Goal: Communication & Community: Answer question/provide support

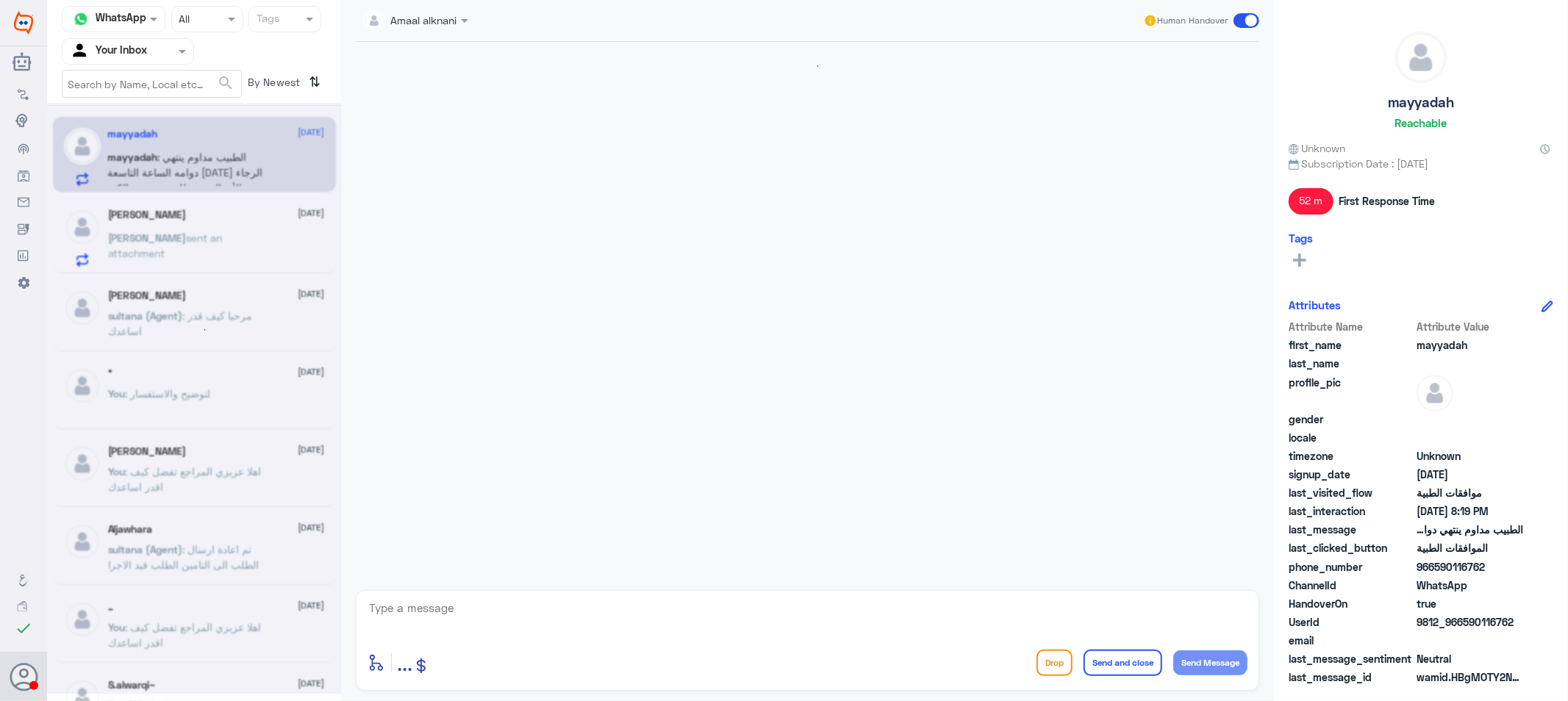
scroll to position [840, 0]
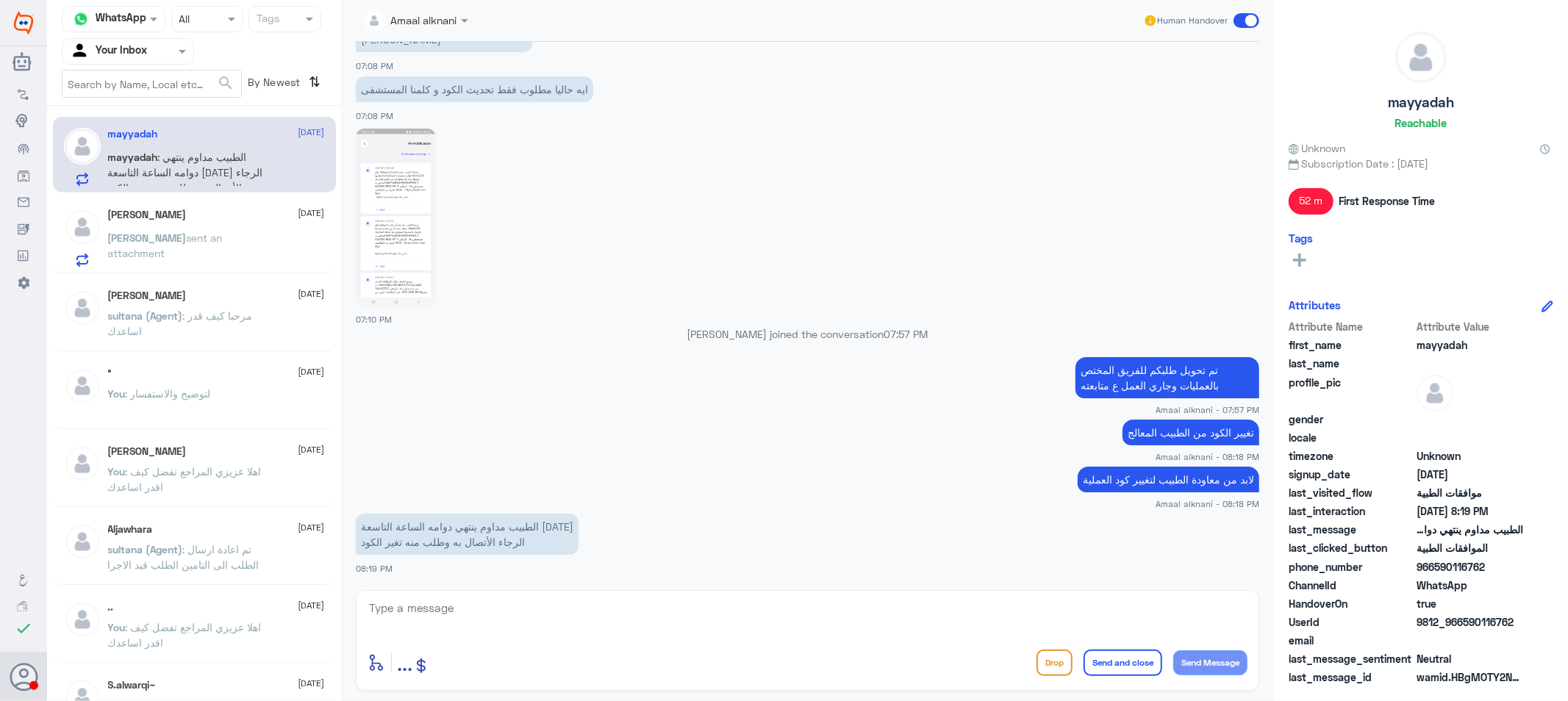
click at [485, 615] on textarea at bounding box center [808, 616] width 880 height 36
click at [200, 222] on div "Abdulrahman Amri 13 September Abdulrahman sent an attachment" at bounding box center [216, 237] width 217 height 58
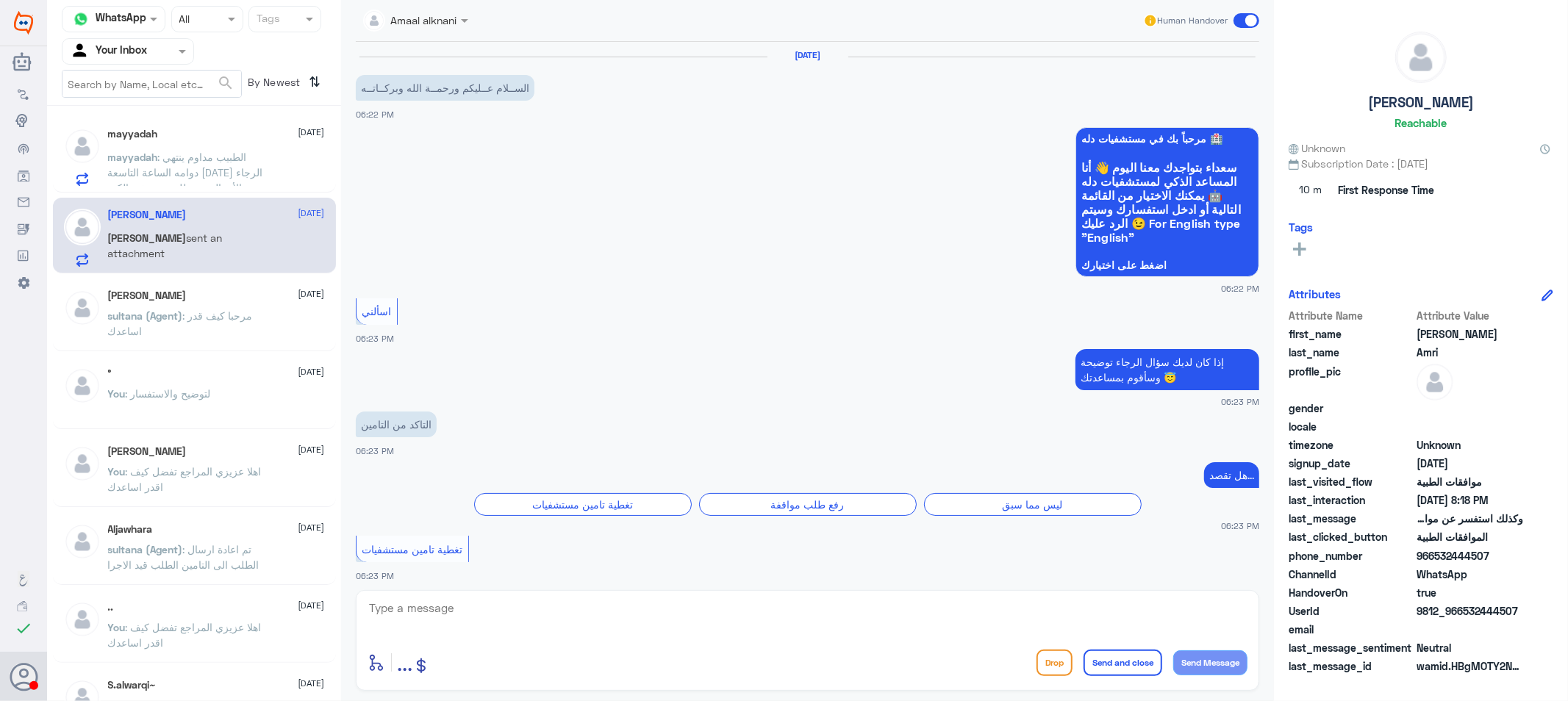
scroll to position [1470, 0]
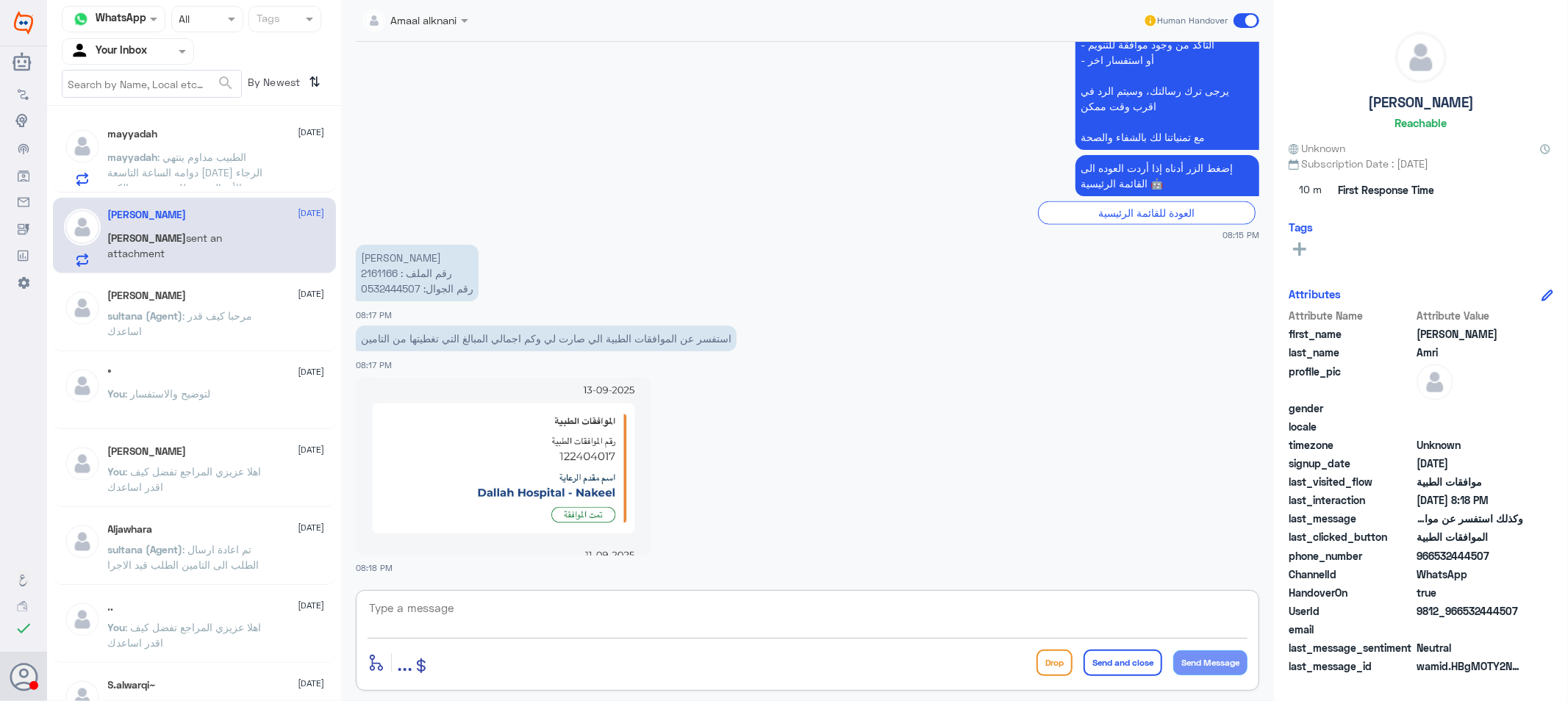
click at [464, 625] on textarea at bounding box center [808, 616] width 880 height 36
click at [374, 268] on p "عبدالرحمن عبدالله عامري رقم الملف : 2161166 رقم الجوال: 0532444507" at bounding box center [417, 273] width 123 height 57
copy p "2161166"
click at [634, 624] on textarea at bounding box center [808, 616] width 880 height 36
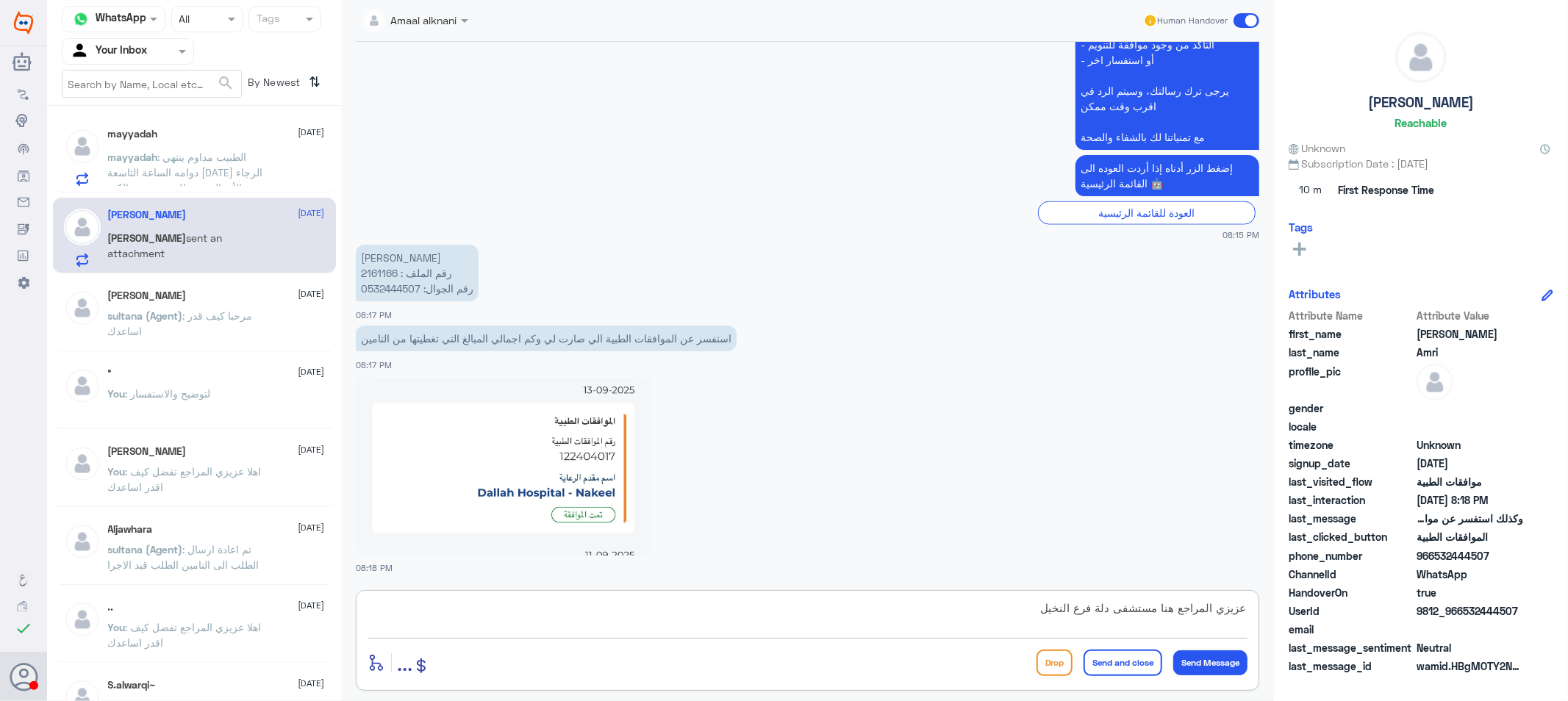
type textarea "عزيزي المراجع هنا مستشفى دلة فرع النخيل"
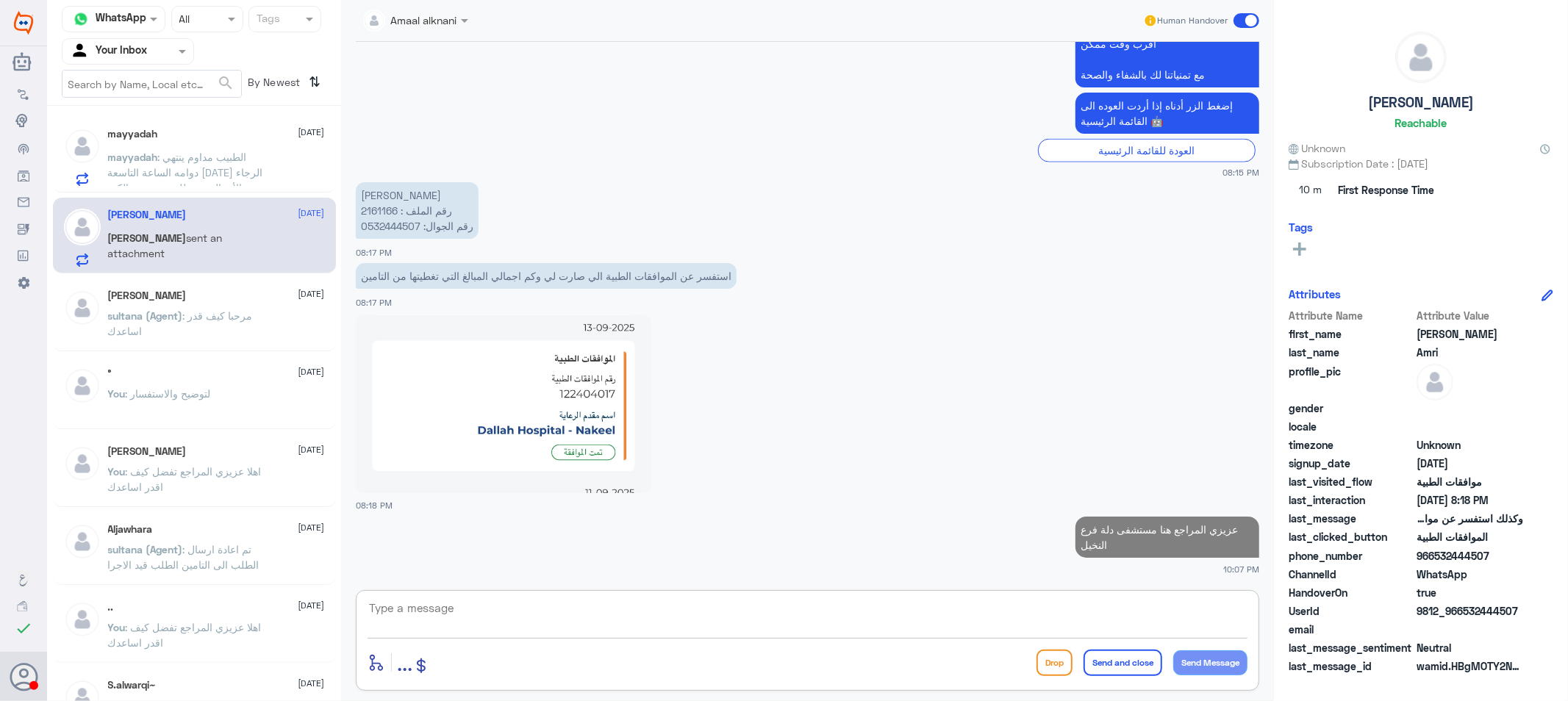
click at [226, 298] on div "Ahmed 28 May" at bounding box center [216, 295] width 217 height 13
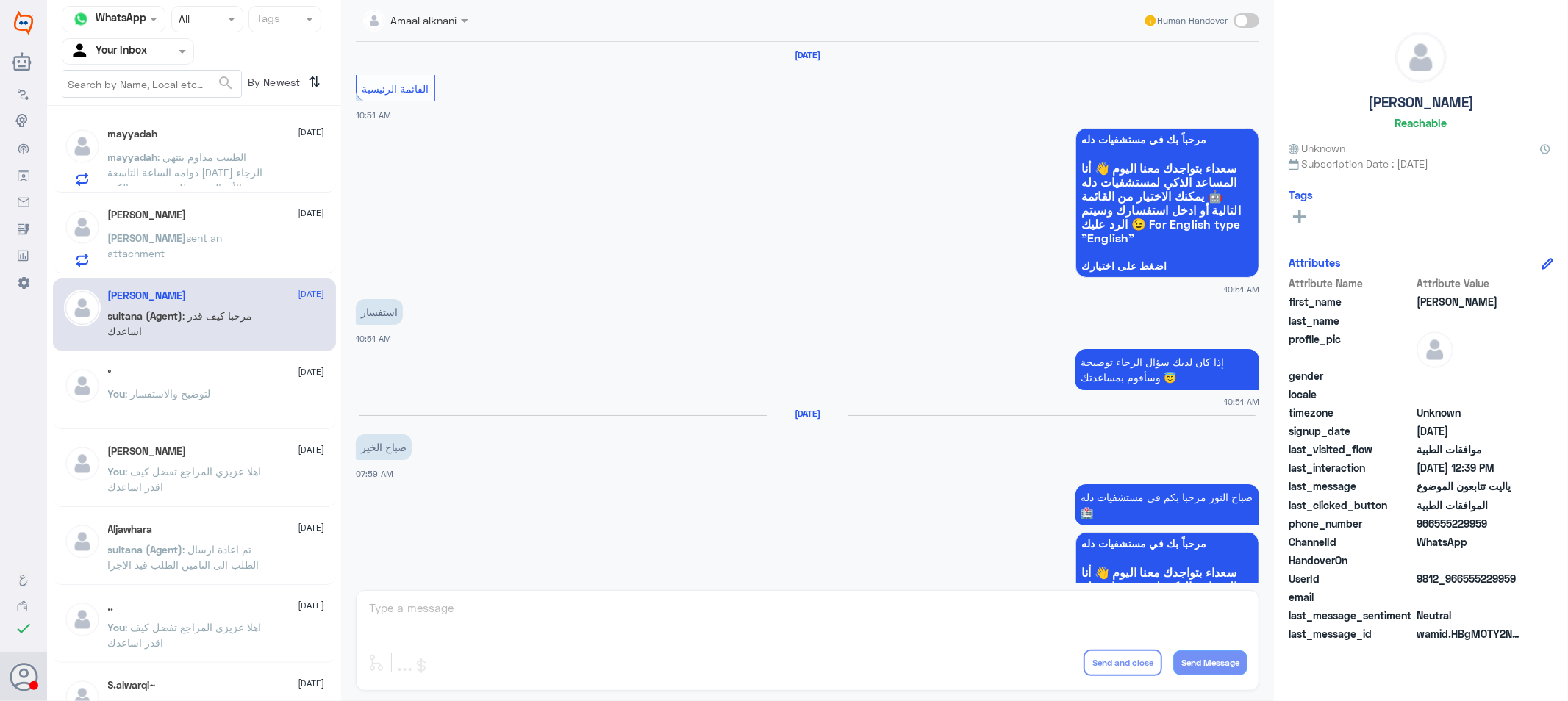
scroll to position [1274, 0]
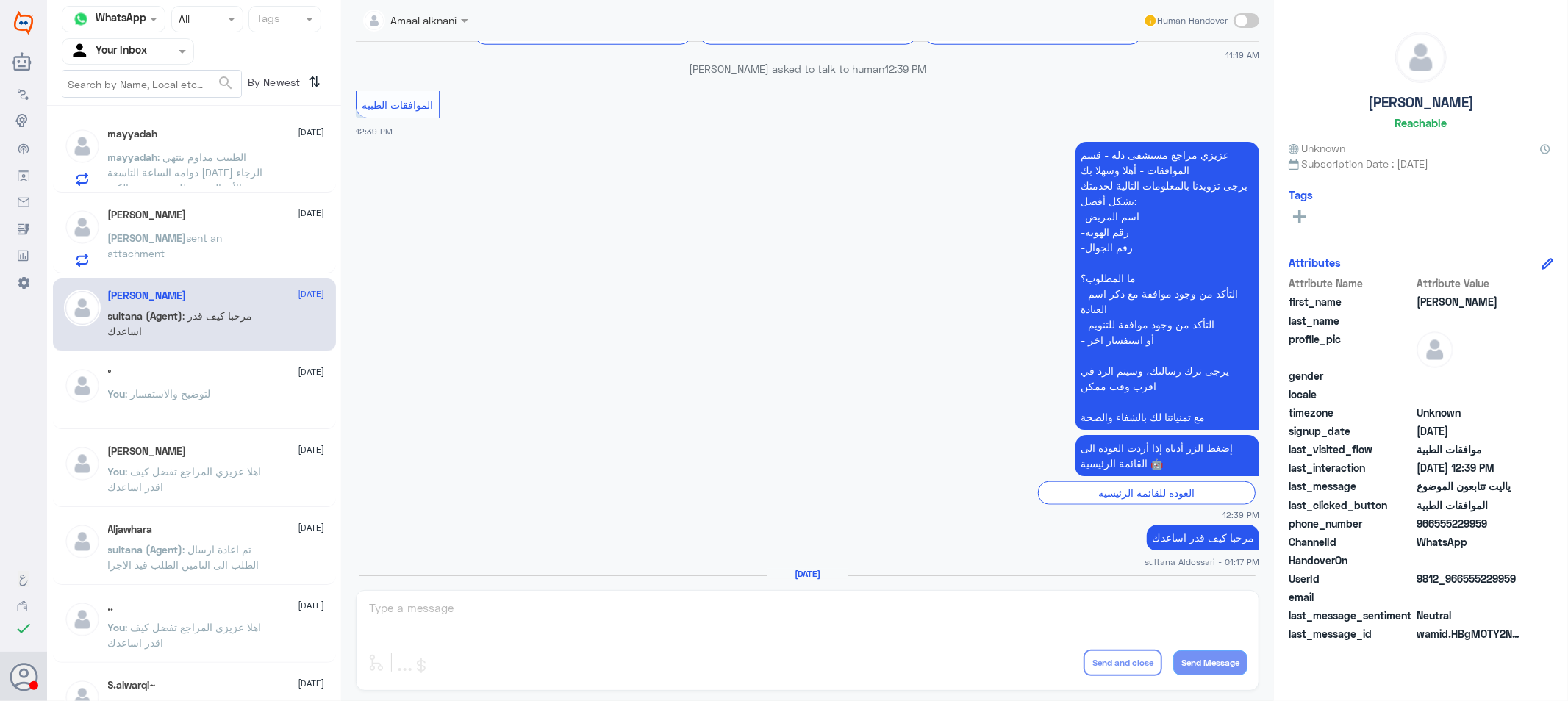
click at [606, 619] on div "Amaal alknani Human Handover 8 Feb 2025 القائمة الرئيسية 10:51 AM مرحباً بك في …" at bounding box center [807, 353] width 933 height 705
click at [220, 157] on div "Abdulrahman : مرحبا" at bounding box center [216, 169] width 217 height 33
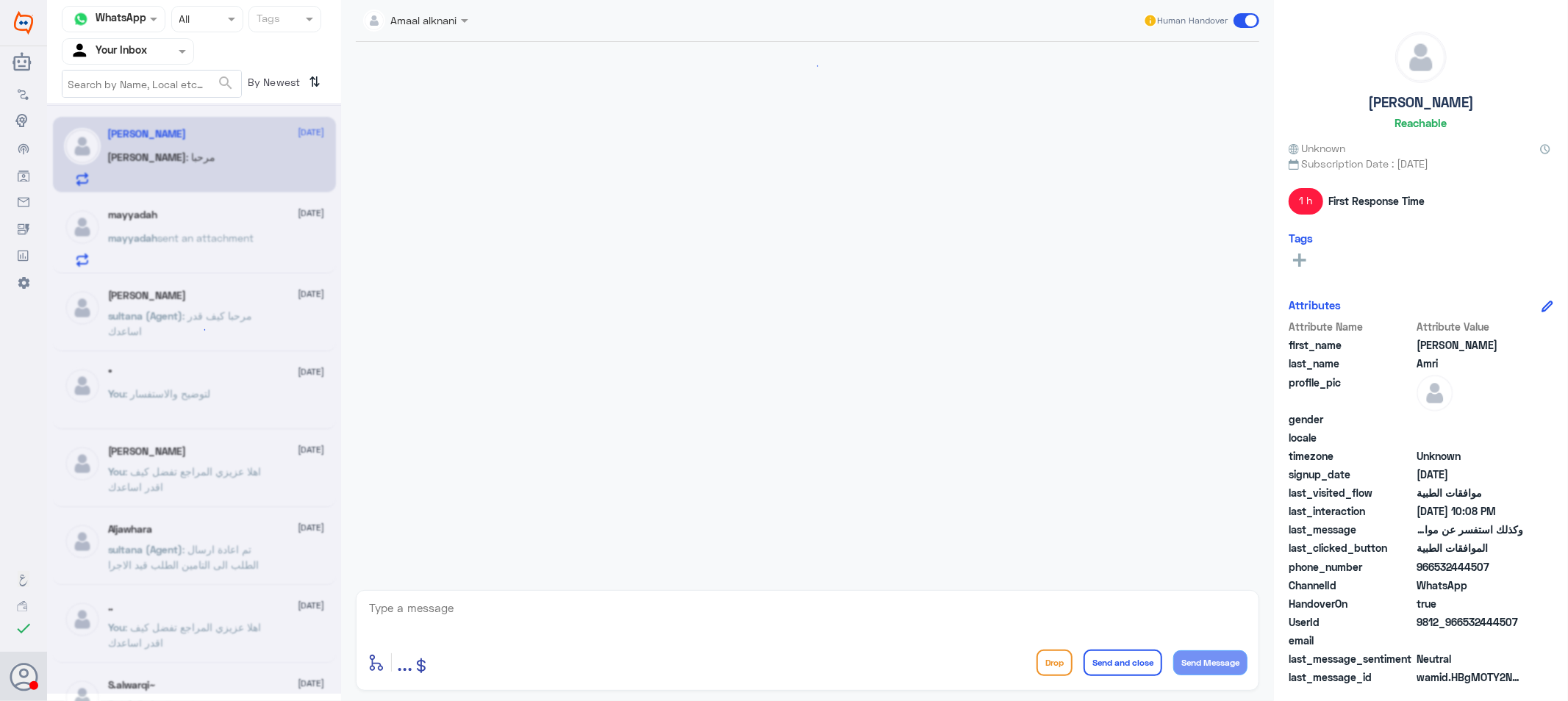
scroll to position [1385, 0]
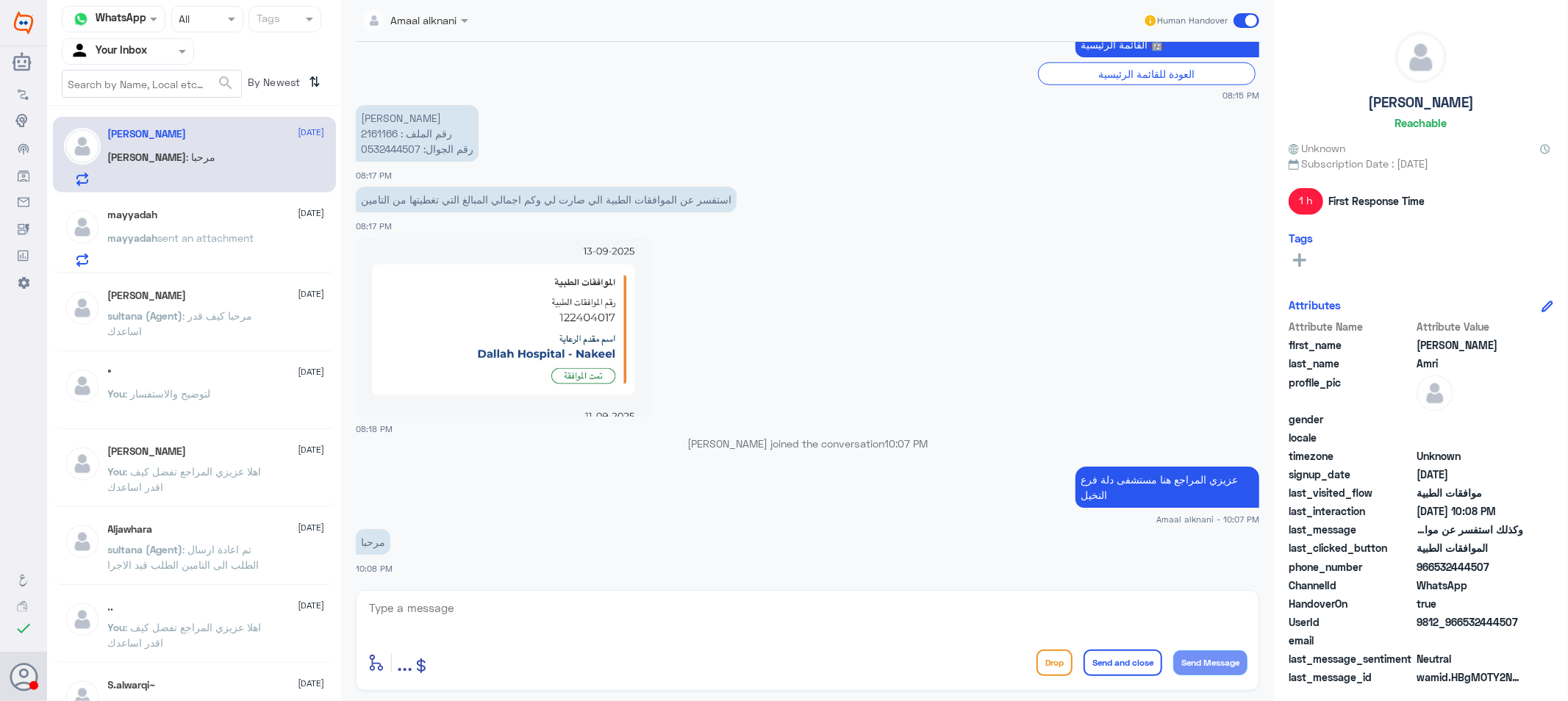
click at [171, 324] on p "sultana (Agent) : مرحبا كيف قدر اساعدك" at bounding box center [191, 326] width 165 height 36
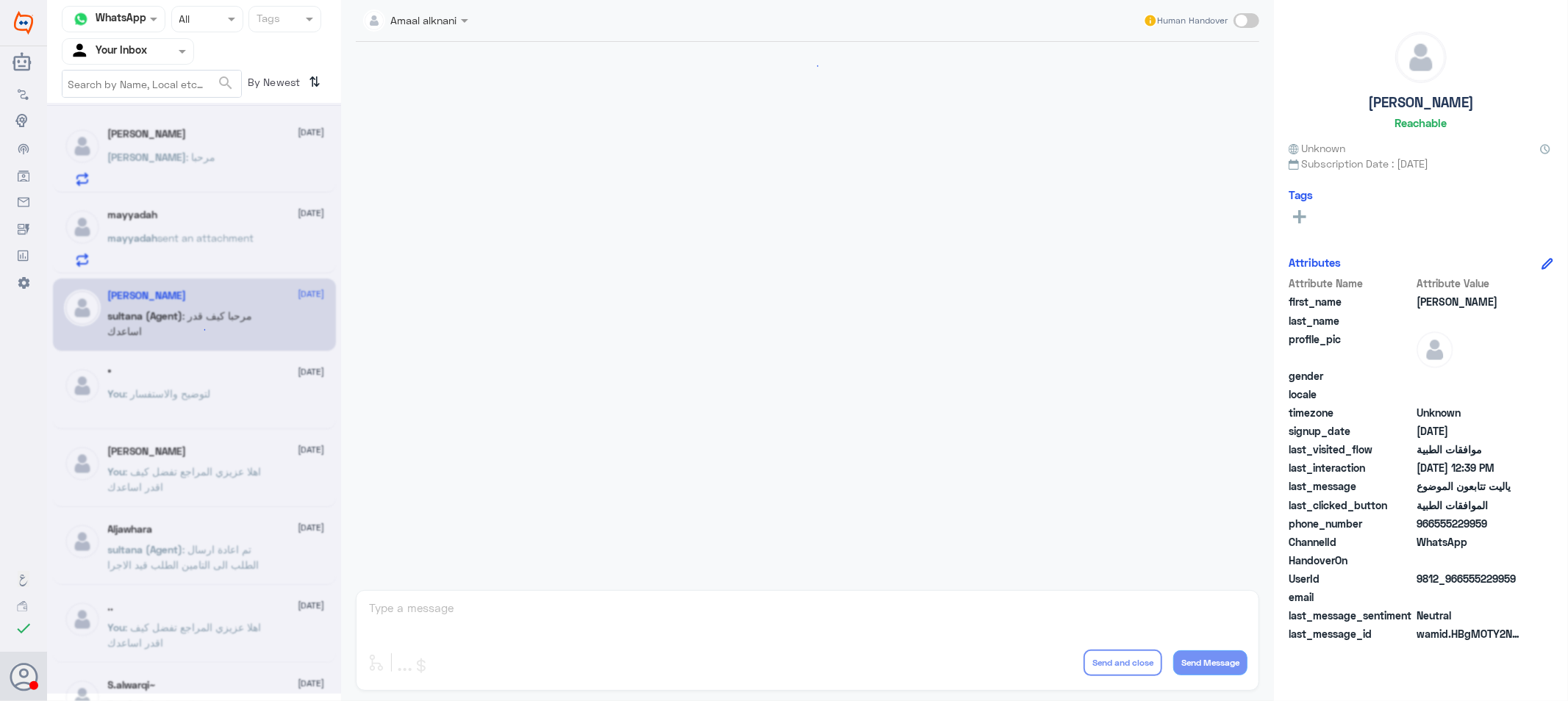
scroll to position [1274, 0]
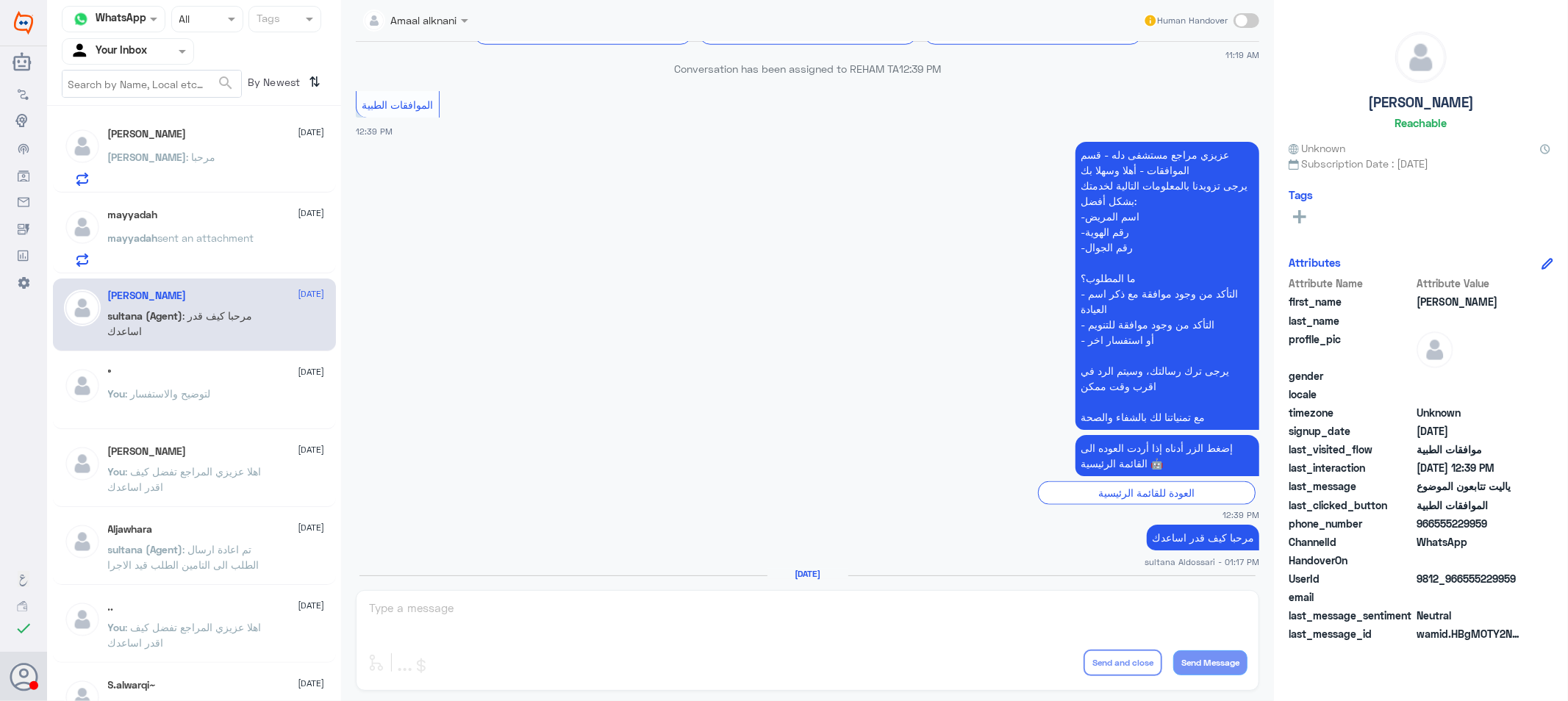
click at [501, 624] on div "Amaal alknani Human Handover 8 Feb 2025 القائمة الرئيسية 10:51 AM مرحباً بك في …" at bounding box center [807, 353] width 933 height 705
click at [168, 219] on div "mayyadah 13 September" at bounding box center [216, 214] width 217 height 13
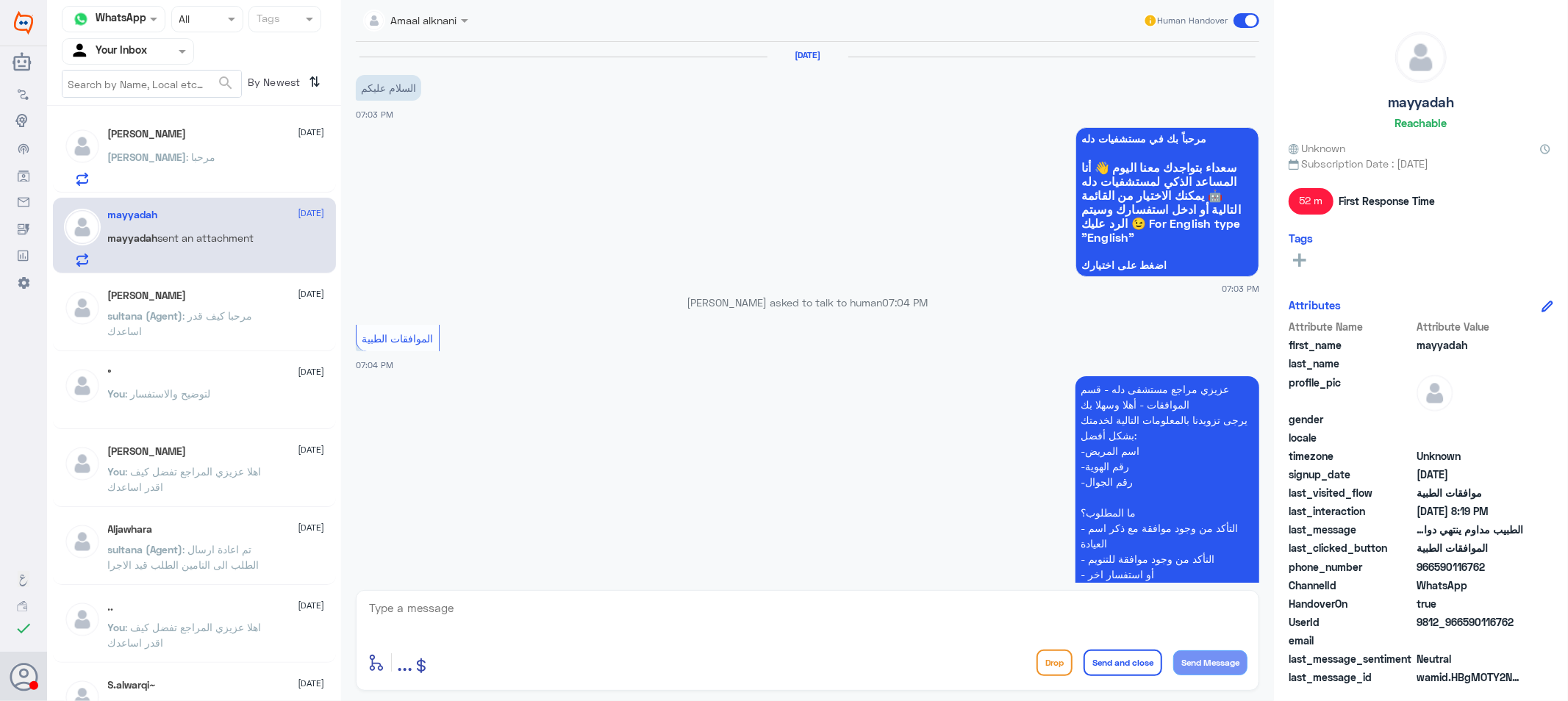
scroll to position [840, 0]
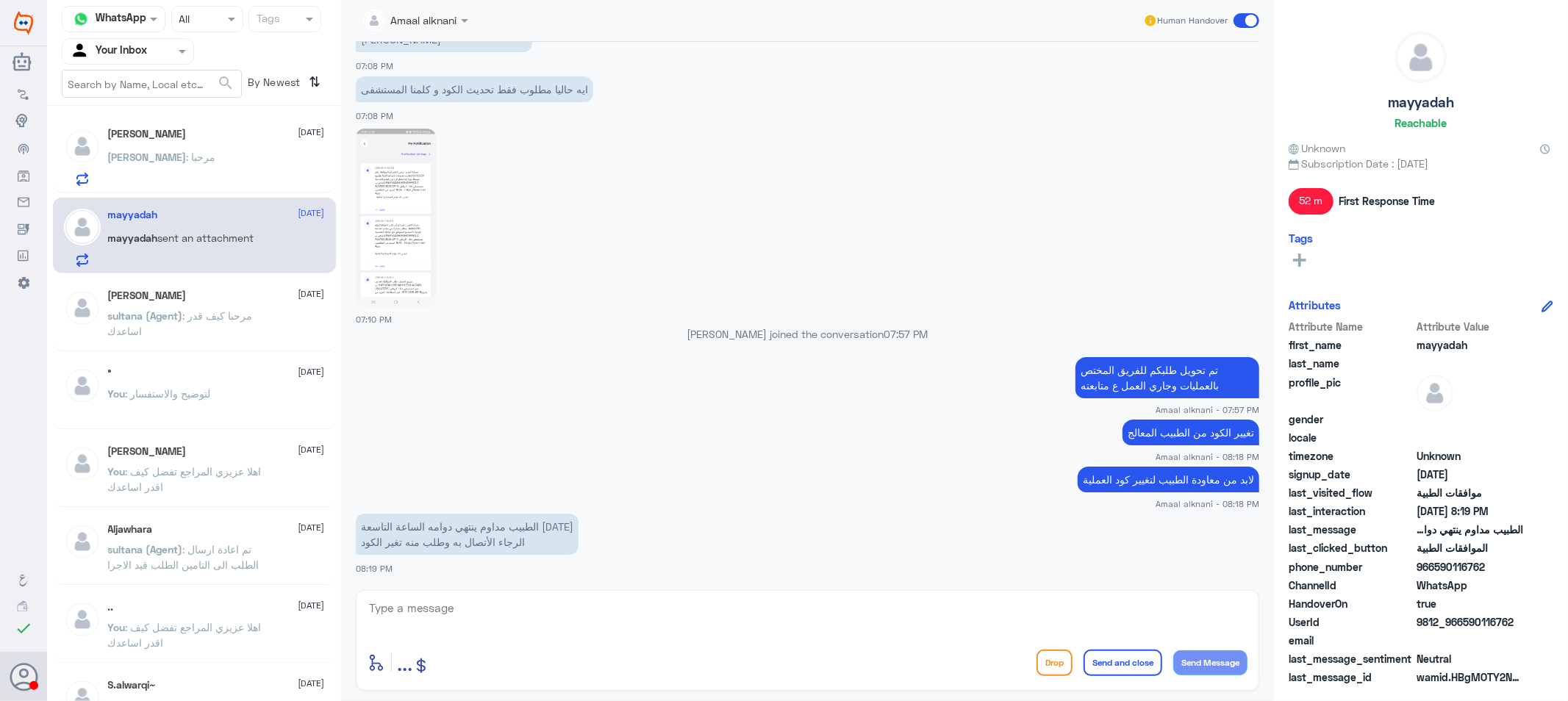
click at [699, 598] on div "enter flow name ... Drop Send and close Send Message" at bounding box center [808, 640] width 904 height 100
click at [647, 621] on textarea at bounding box center [808, 616] width 880 height 36
click at [424, 627] on textarea at bounding box center [808, 616] width 880 height 36
type textarea "لايوجد لدينا صلاحية للتواصل مع الاطباء"
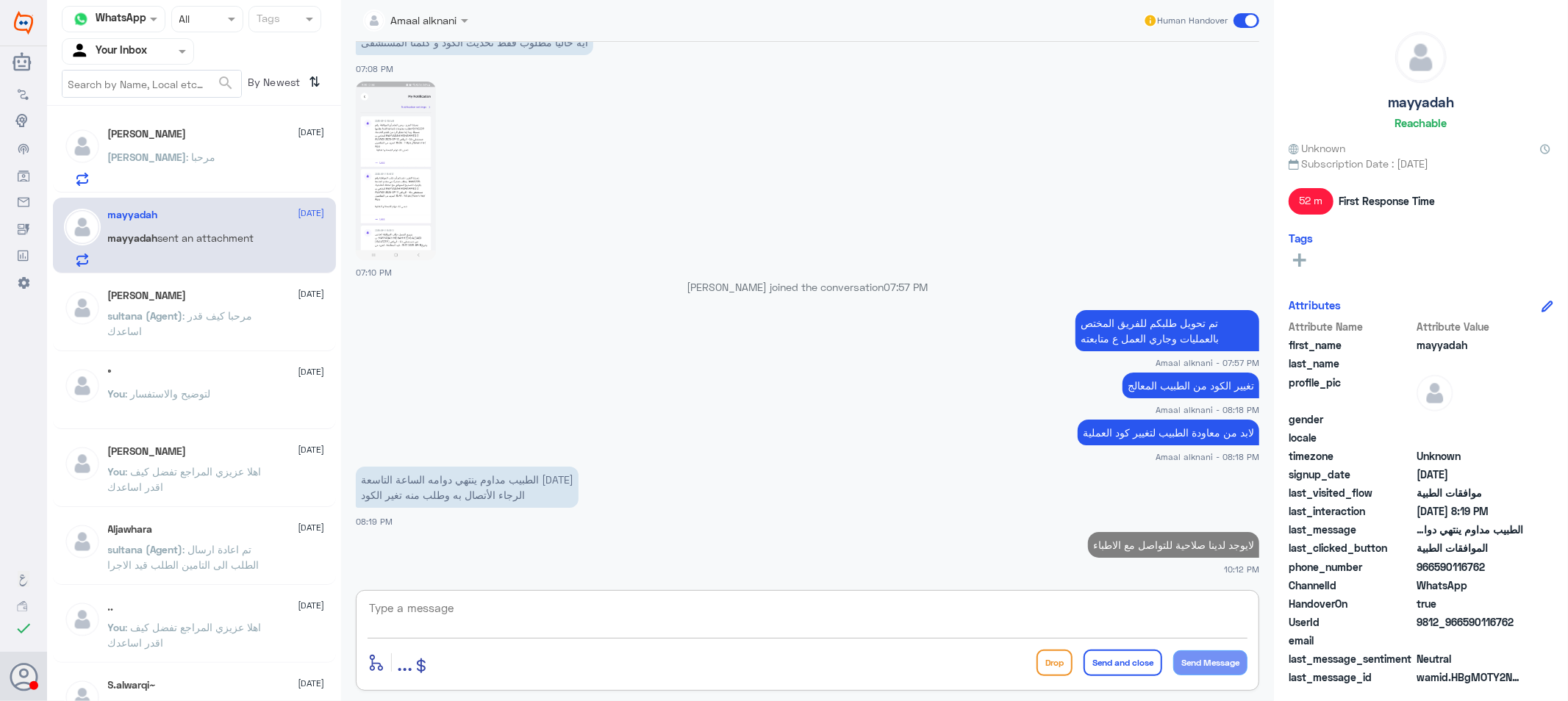
click at [231, 163] on div "Abdulrahman : مرحبا" at bounding box center [216, 169] width 217 height 33
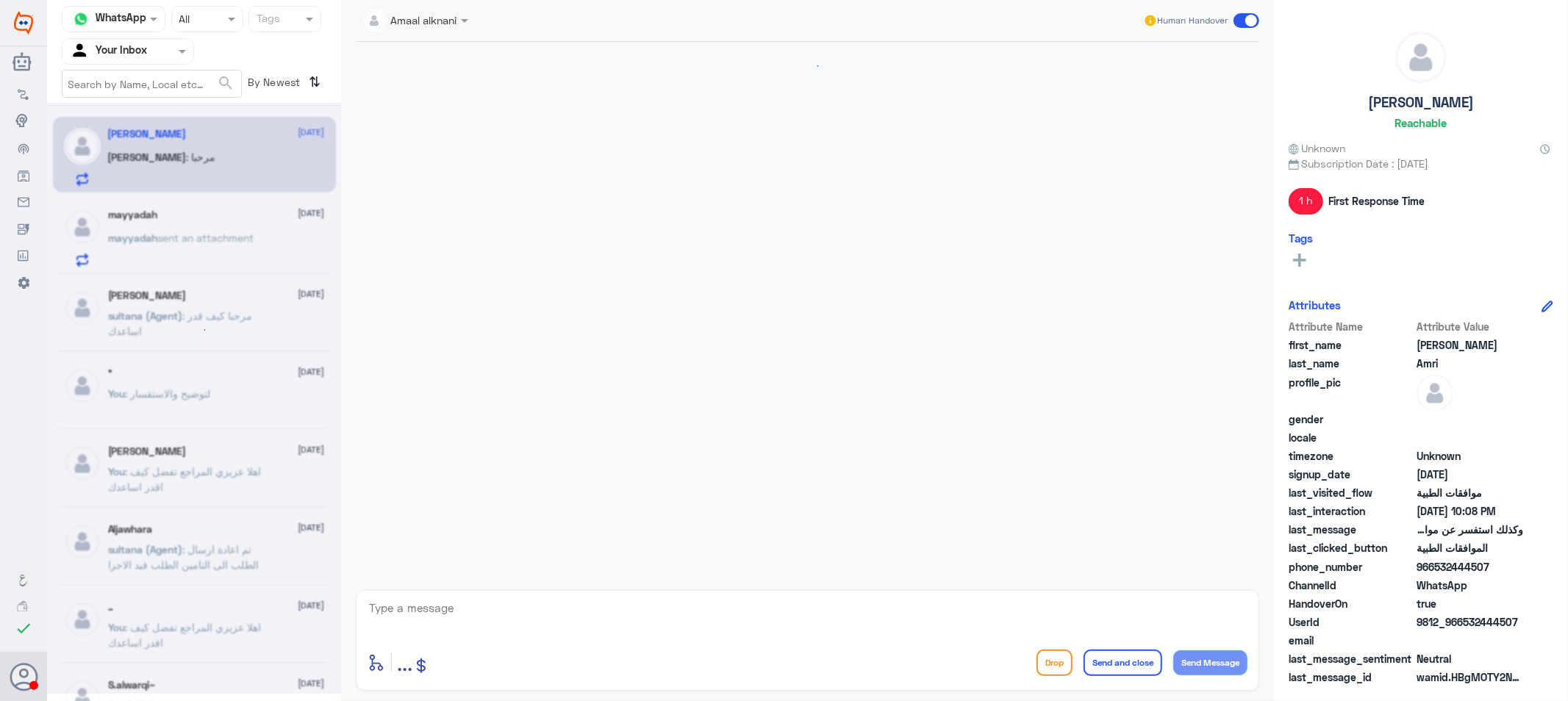
scroll to position [1385, 0]
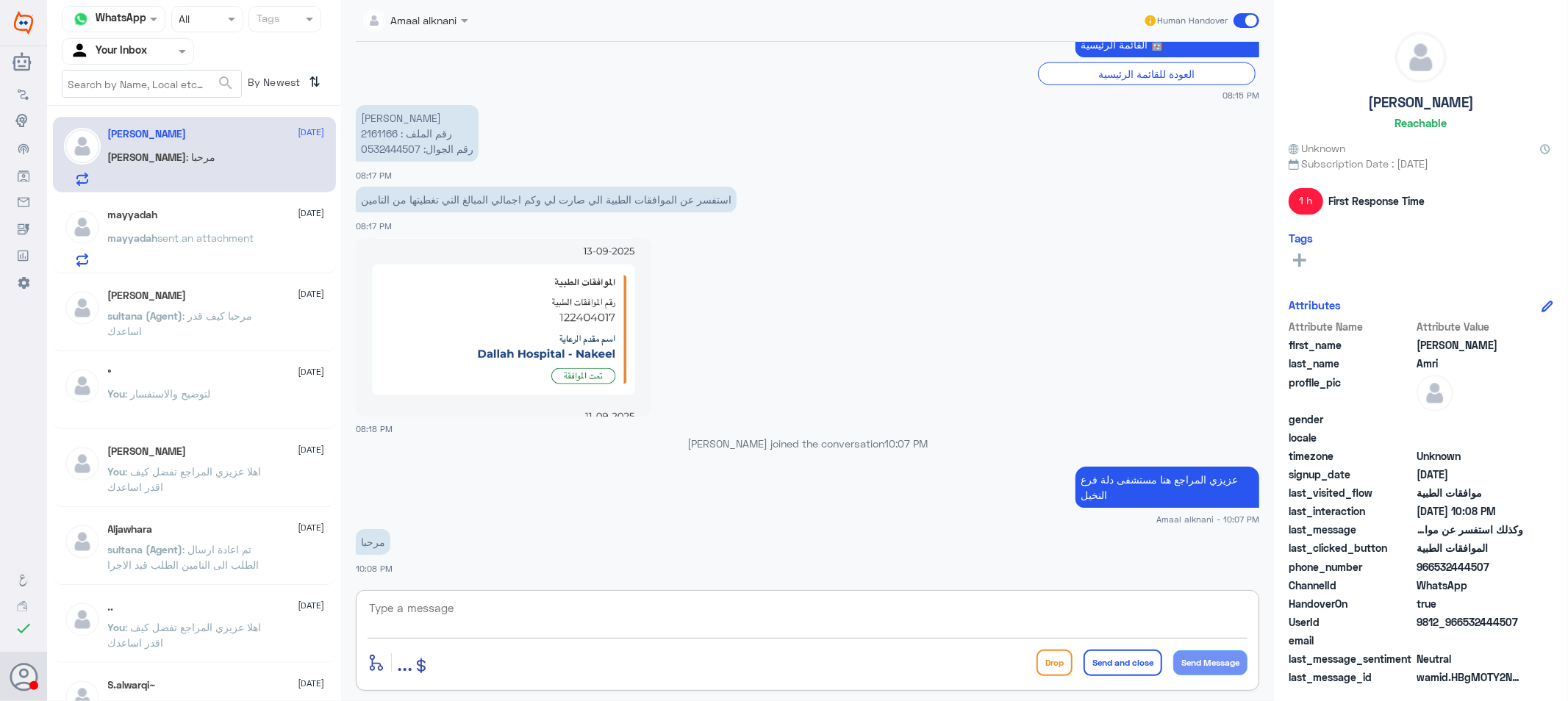
click at [523, 621] on textarea at bounding box center [808, 616] width 880 height 36
click at [509, 609] on textarea at bounding box center [808, 616] width 880 height 36
click at [777, 605] on textarea at bounding box center [808, 616] width 880 height 36
type textarea "ي"
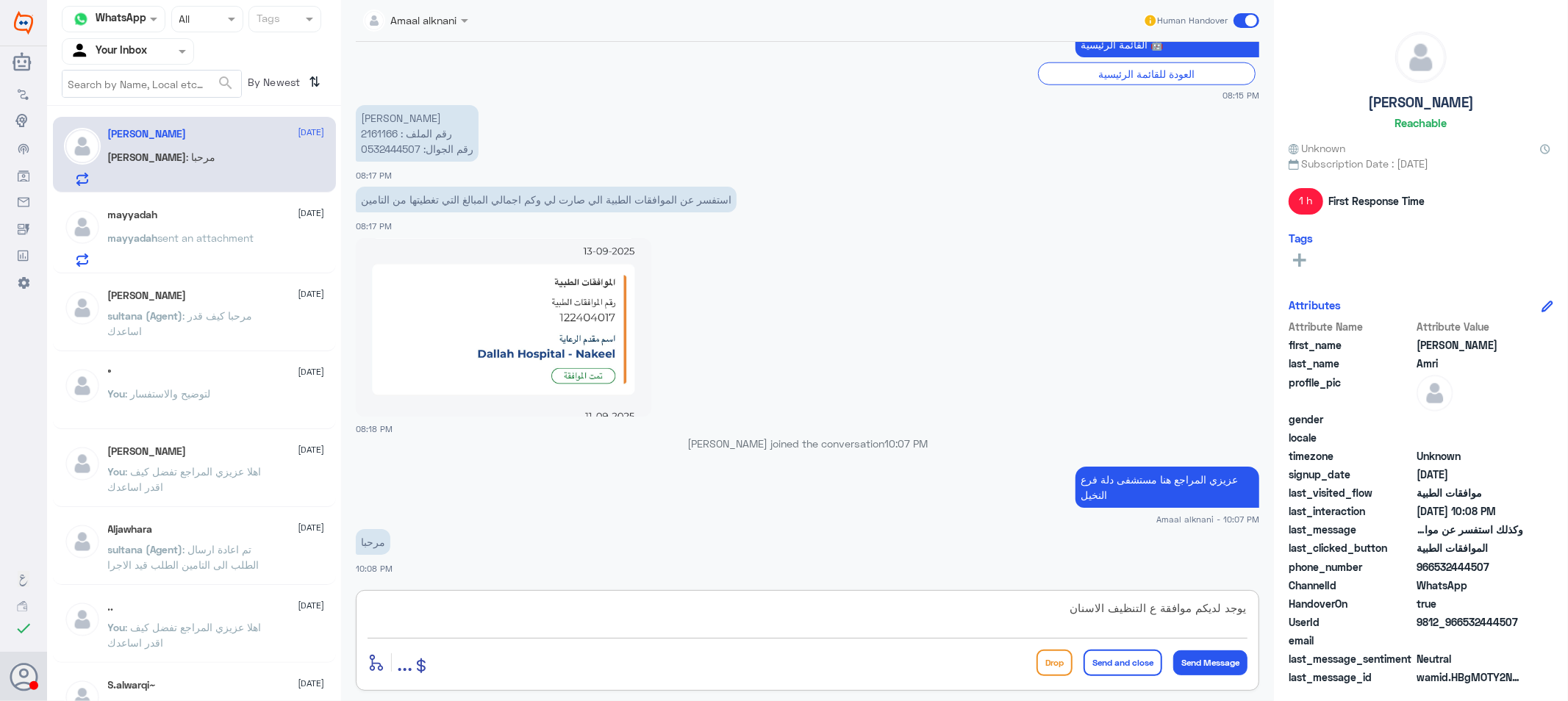
type textarea "يوجد لديكم موافقة ع التنظيف الاسنان"
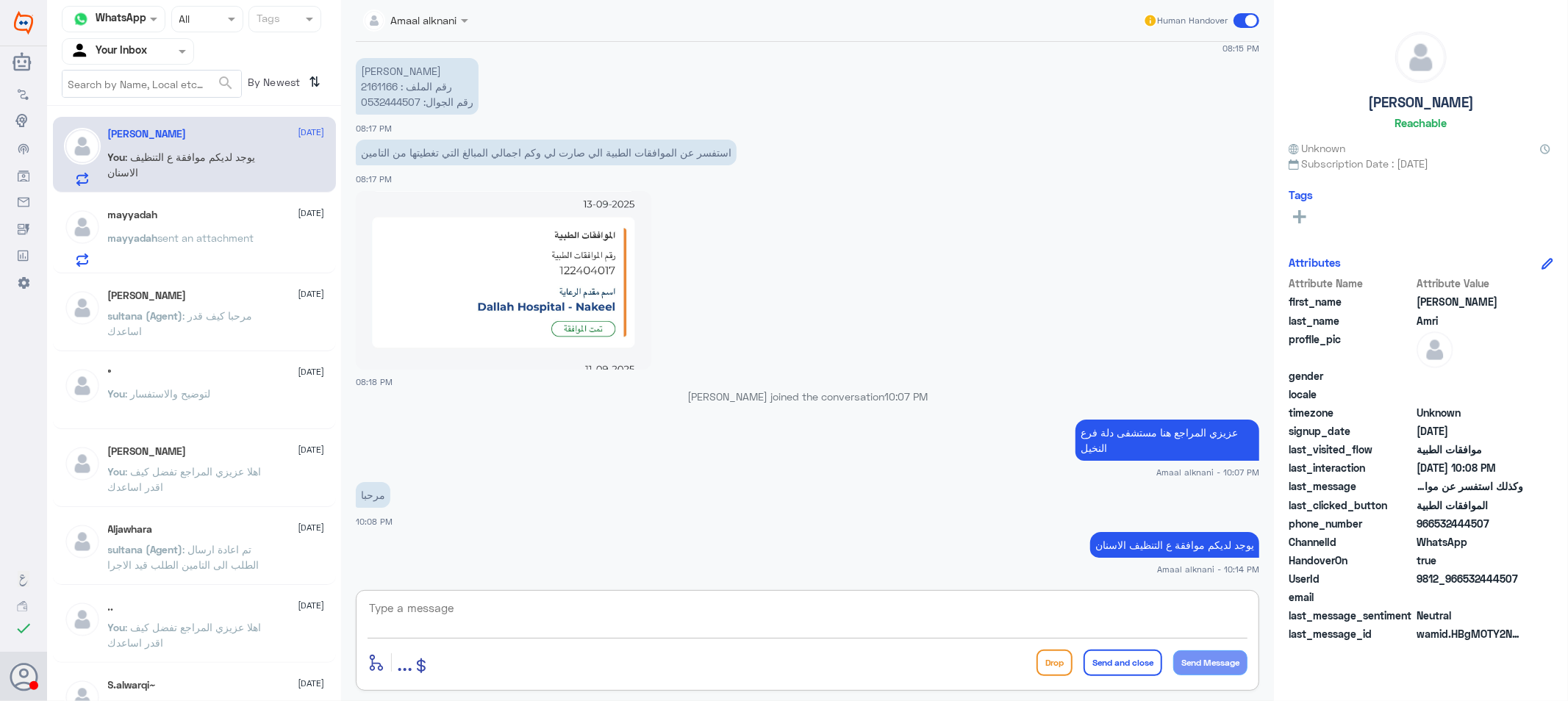
click at [159, 252] on p "mayyadah sent an attachment" at bounding box center [181, 248] width 147 height 36
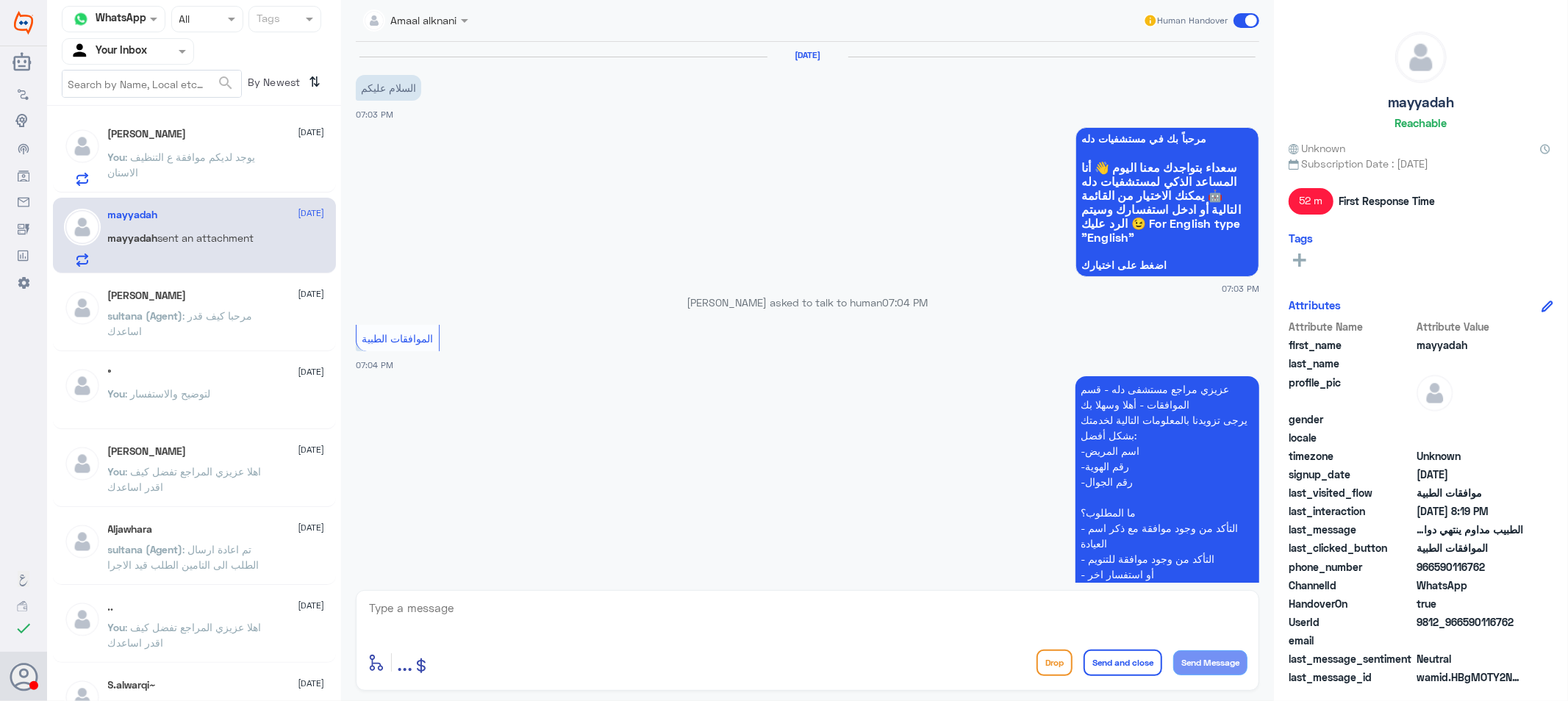
scroll to position [887, 0]
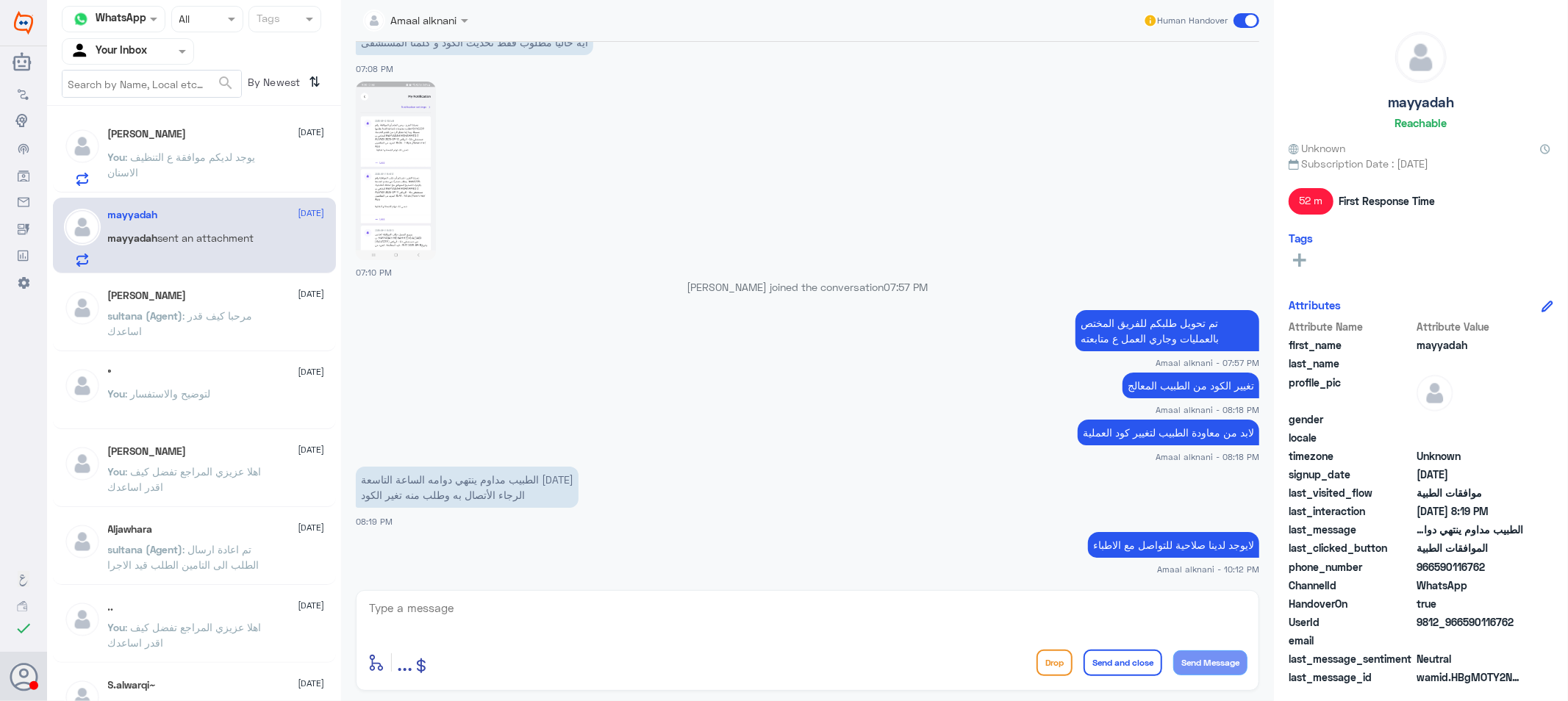
click at [488, 601] on textarea at bounding box center [808, 616] width 880 height 36
click at [220, 159] on span ": فيما يخص الموافقه لخلع السن هل تم الغاءها ؟" at bounding box center [190, 164] width 165 height 28
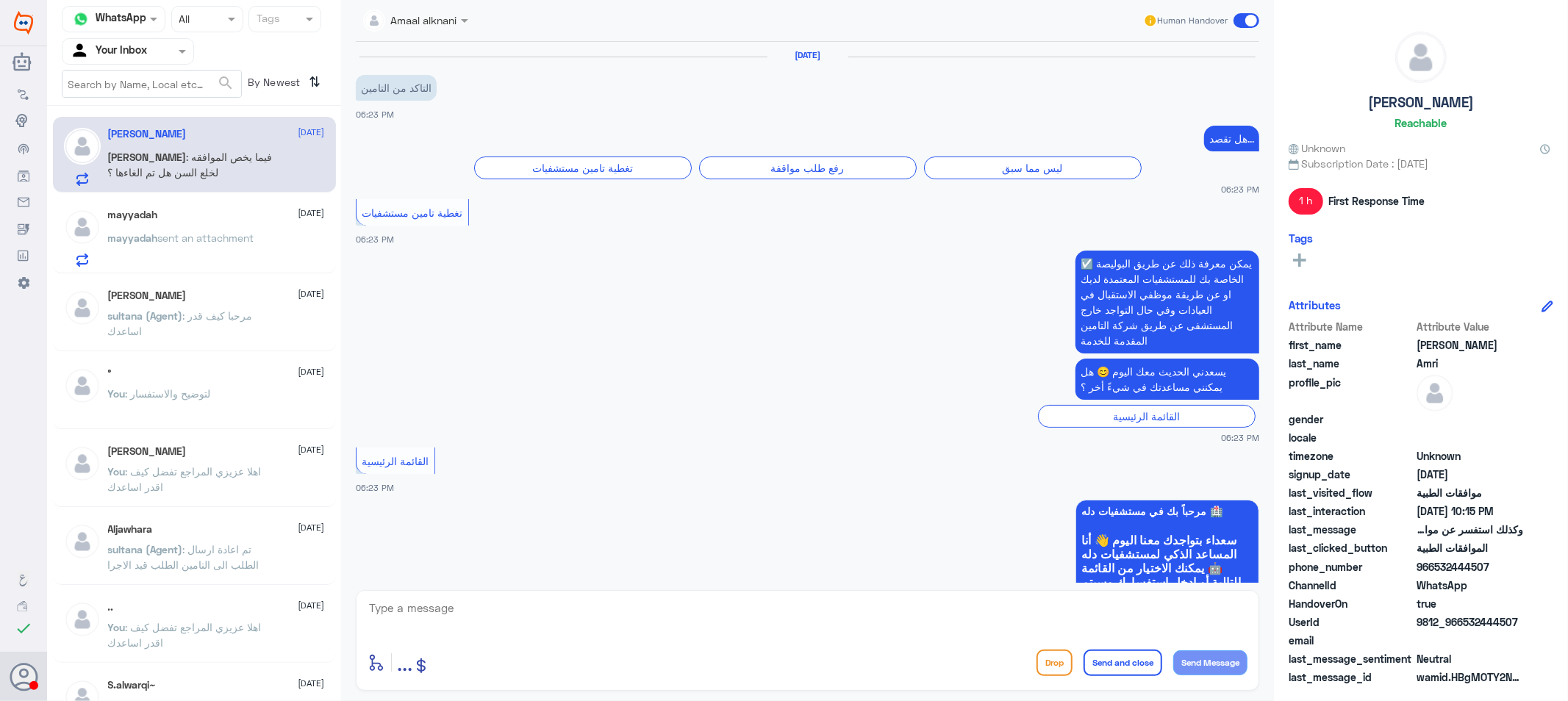
scroll to position [1370, 0]
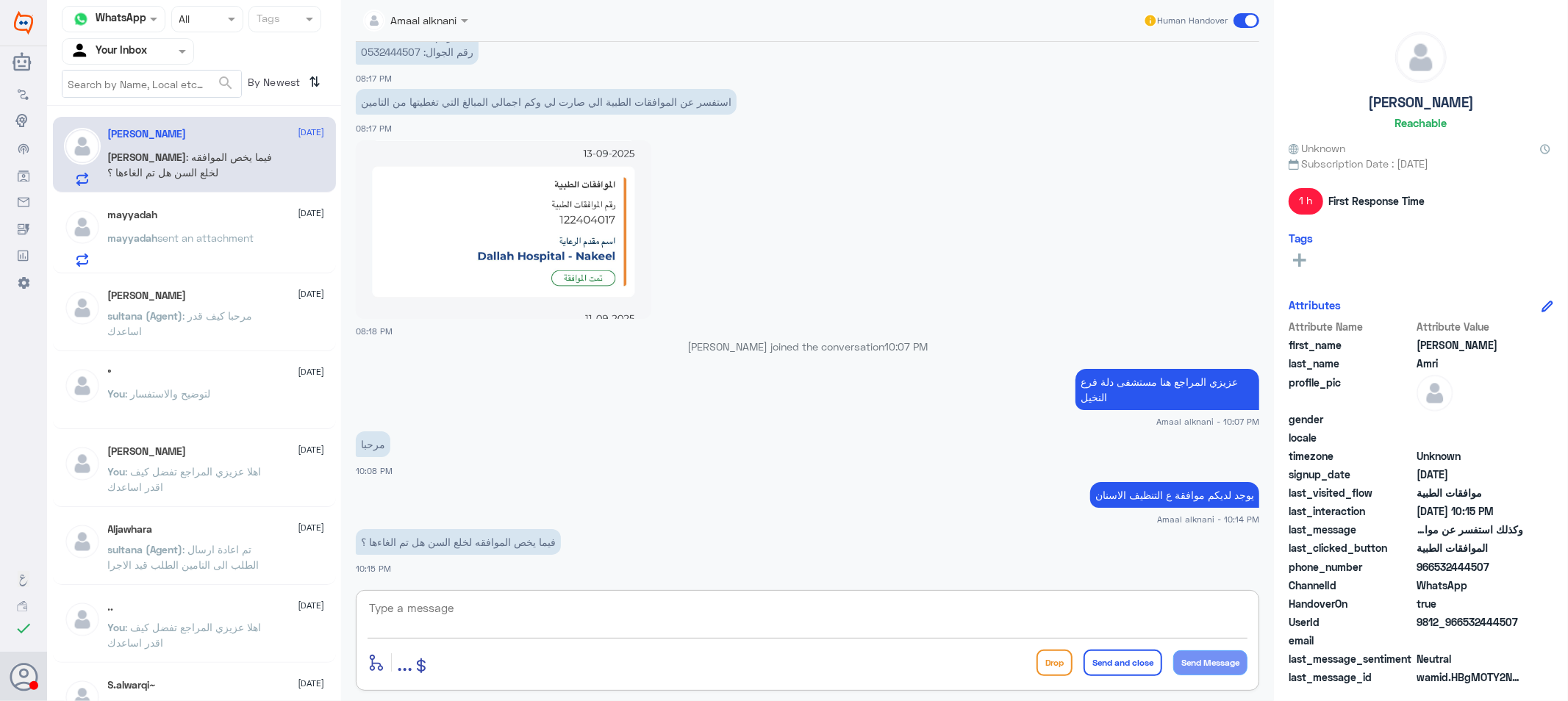
click at [518, 618] on textarea at bounding box center [808, 616] width 880 height 36
click at [533, 636] on div at bounding box center [808, 618] width 880 height 39
click at [526, 620] on textarea at bounding box center [808, 616] width 880 height 36
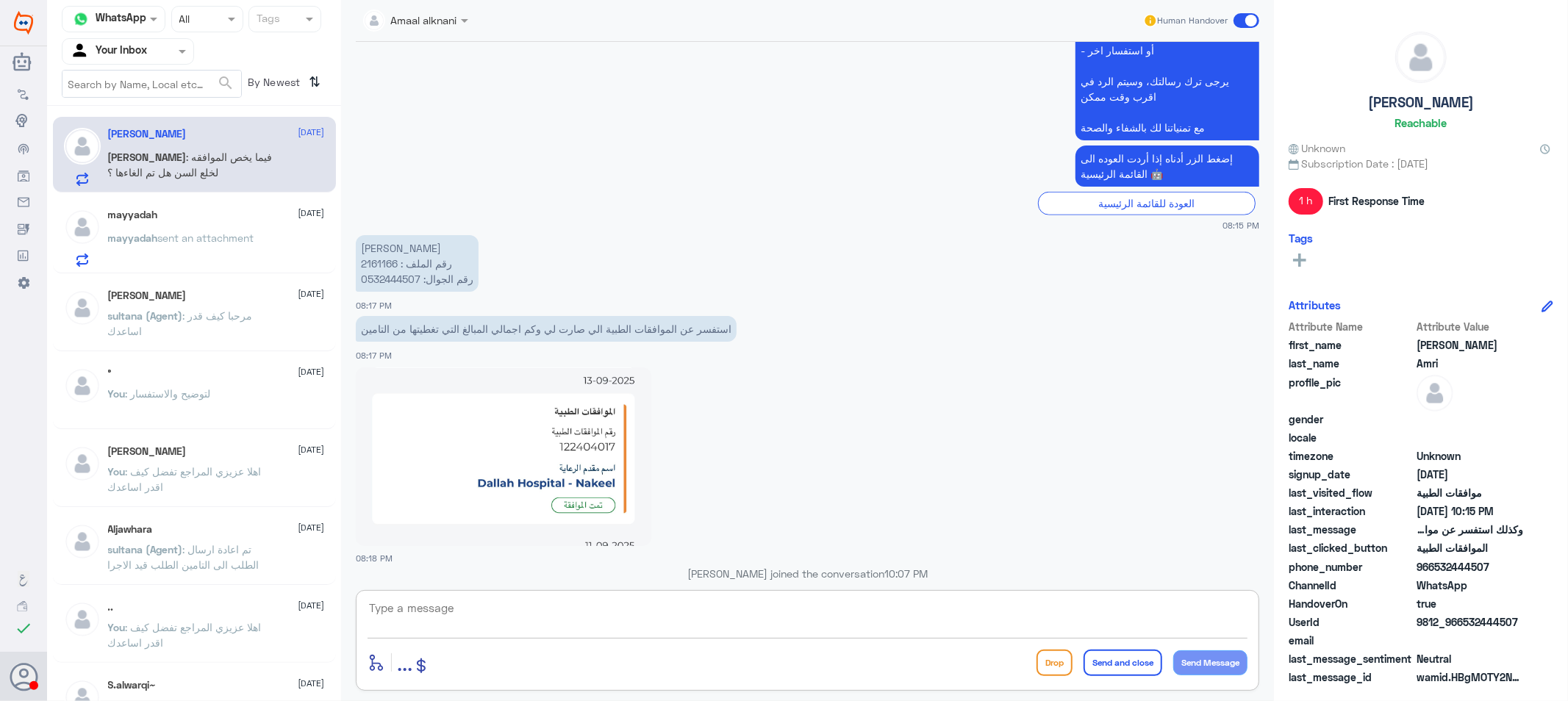
scroll to position [1125, 0]
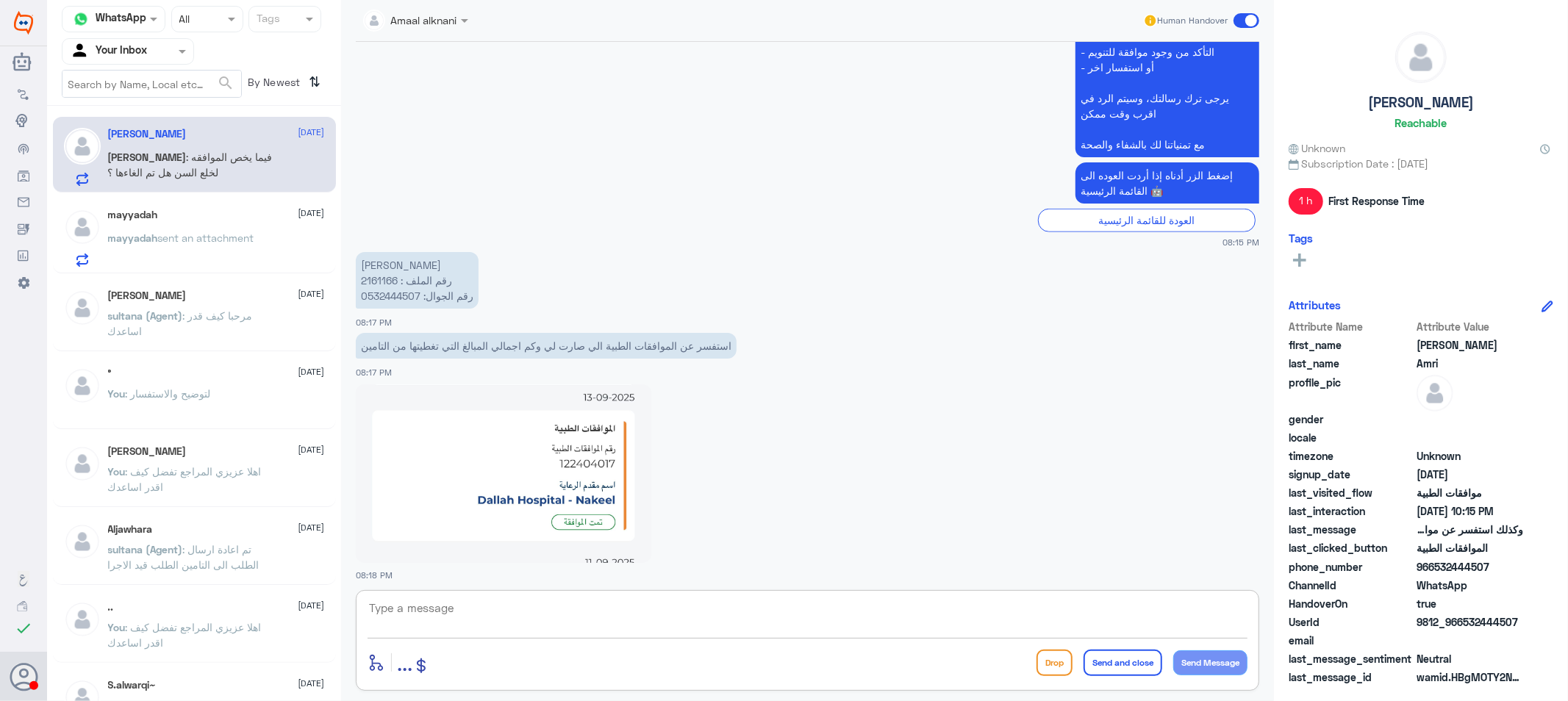
click at [386, 281] on p "عبدالرحمن عبدالله عامري رقم الملف : 2161166 رقم الجوال: 0532444507" at bounding box center [417, 281] width 123 height 57
copy p "2161166"
click at [628, 620] on textarea at bounding box center [808, 616] width 880 height 36
click at [150, 176] on span ": فيما يخص الموافقه لخلع السن هل تم الغاءها ؟" at bounding box center [190, 164] width 165 height 28
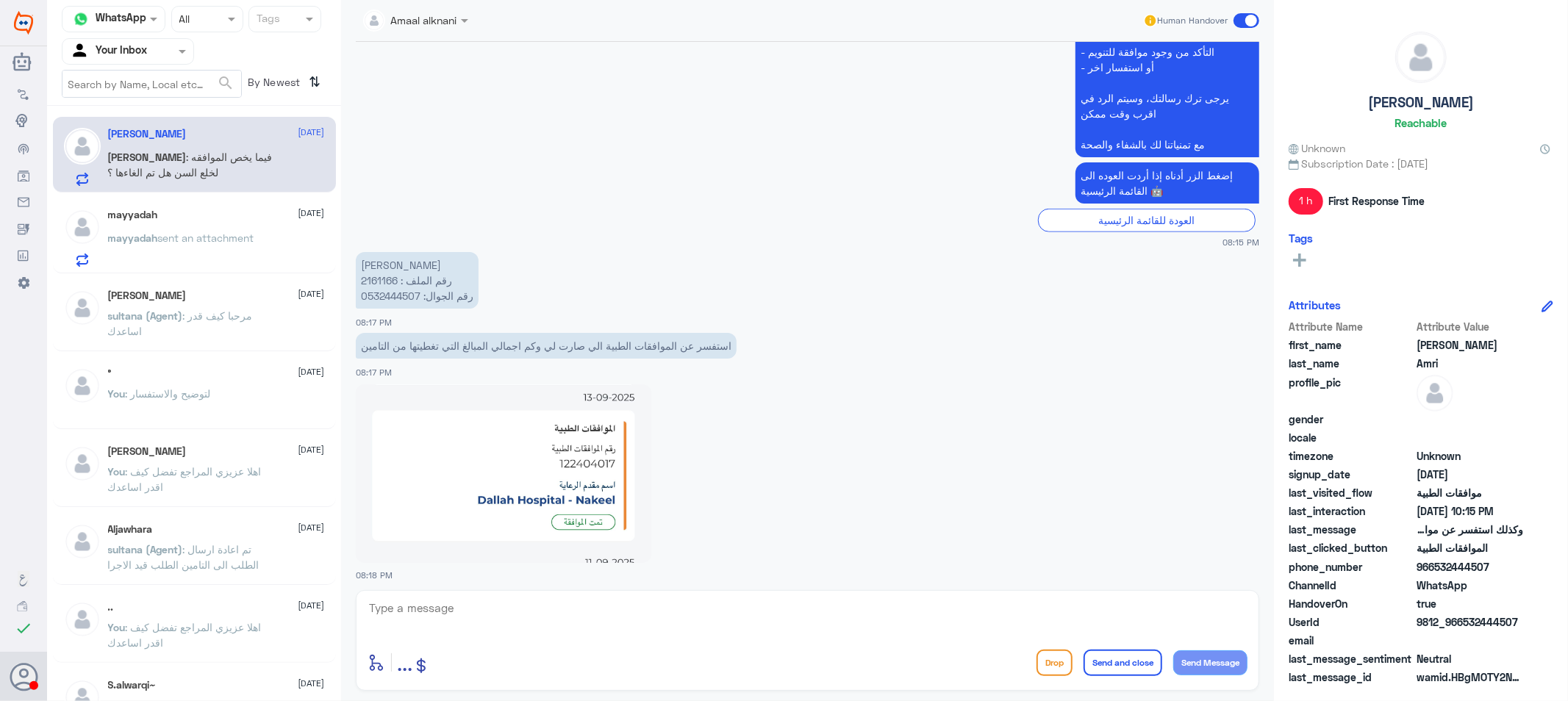
click at [145, 225] on div "mayyadah 13 September mayyadah sent an attachment" at bounding box center [216, 237] width 217 height 58
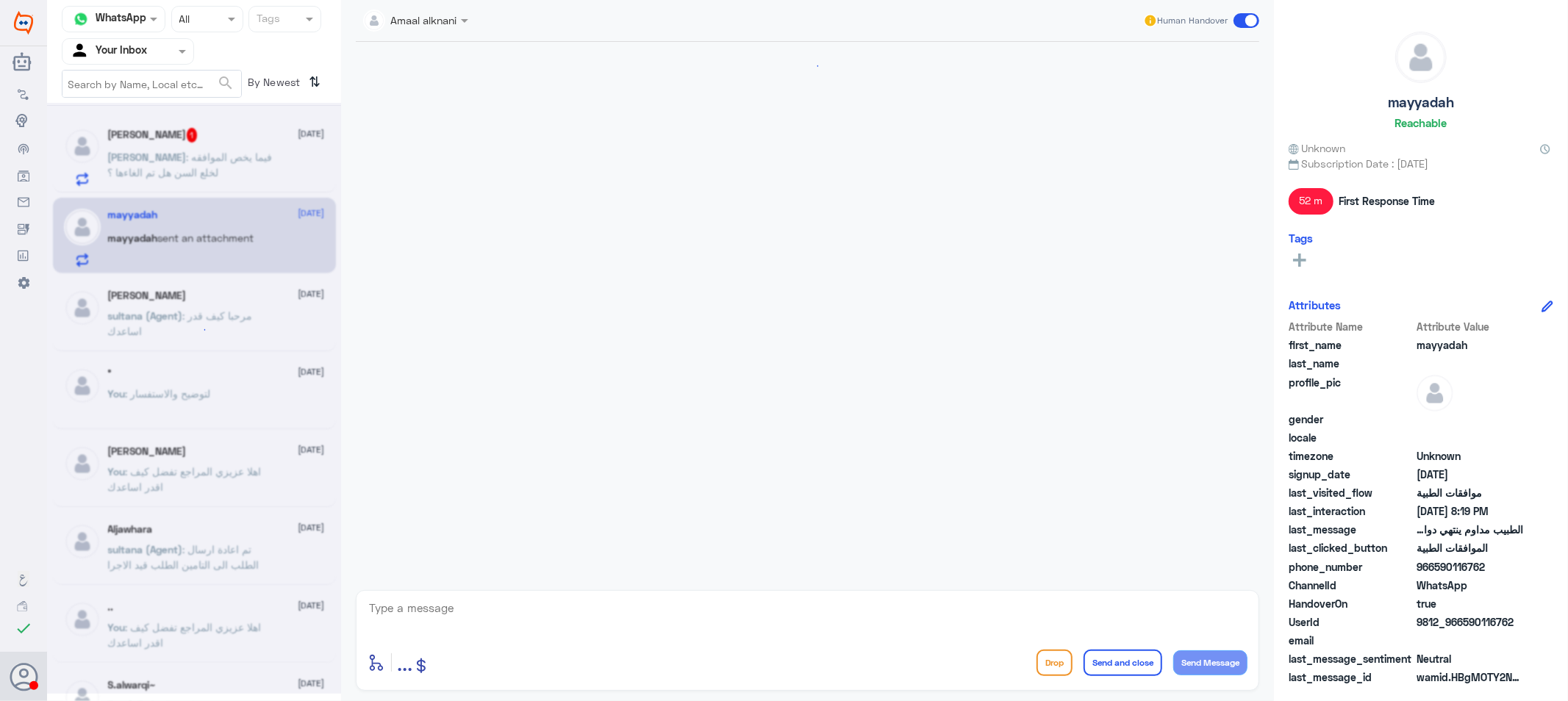
scroll to position [887, 0]
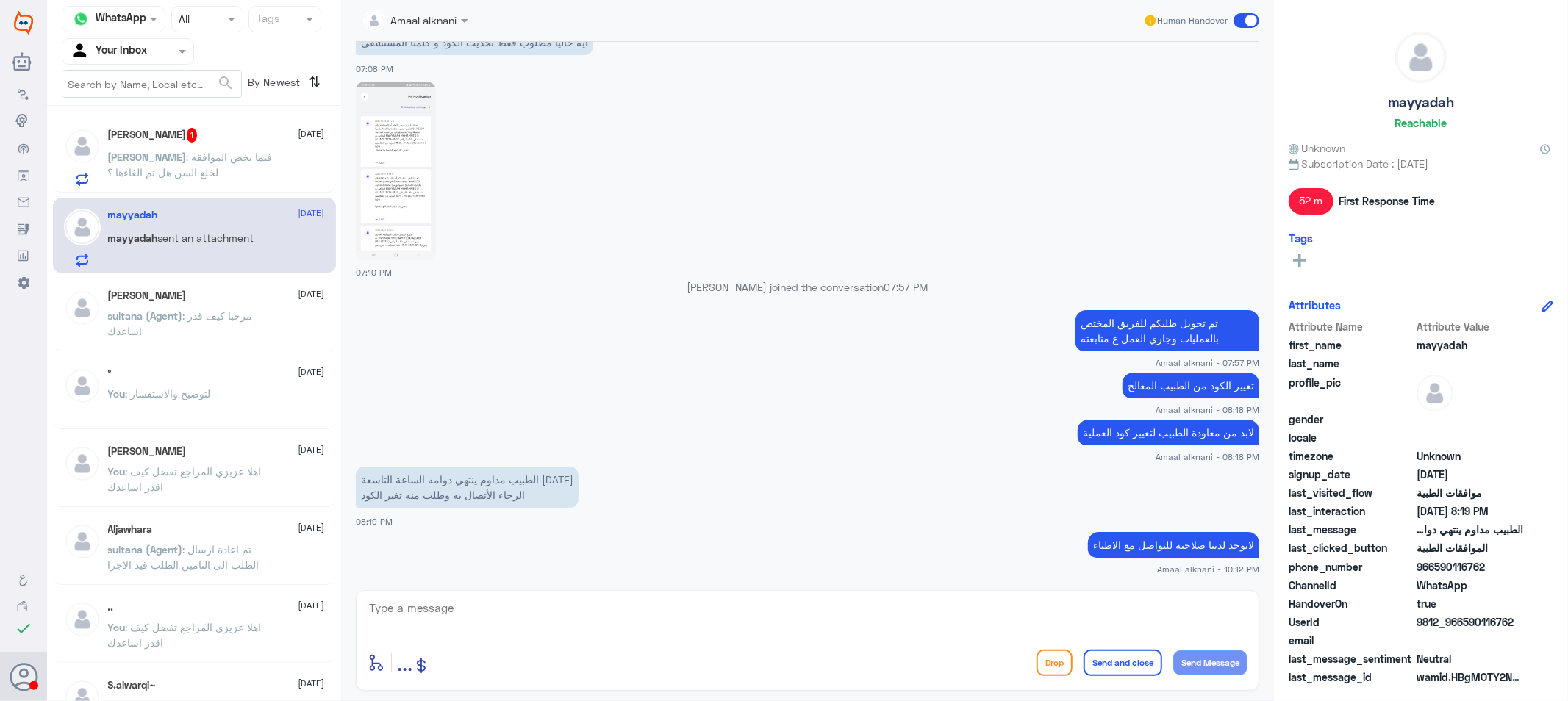
click at [223, 159] on span ": فيما يخص الموافقه لخلع السن هل تم الغاءها ؟" at bounding box center [190, 164] width 165 height 28
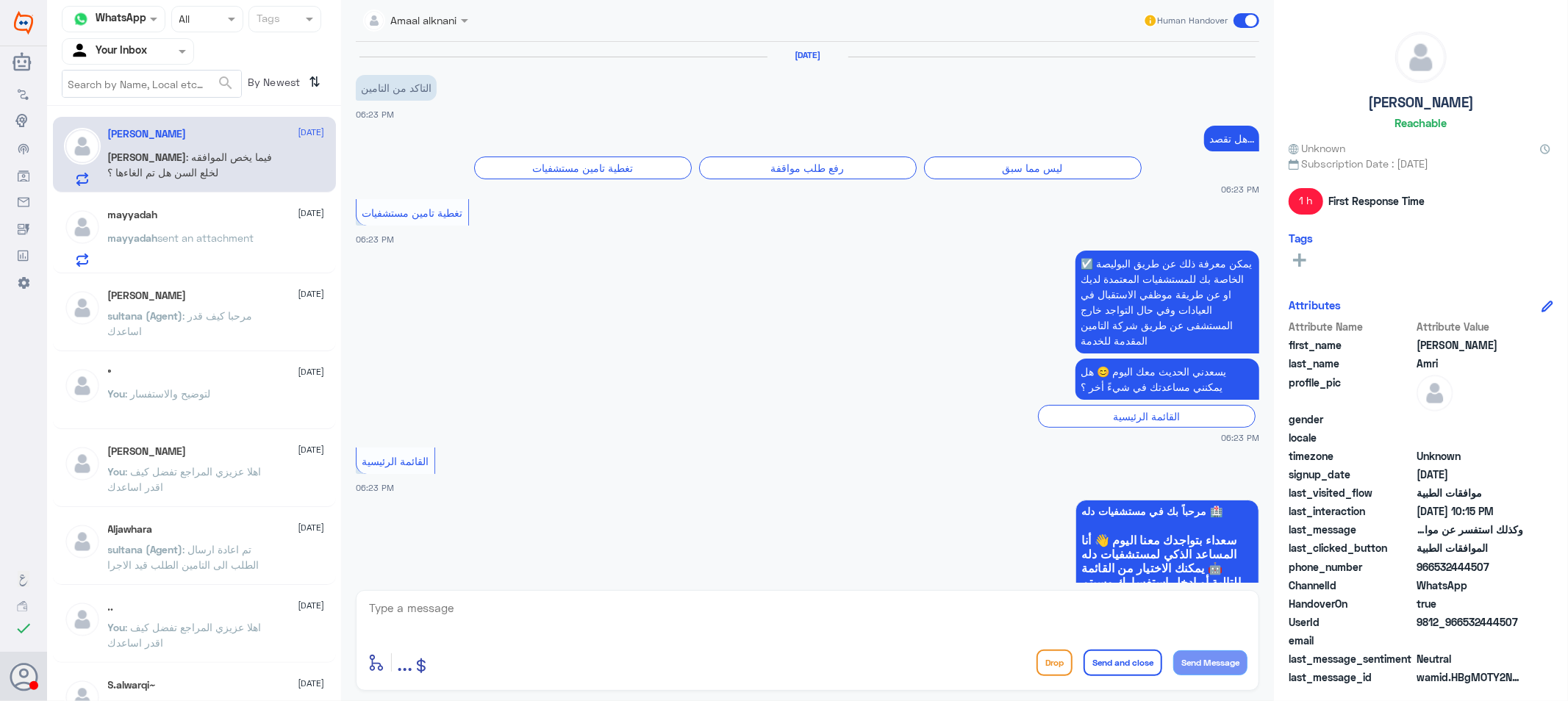
scroll to position [1370, 0]
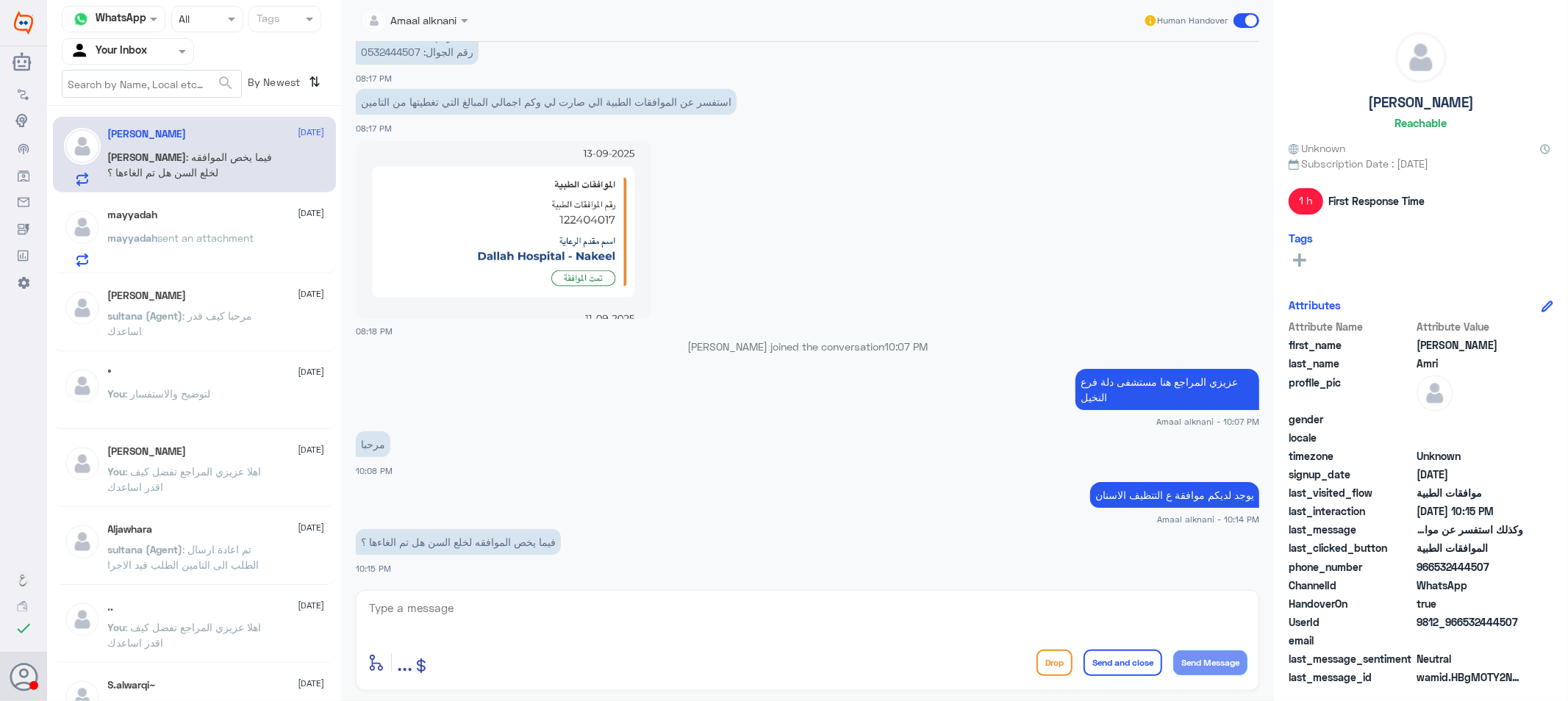
click at [497, 622] on textarea at bounding box center [808, 616] width 880 height 36
click at [540, 540] on p "فيما يخص الموافقه لخلع السن هل تم الغاءها ؟" at bounding box center [459, 542] width 205 height 26
click at [548, 604] on textarea at bounding box center [808, 616] width 880 height 36
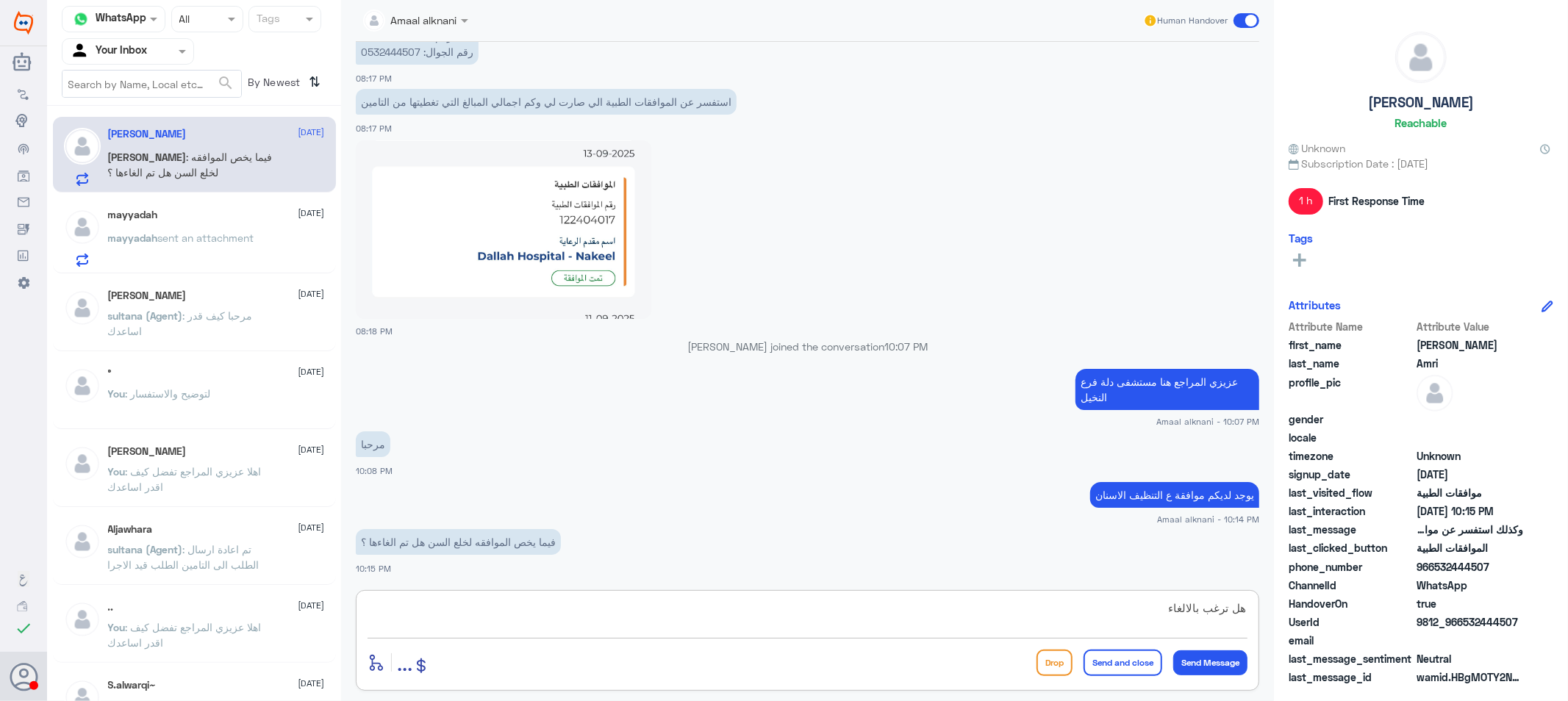
type textarea "هل ترغب بالالغاء؟"
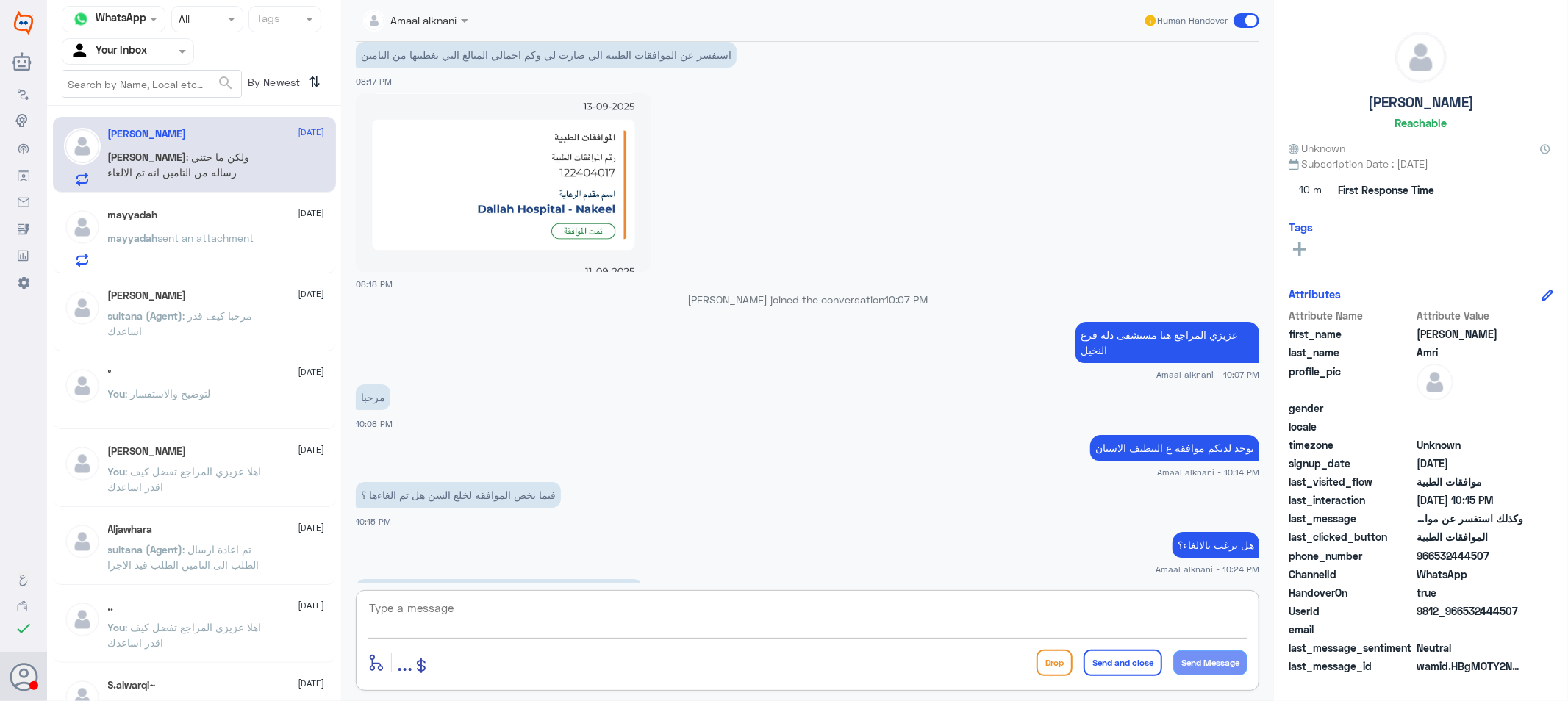
scroll to position [1517, 0]
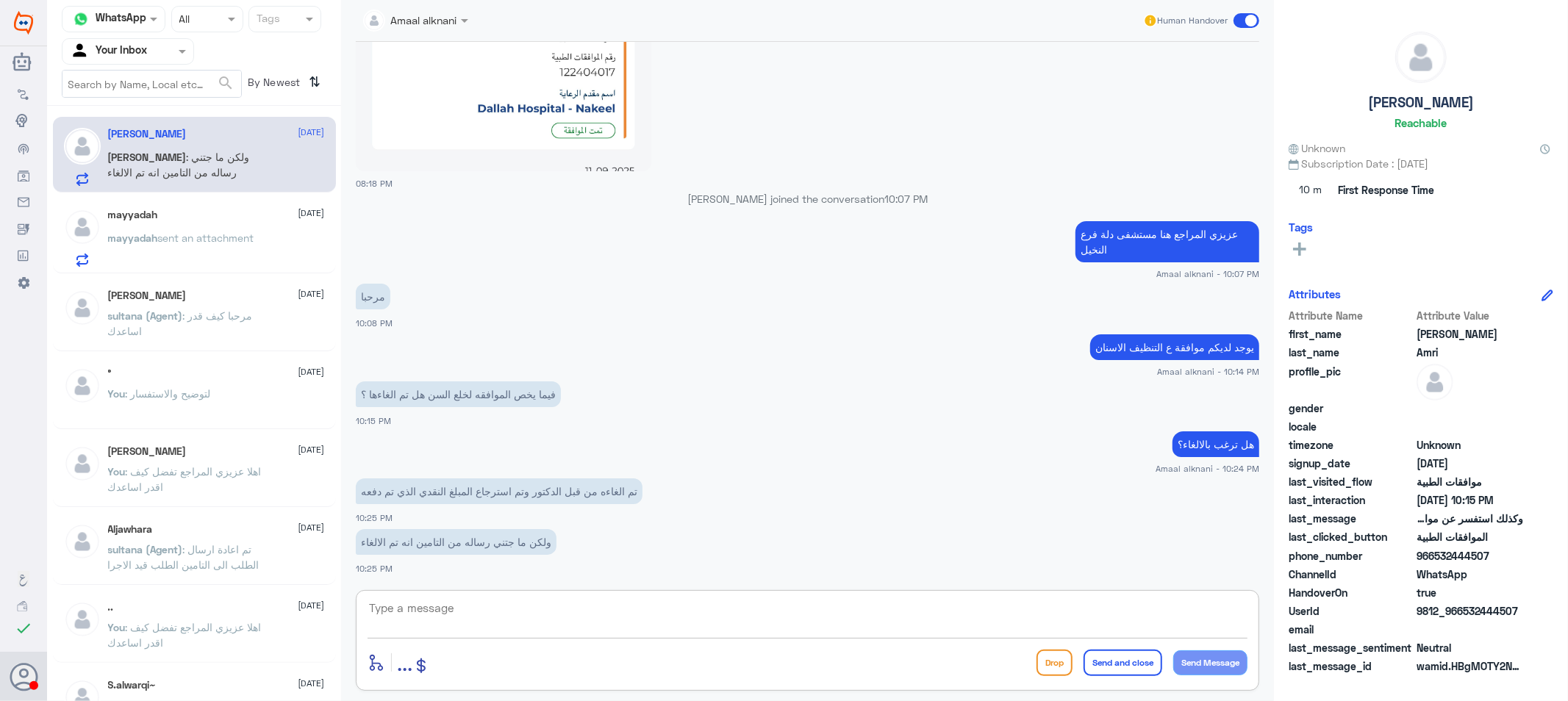
click at [582, 599] on textarea at bounding box center [808, 616] width 880 height 36
click at [450, 608] on textarea at bounding box center [808, 616] width 880 height 36
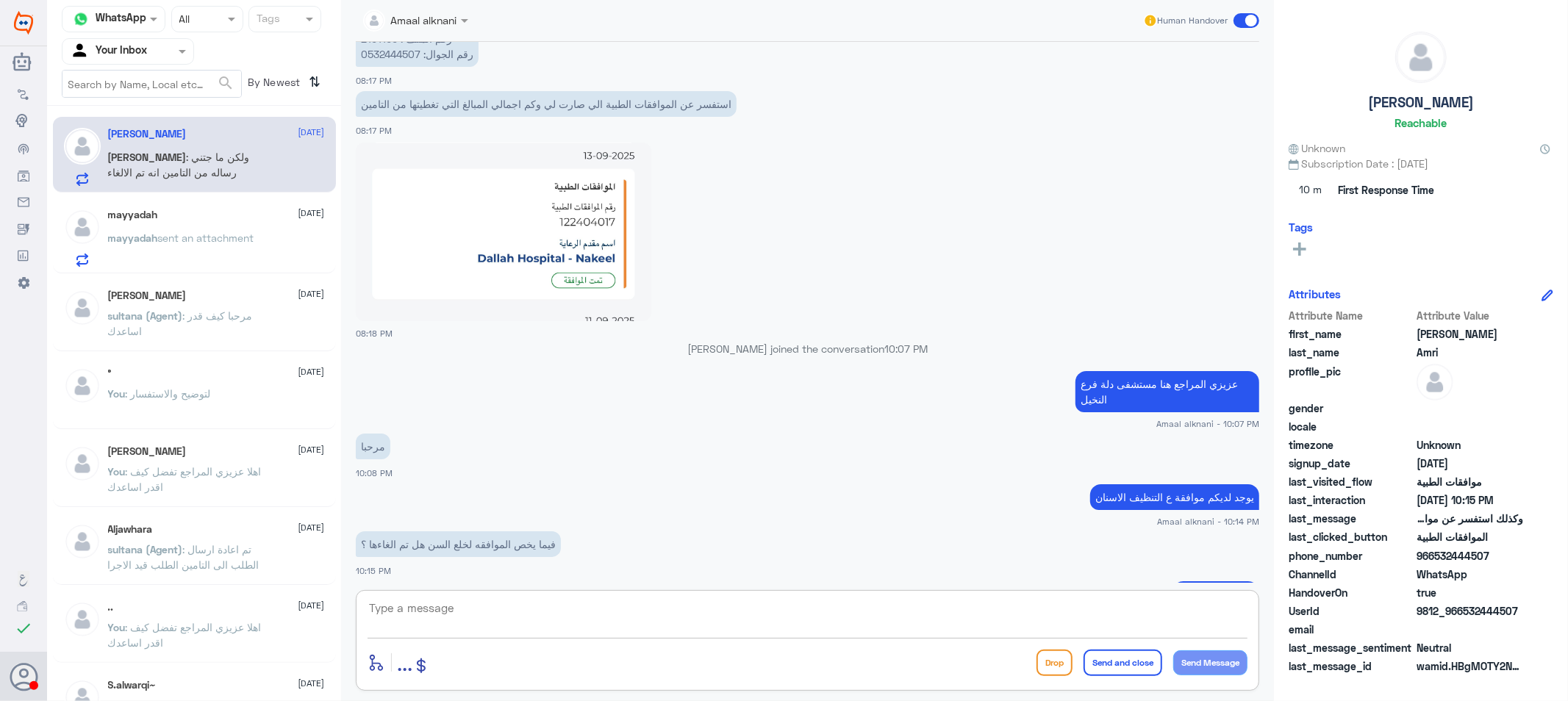
scroll to position [1354, 0]
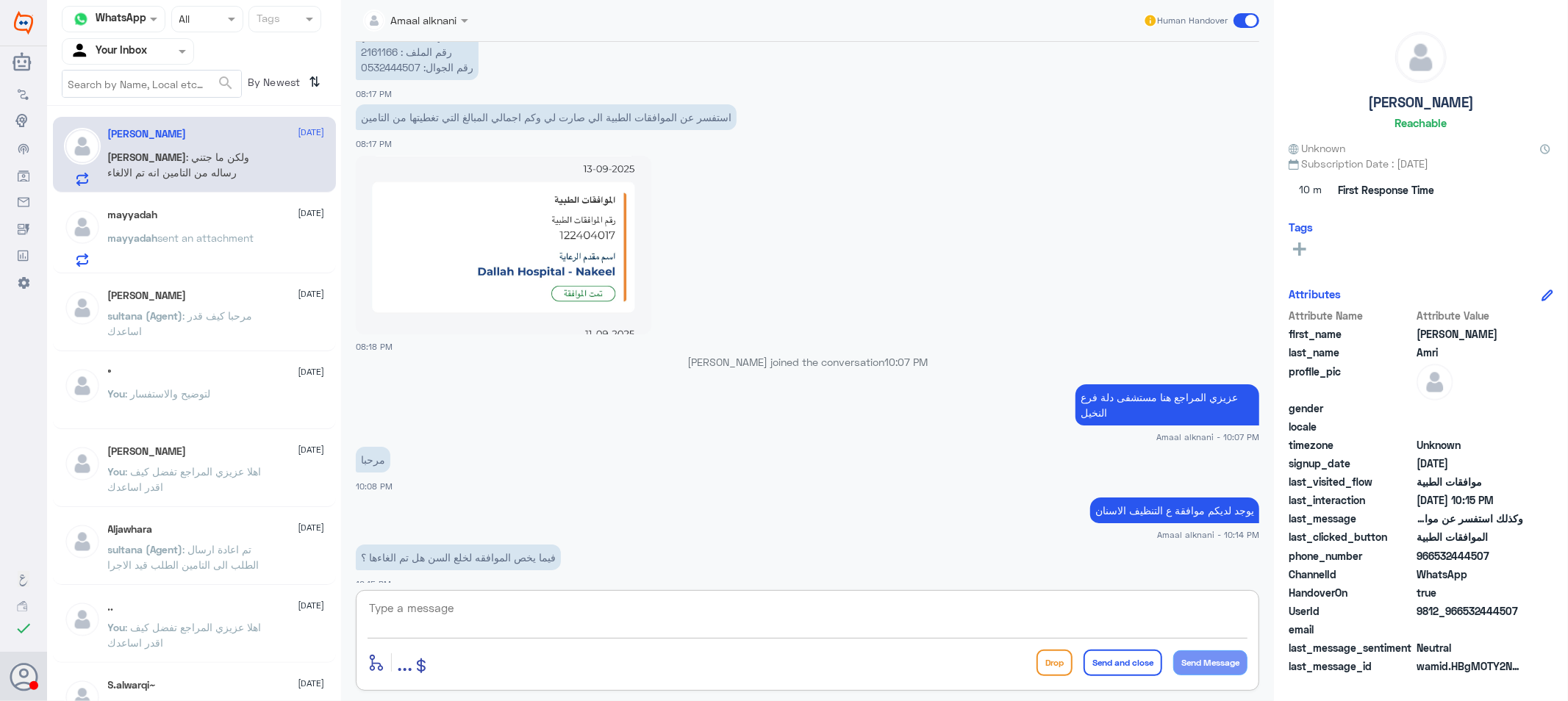
click at [386, 68] on p "عبدالرحمن عبدالله عامري رقم الملف : 2161166 رقم الجوال: 0532444507" at bounding box center [417, 52] width 123 height 57
copy p "0532444507"
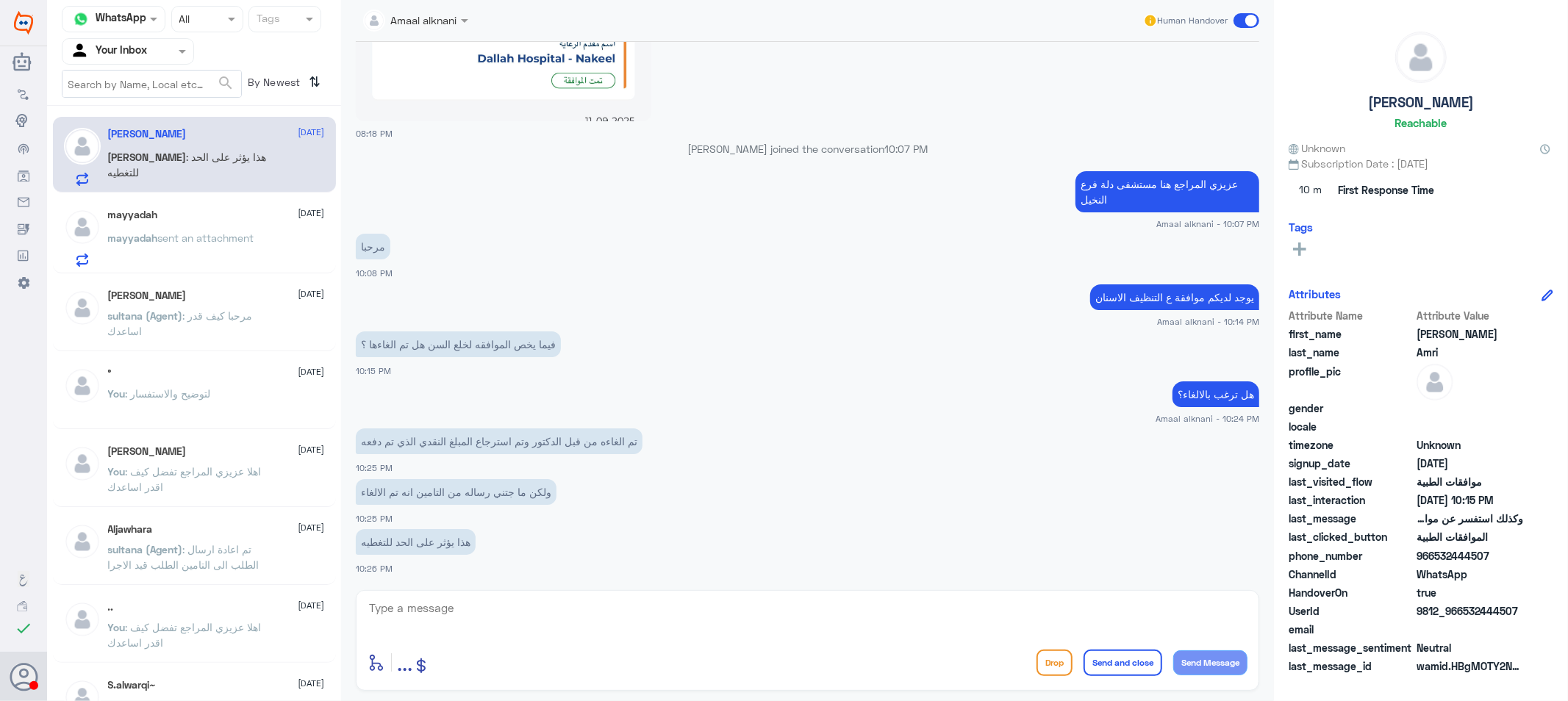
click at [665, 621] on textarea at bounding box center [808, 616] width 880 height 36
type textarea "تم الالغاء"
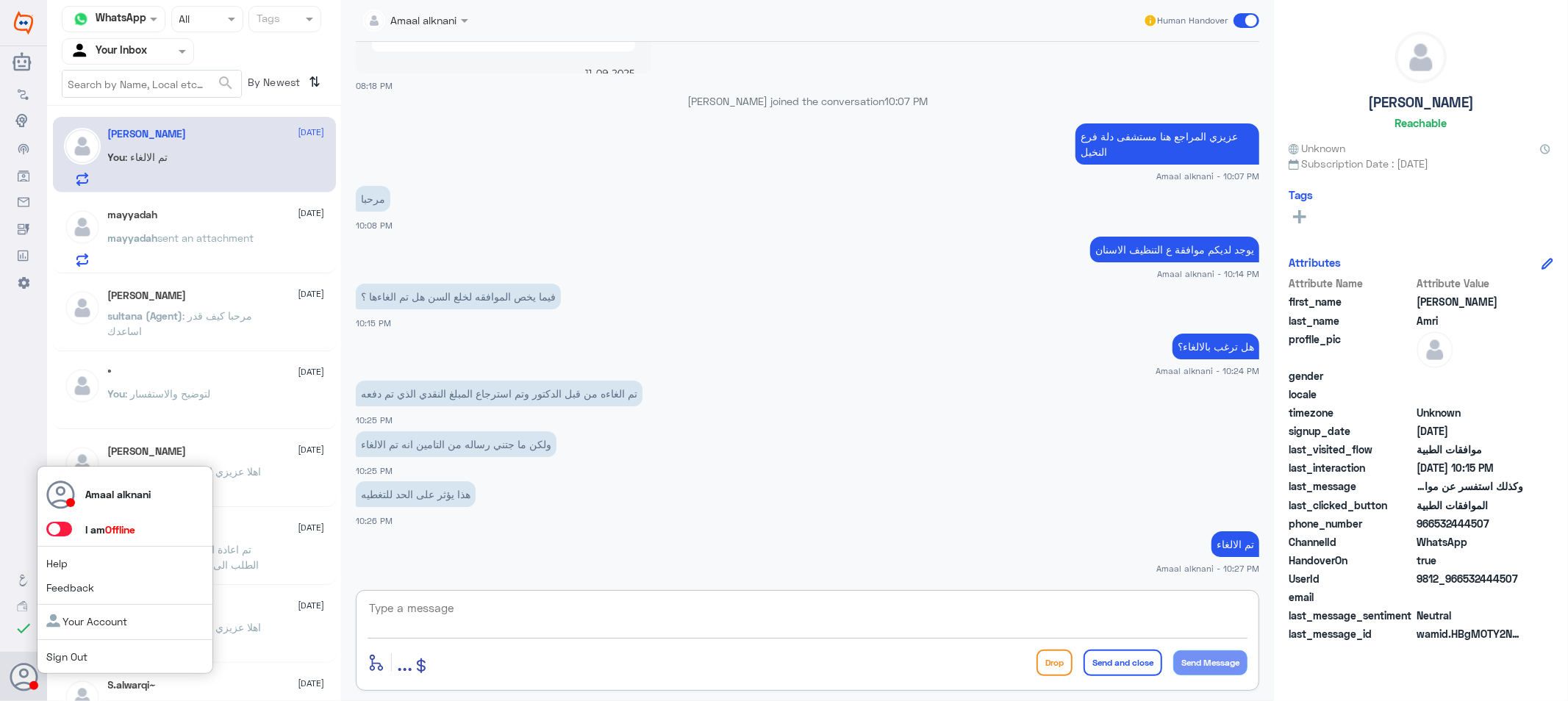
click at [64, 526] on span at bounding box center [59, 529] width 26 height 15
click at [0, 0] on input "checkbox" at bounding box center [0, 0] width 0 height 0
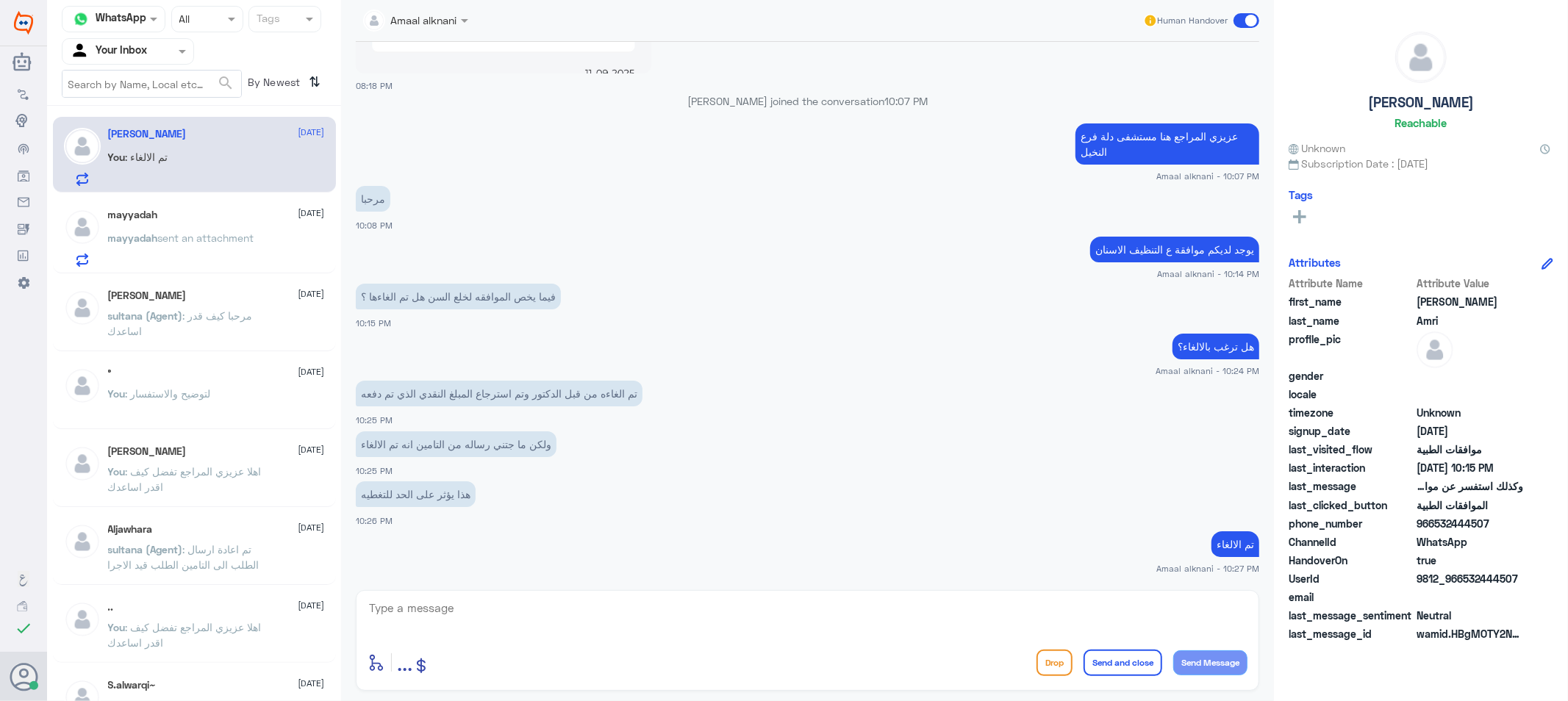
click at [608, 590] on div "enter flow name ... Drop Send and close Send Message" at bounding box center [808, 640] width 904 height 100
click at [567, 610] on textarea at bounding box center [808, 616] width 880 height 36
drag, startPoint x: 500, startPoint y: 613, endPoint x: 656, endPoint y: 636, distance: 157.7
click at [500, 613] on textarea at bounding box center [808, 616] width 880 height 36
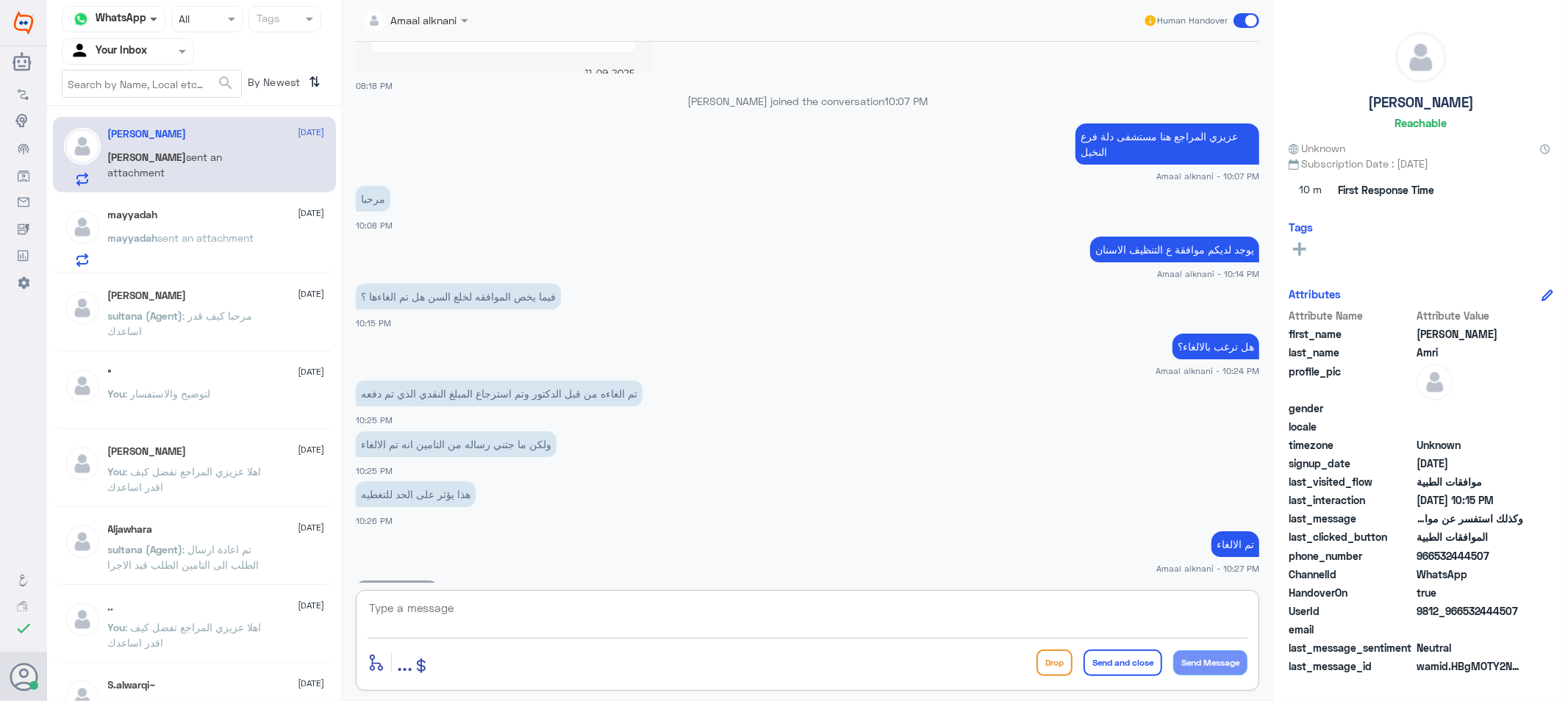
scroll to position [1817, 0]
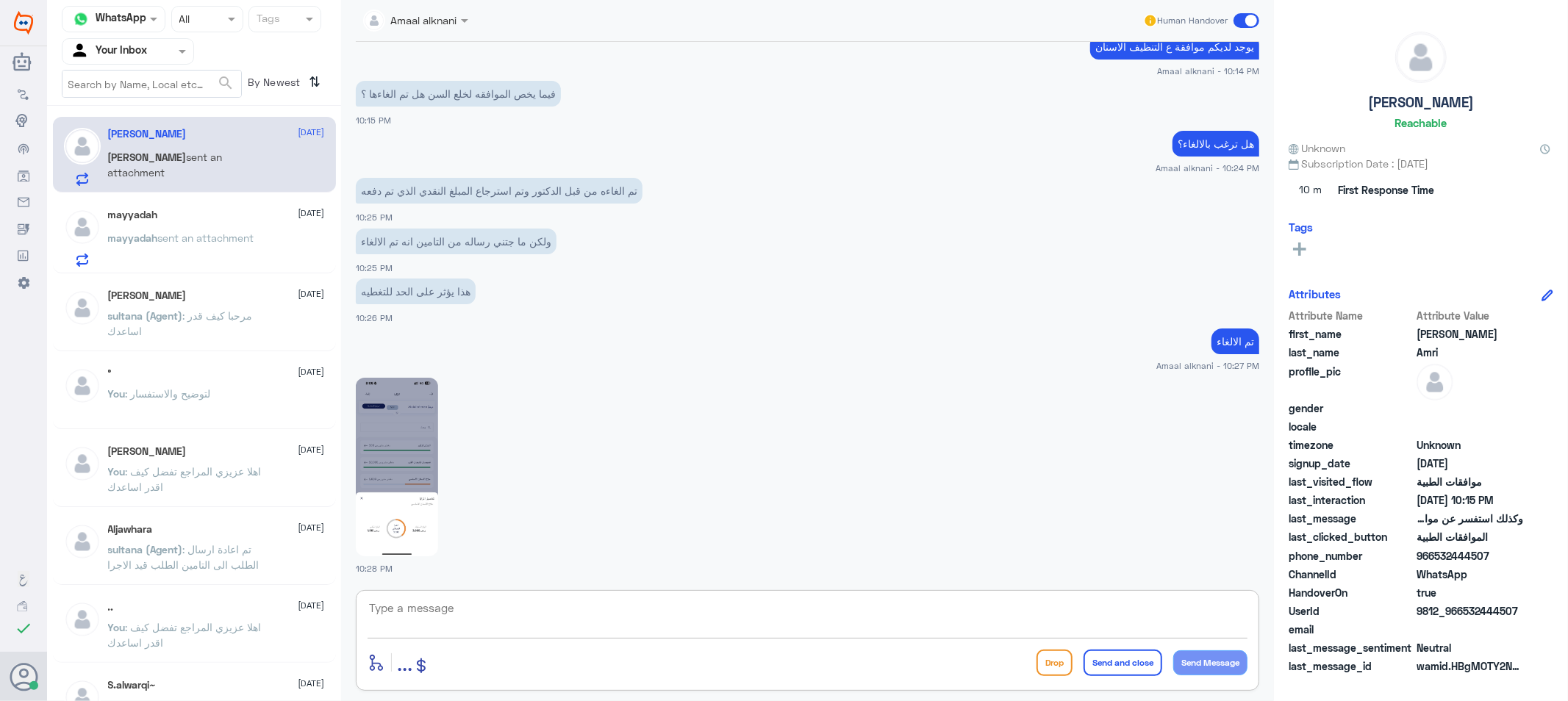
click at [479, 612] on textarea at bounding box center [808, 616] width 880 height 36
click at [401, 473] on img at bounding box center [397, 467] width 83 height 179
click at [685, 618] on textarea at bounding box center [808, 616] width 880 height 36
type textarea "تقدر تشيك مع التامين"
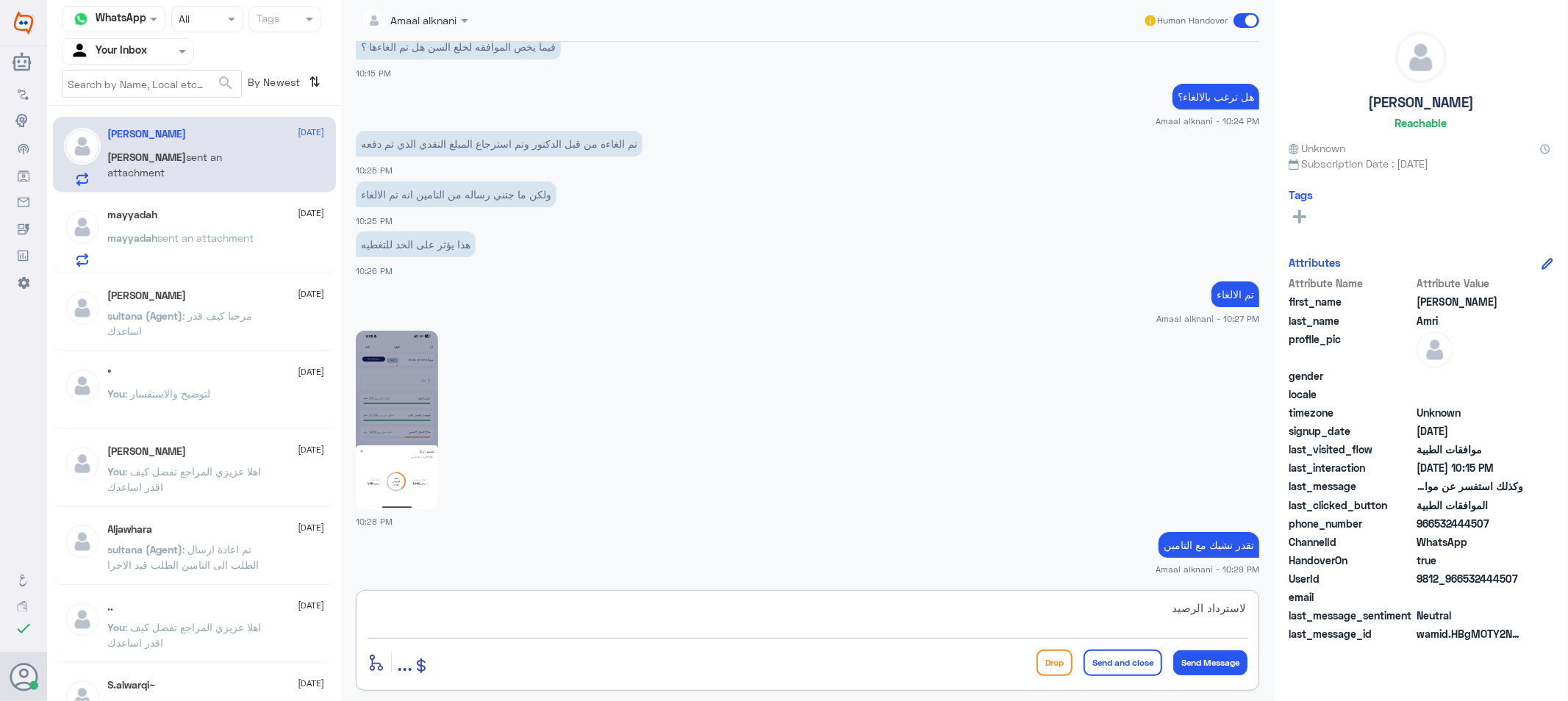
type textarea "لاسترداد الرصيد"
drag, startPoint x: 669, startPoint y: 615, endPoint x: 966, endPoint y: 627, distance: 297.2
click at [969, 629] on textarea "لاسترداد الرصيد" at bounding box center [808, 616] width 880 height 36
click at [961, 621] on textarea "لاسترداد الرصيد" at bounding box center [808, 616] width 880 height 36
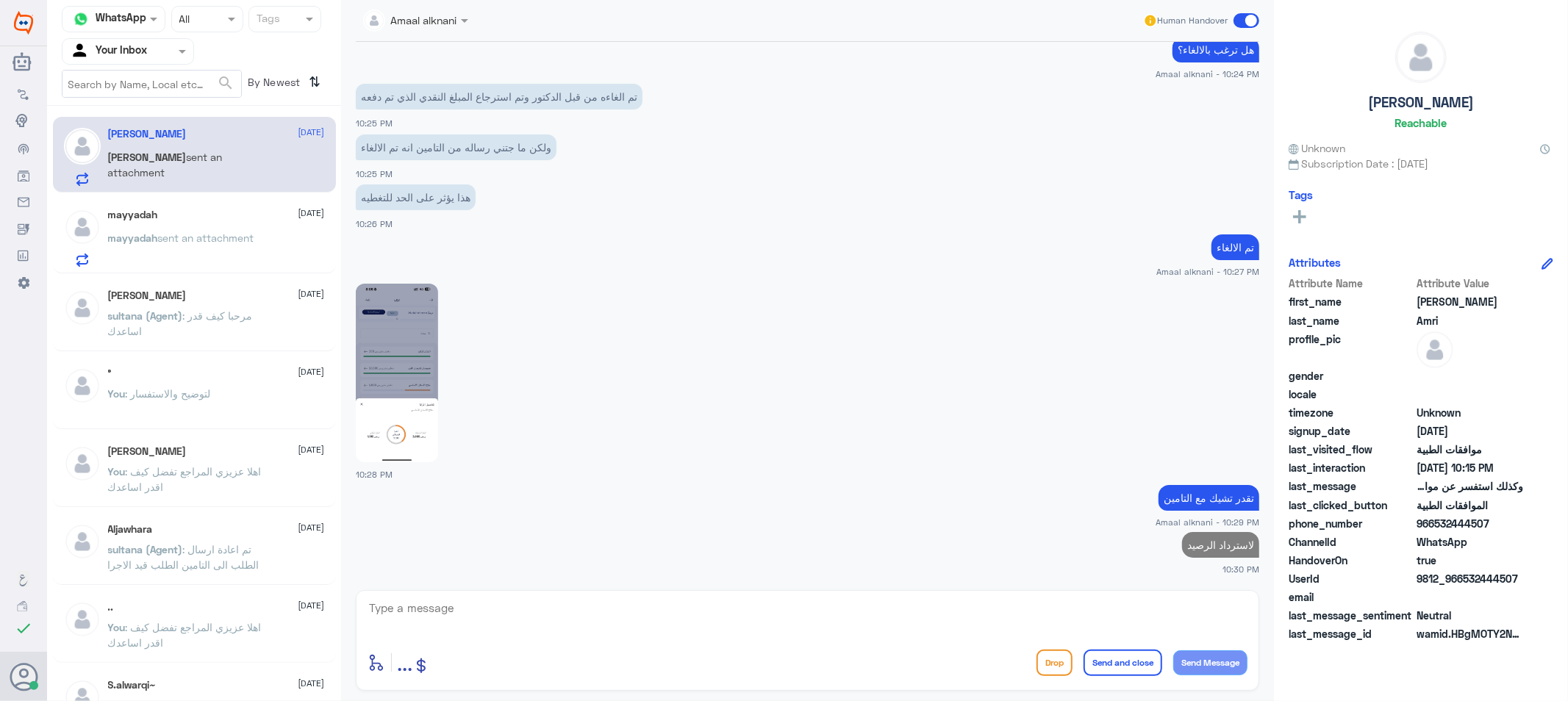
click at [273, 243] on div "mayyadah sent an attachment" at bounding box center [216, 250] width 217 height 33
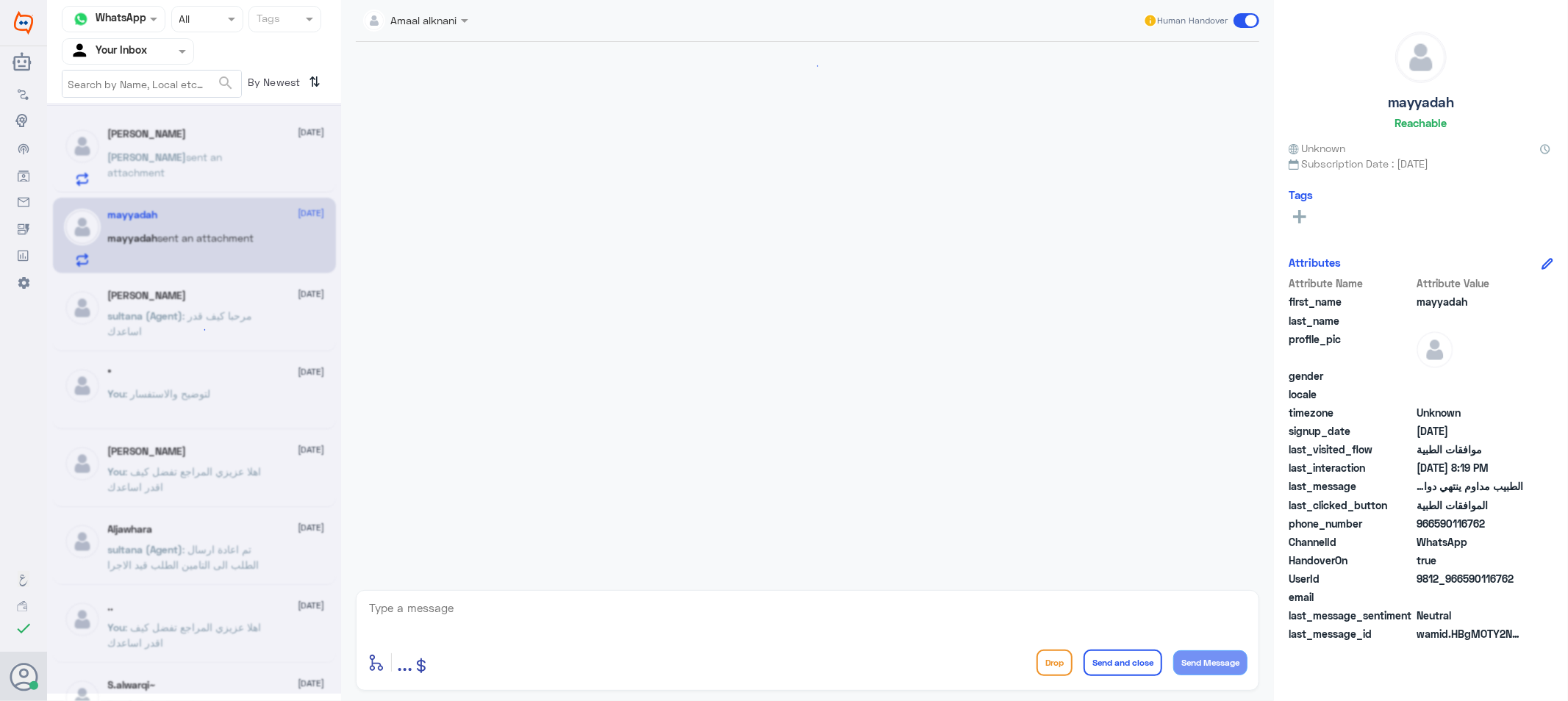
scroll to position [887, 0]
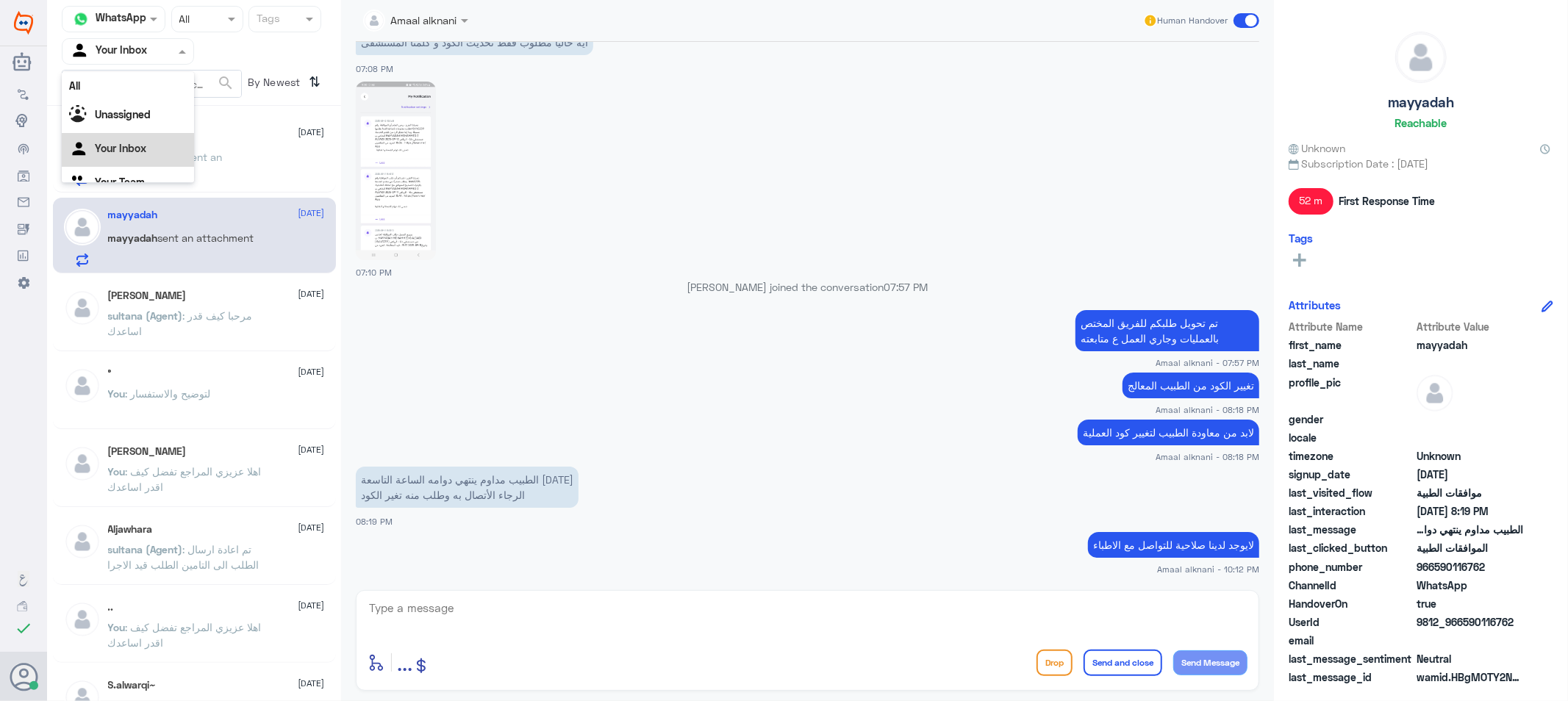
click at [131, 40] on div "Your Inbox" at bounding box center [109, 51] width 77 height 22
click at [127, 167] on div "Your Team" at bounding box center [128, 183] width 133 height 33
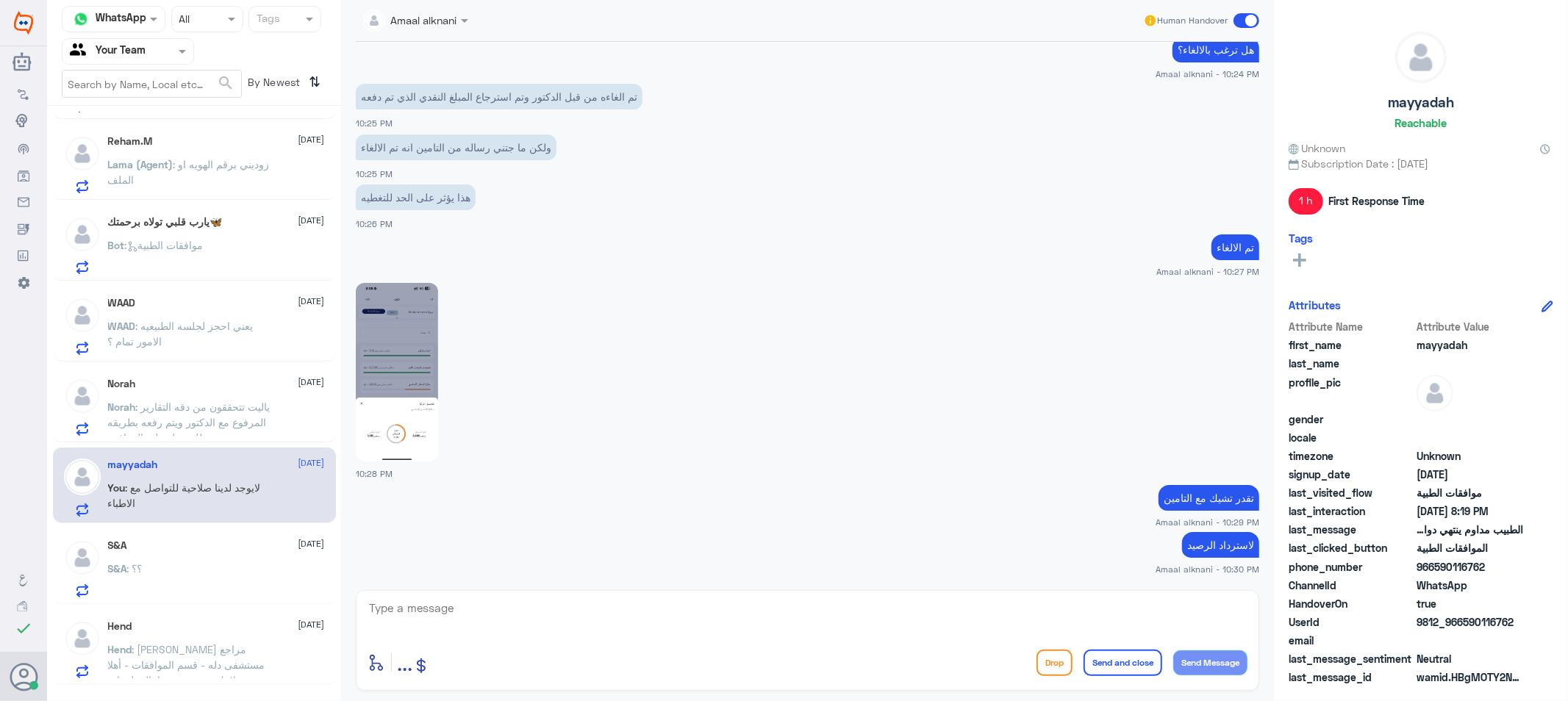
scroll to position [138, 0]
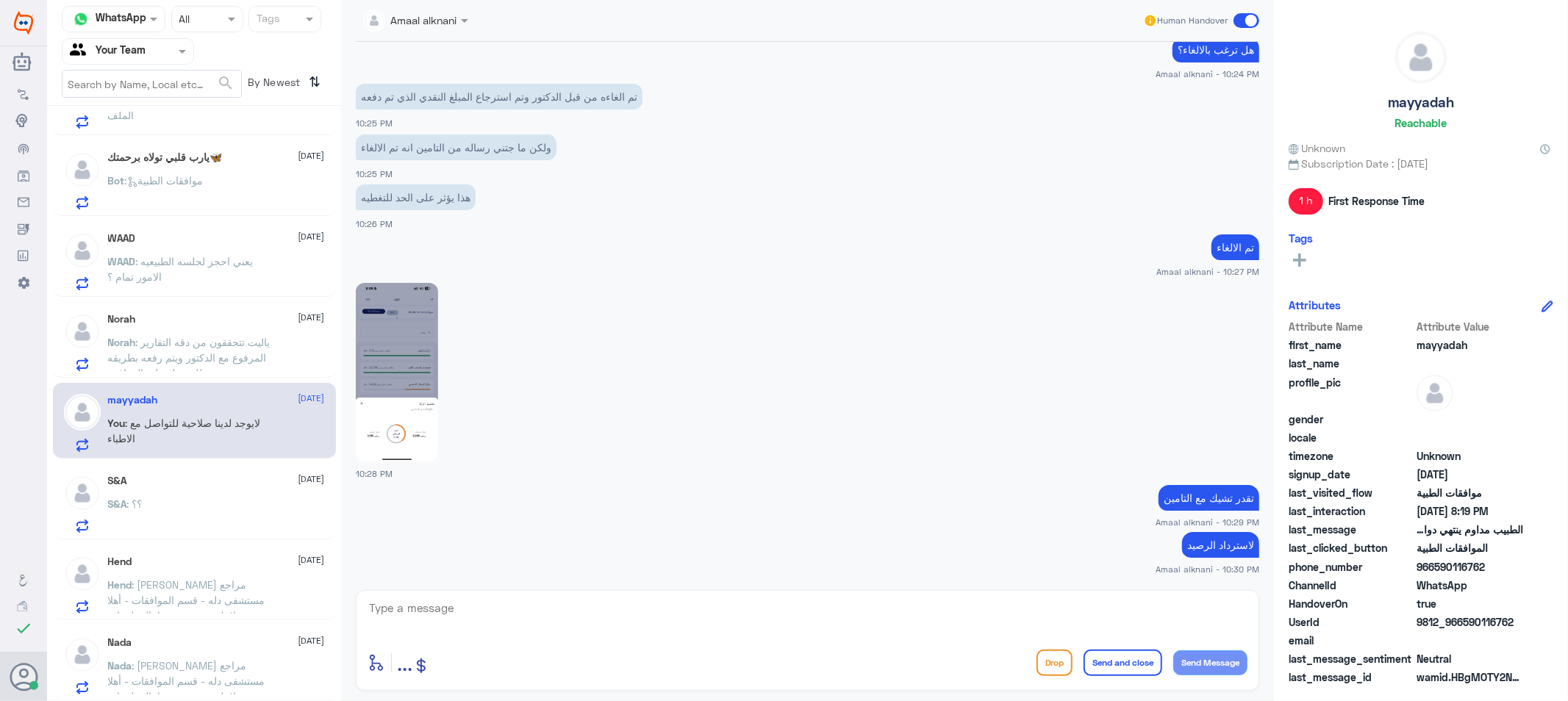
click at [200, 339] on span ": ياليت تتحققون من دقه التقارير المرفوع مع الدكتور ويتم رفعه بطريقه صحيحه للحصو…" at bounding box center [189, 357] width 162 height 43
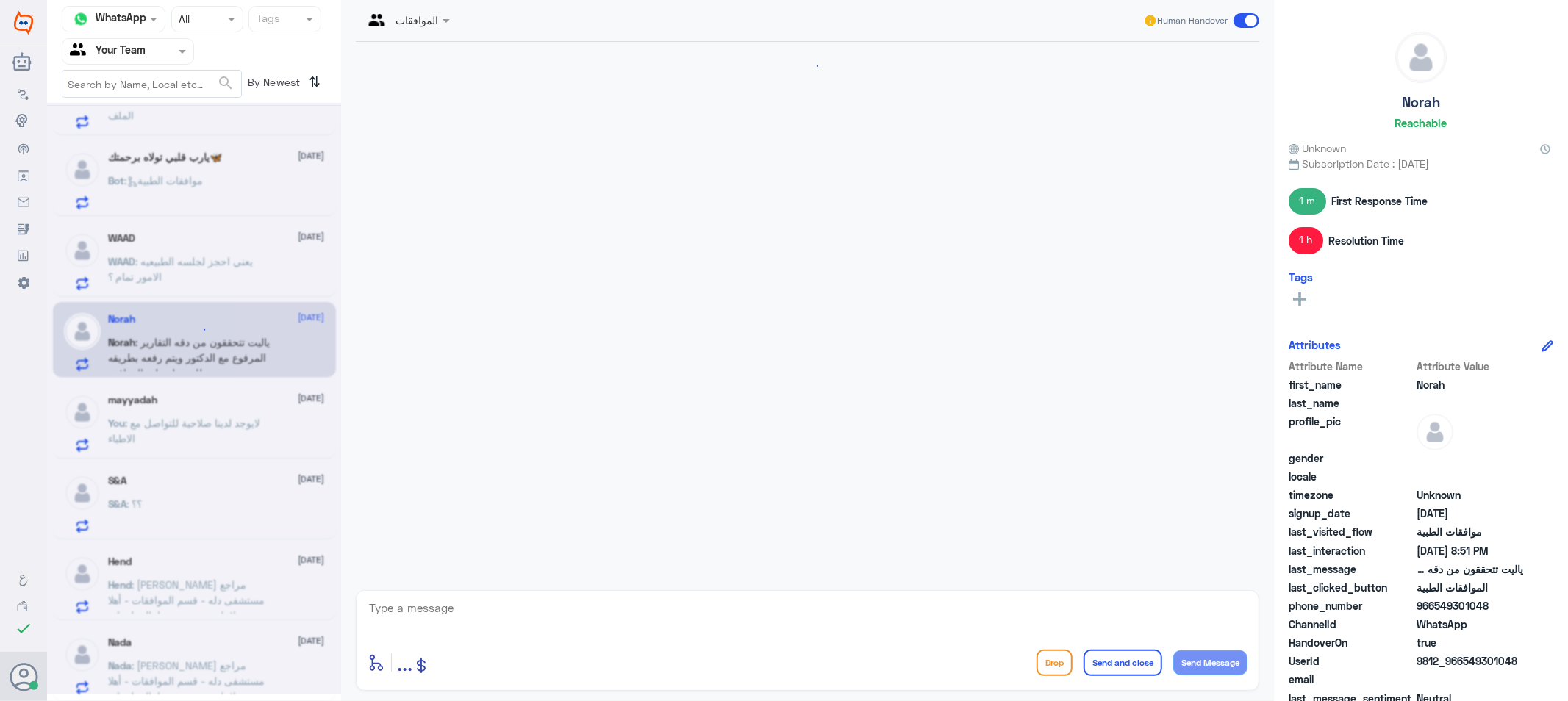
scroll to position [1012, 0]
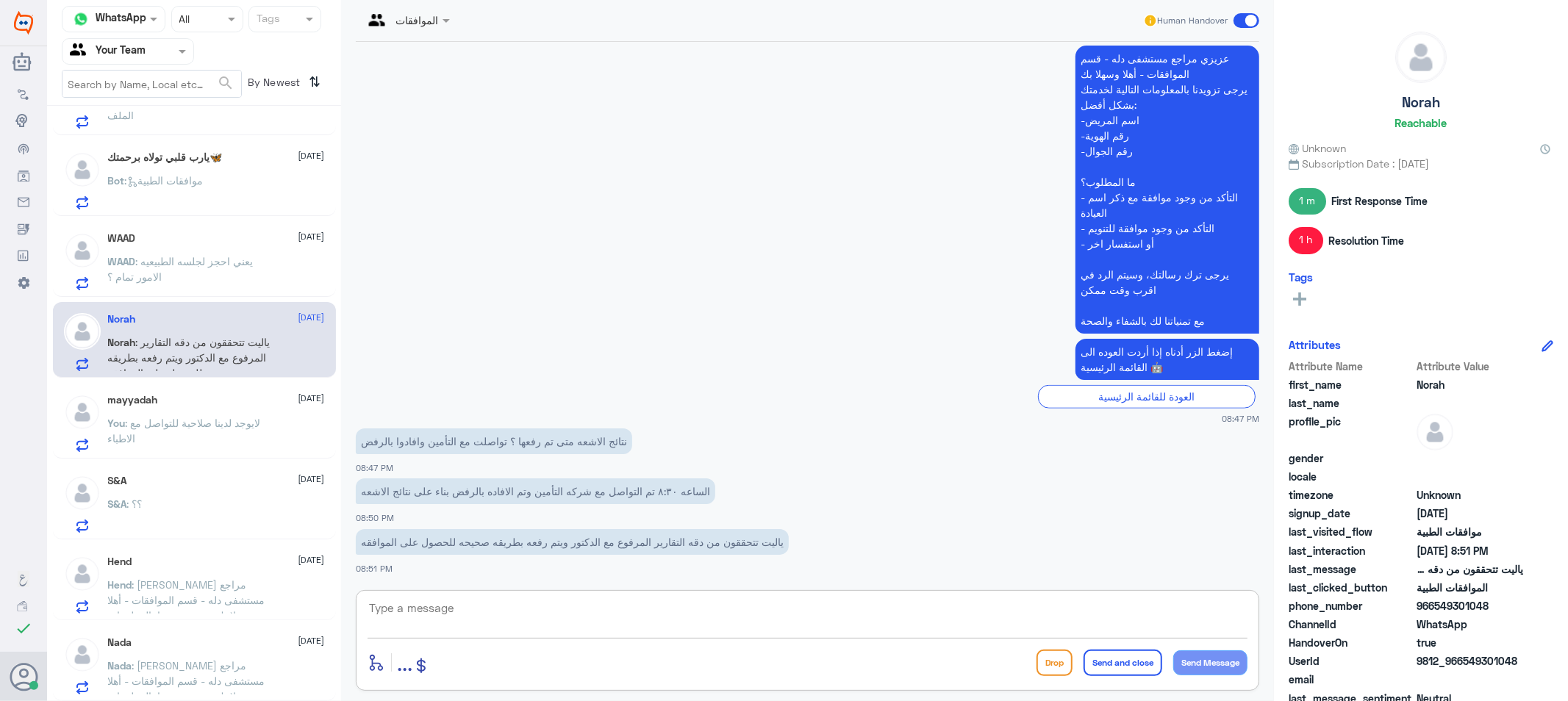
click at [547, 611] on textarea at bounding box center [808, 616] width 880 height 36
type textarea "تمت متابعة الطلب ولازال مرفوض الرجاء التواصل مع تامينكم لتوضيح والاستفسار"
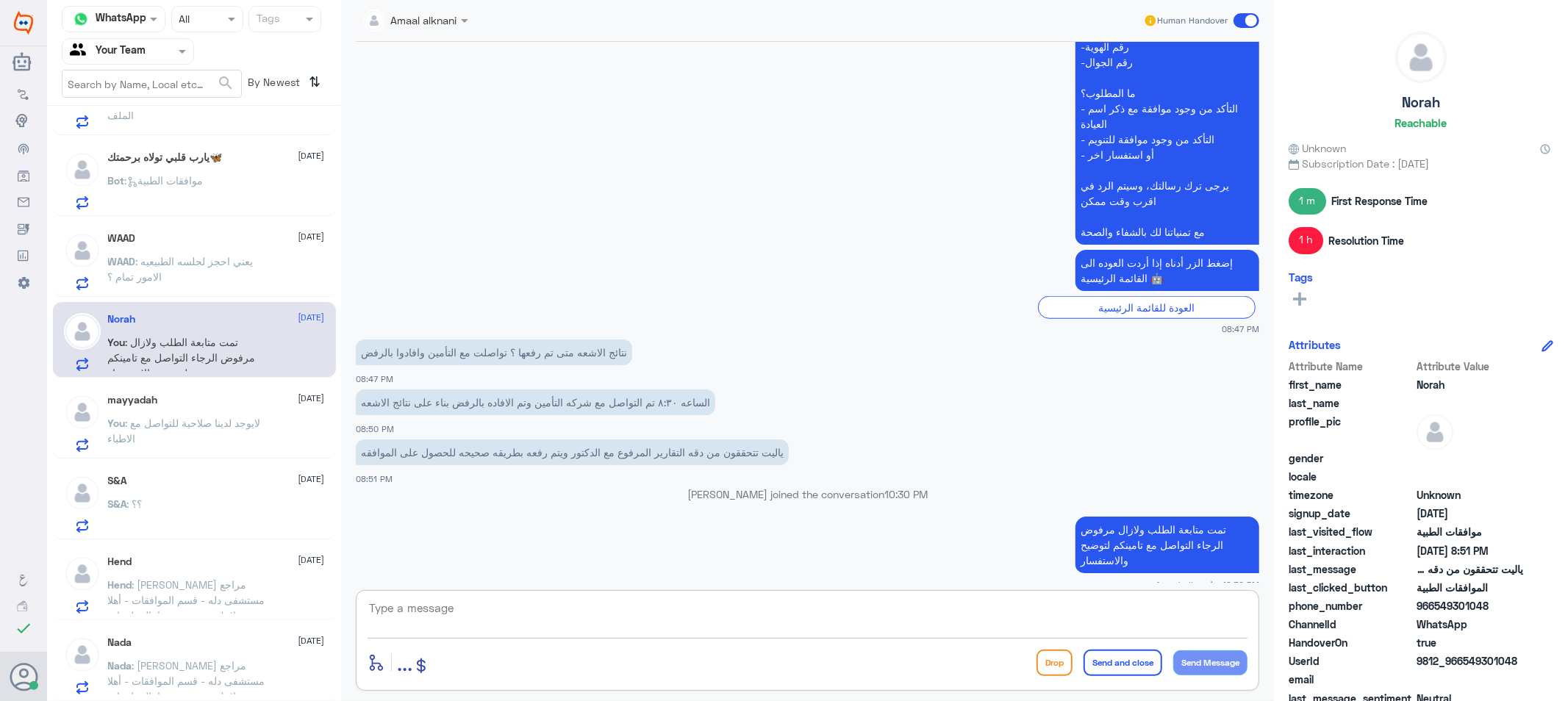
click at [556, 617] on textarea at bounding box center [808, 616] width 880 height 36
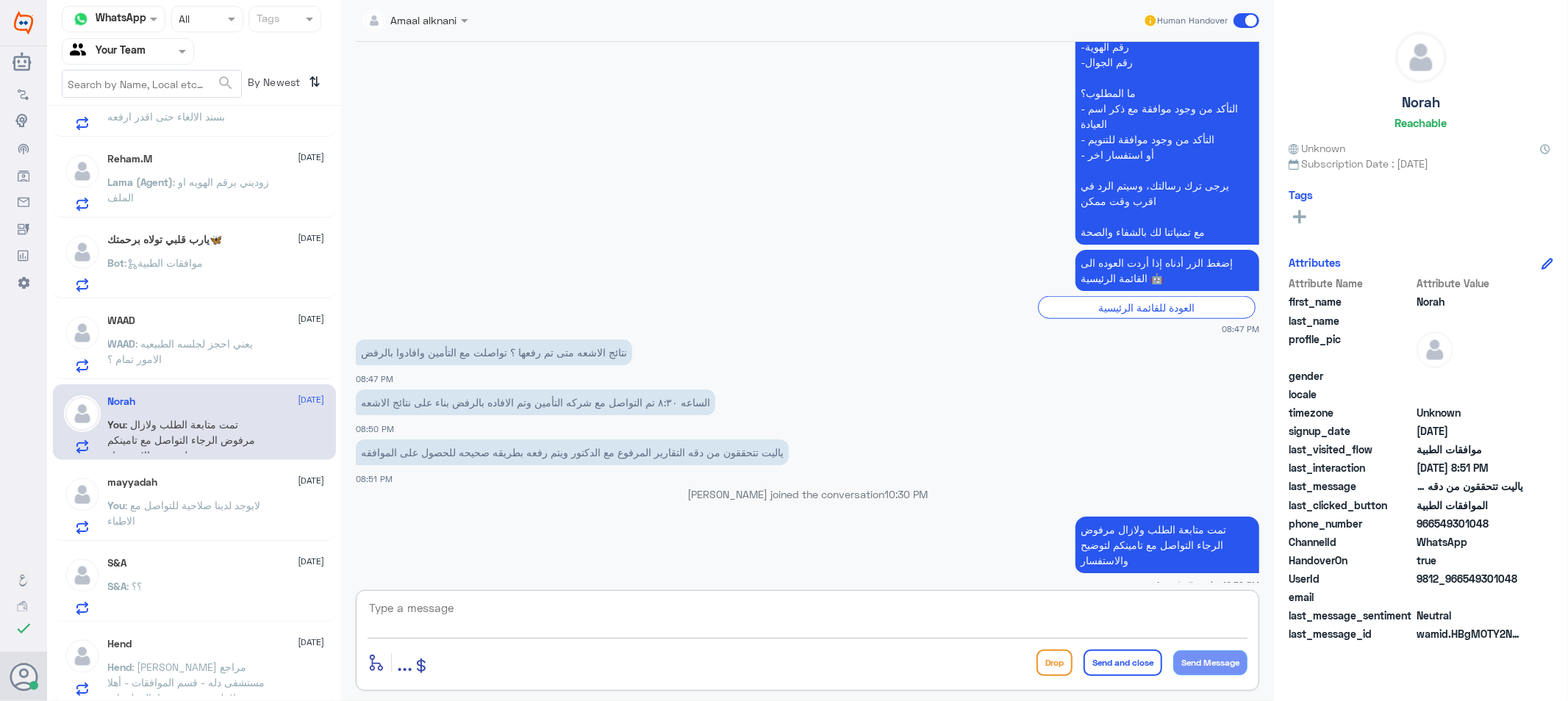
scroll to position [0, 0]
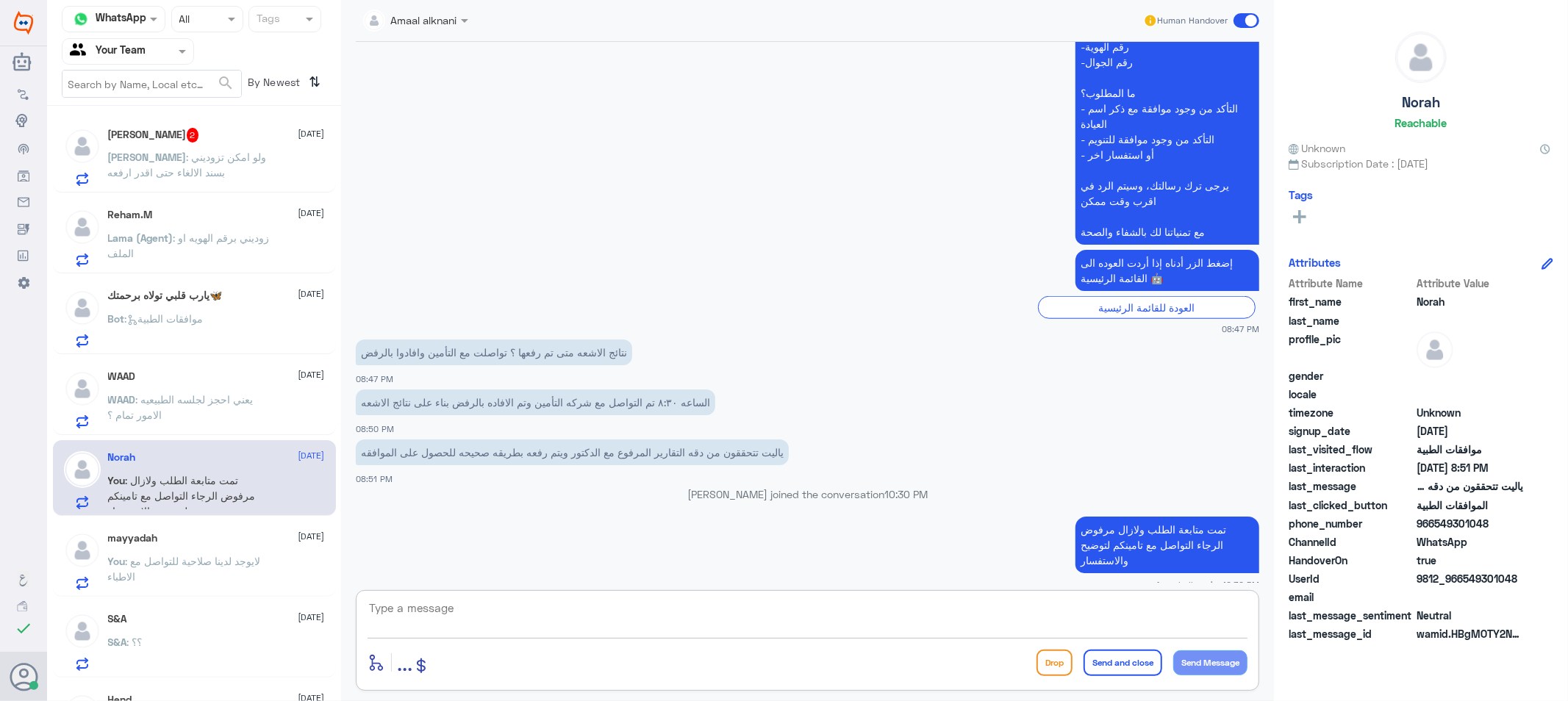
click at [175, 48] on span at bounding box center [184, 51] width 19 height 16
click at [152, 122] on div "Your Inbox" at bounding box center [128, 131] width 133 height 33
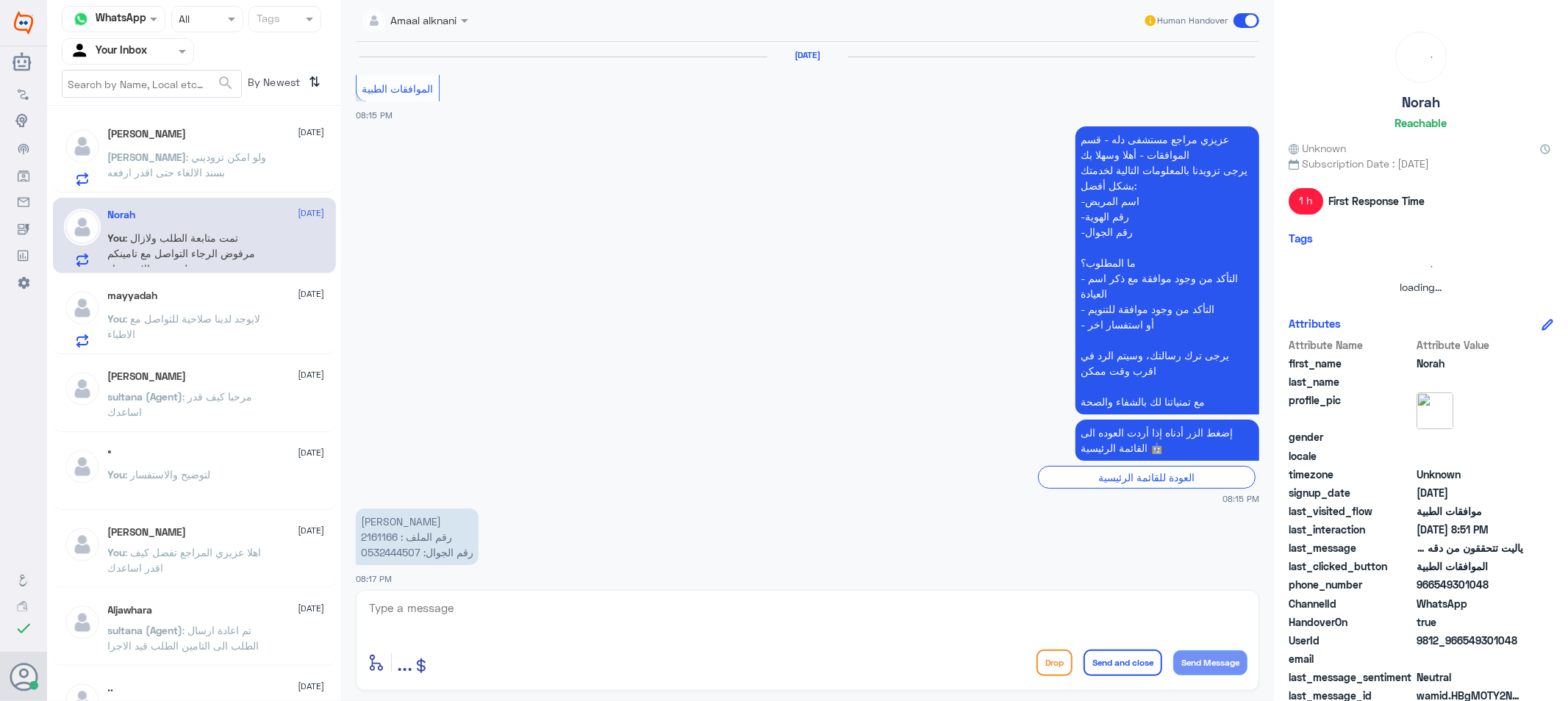
scroll to position [1144, 0]
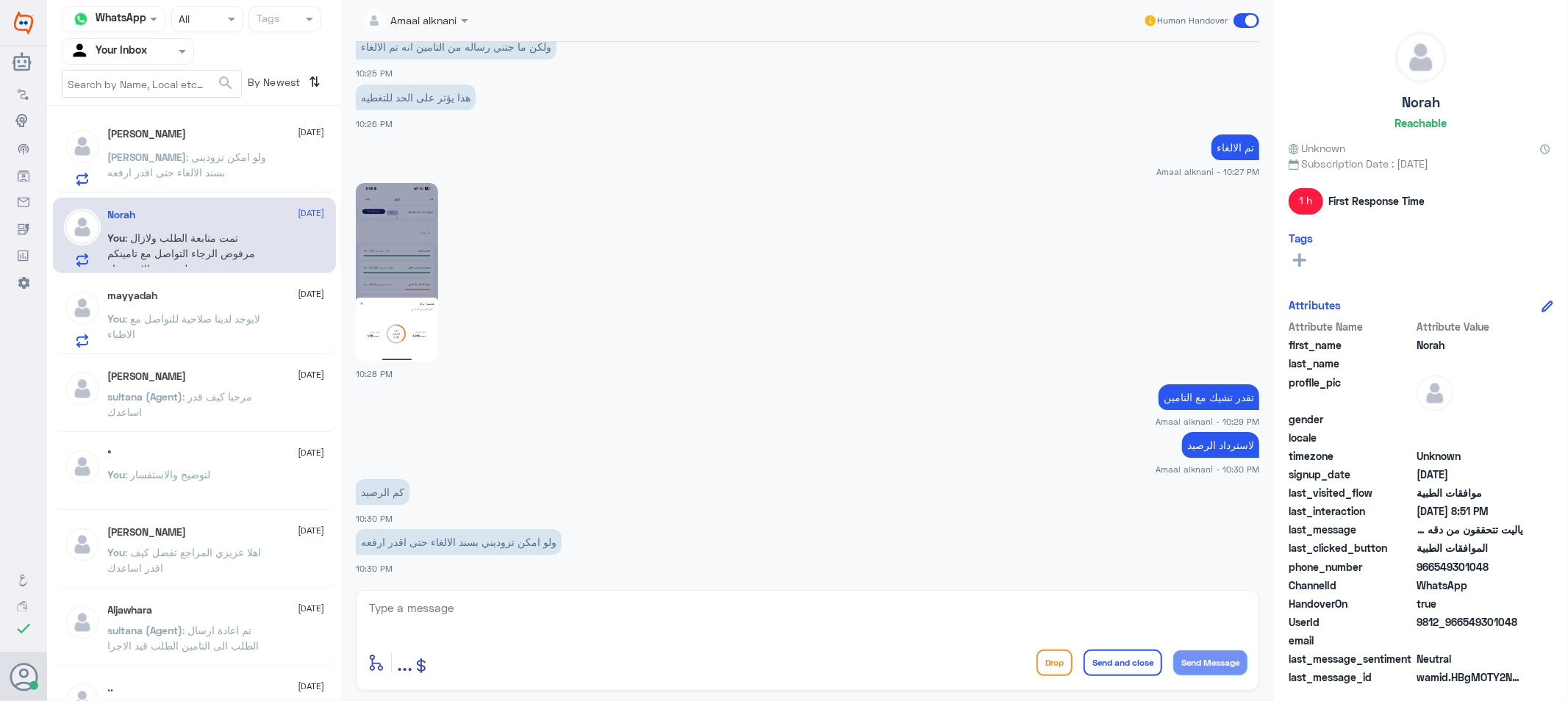
click at [597, 615] on textarea at bounding box center [808, 616] width 880 height 36
click at [430, 620] on textarea at bounding box center [808, 616] width 880 height 36
type textarea "تقدر تشيك مع التامين تتاكد"
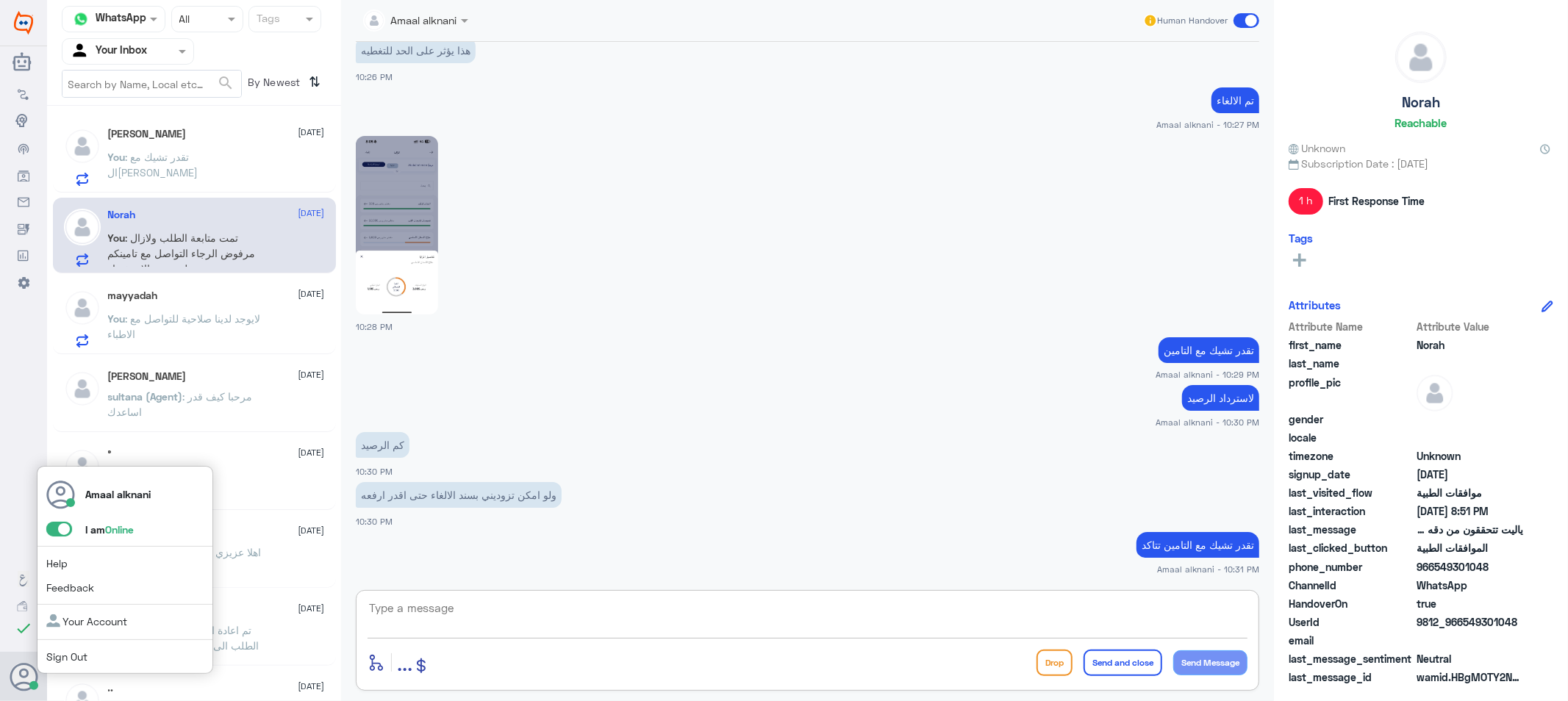
click at [60, 531] on span at bounding box center [59, 529] width 26 height 15
click at [0, 0] on input "checkbox" at bounding box center [0, 0] width 0 height 0
click at [67, 656] on link "Sign Out" at bounding box center [66, 656] width 41 height 13
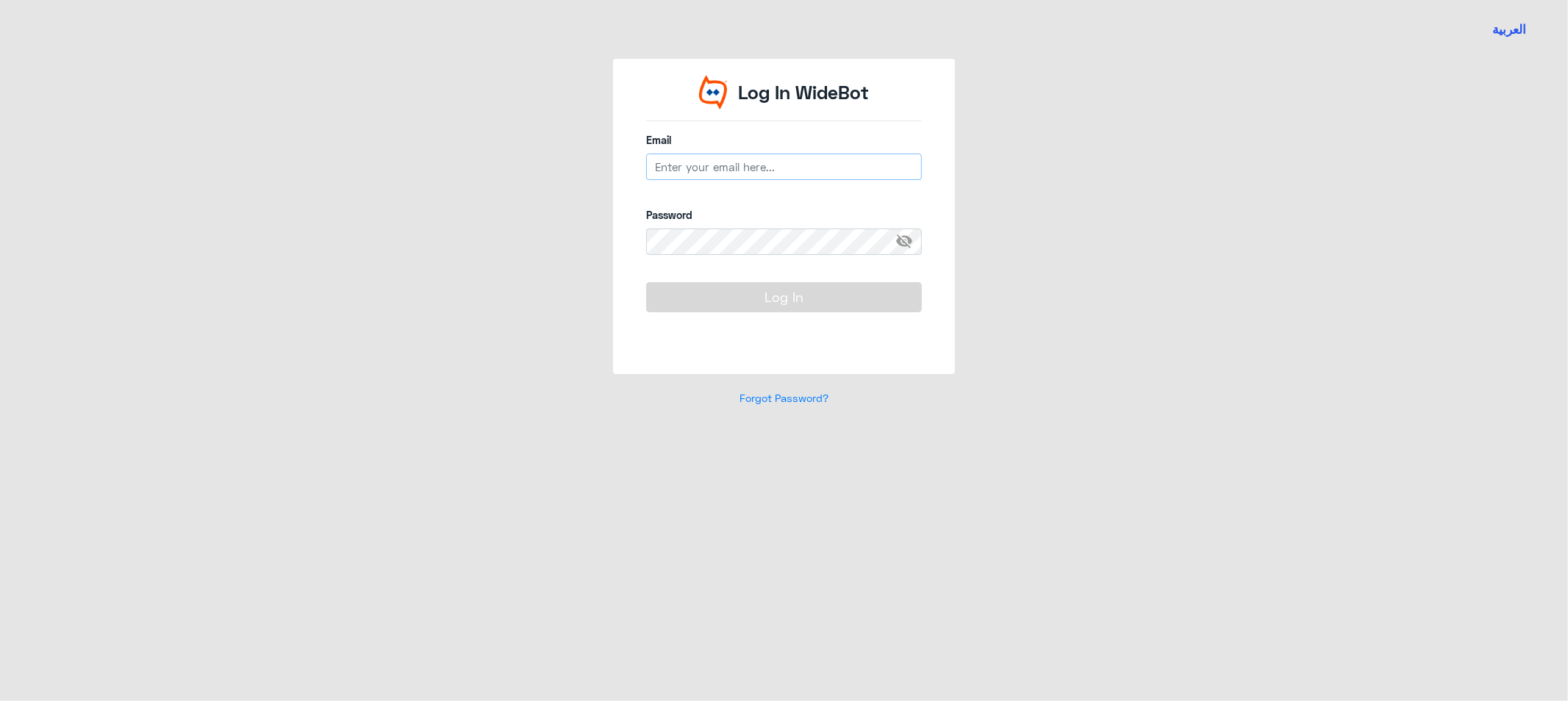
click at [765, 170] on input "email" at bounding box center [784, 167] width 275 height 27
type input "[EMAIL_ADDRESS][DOMAIN_NAME]"
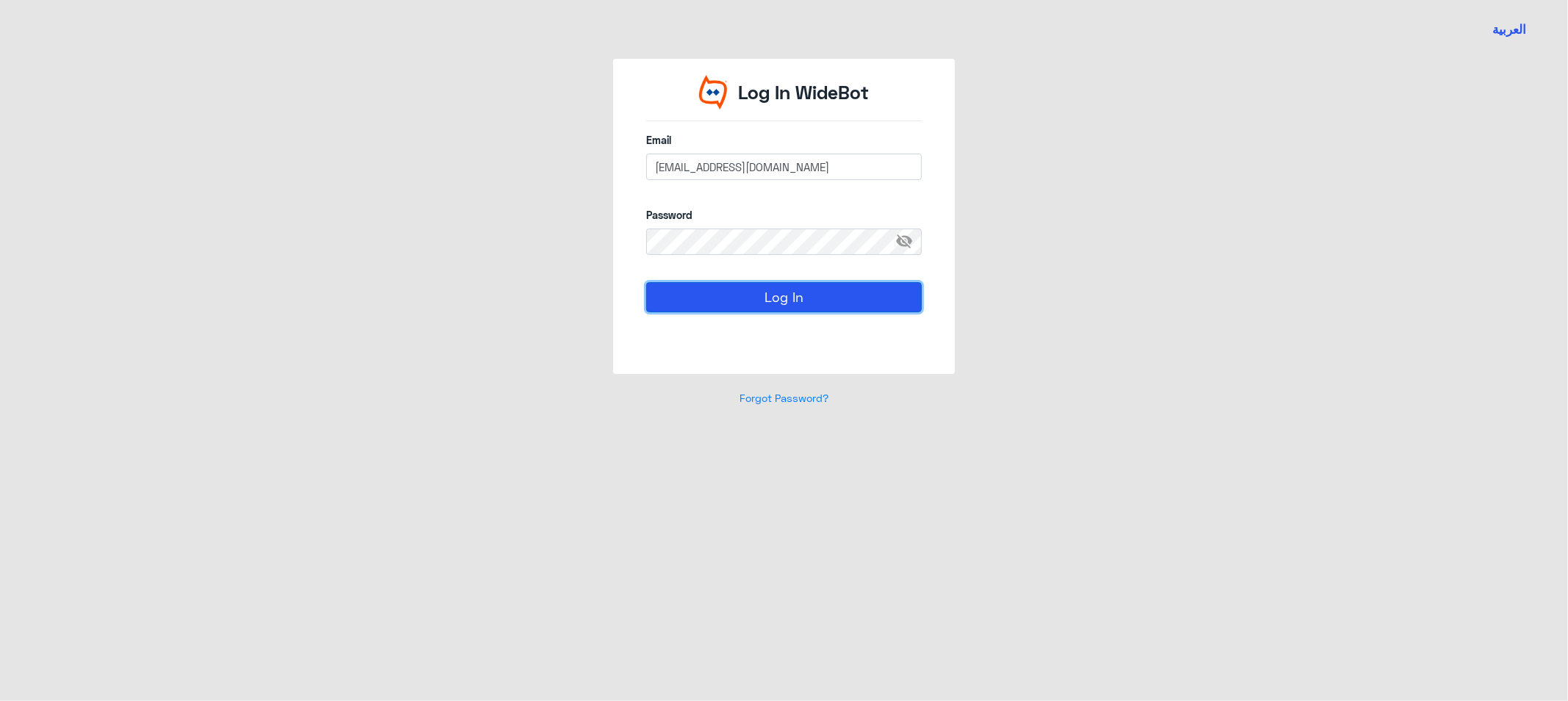
click at [689, 299] on button "Log In" at bounding box center [784, 296] width 275 height 29
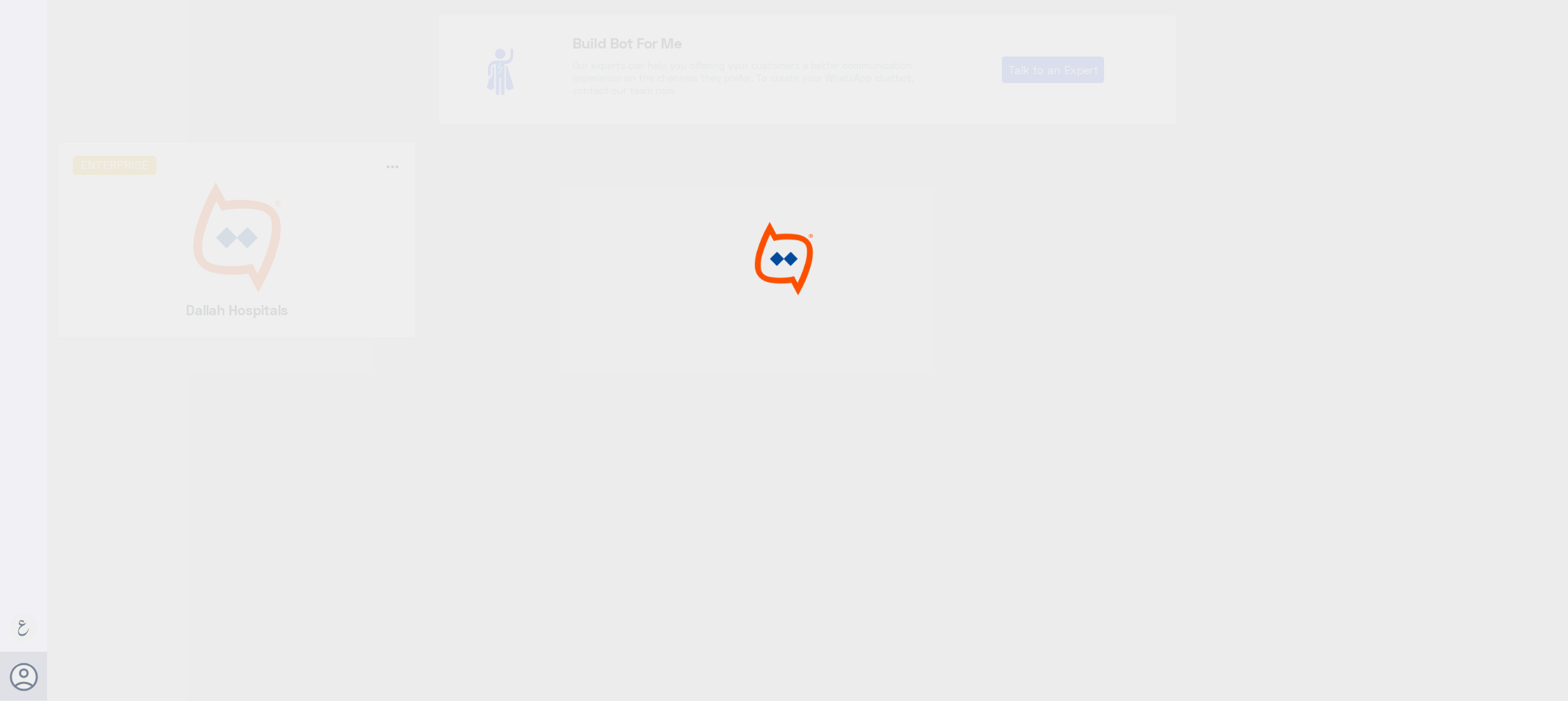
click at [311, 268] on div at bounding box center [784, 353] width 1568 height 705
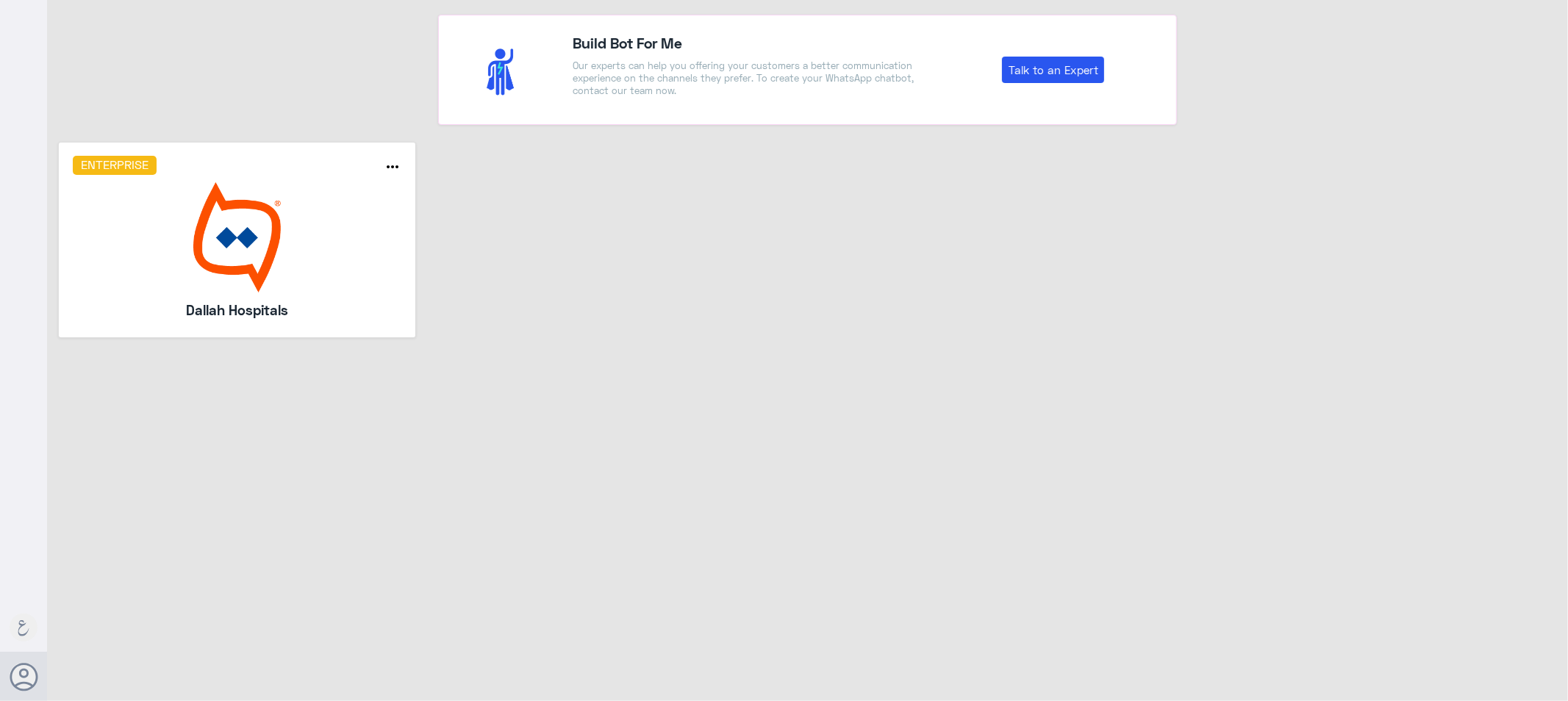
click at [258, 266] on img at bounding box center [238, 237] width 329 height 110
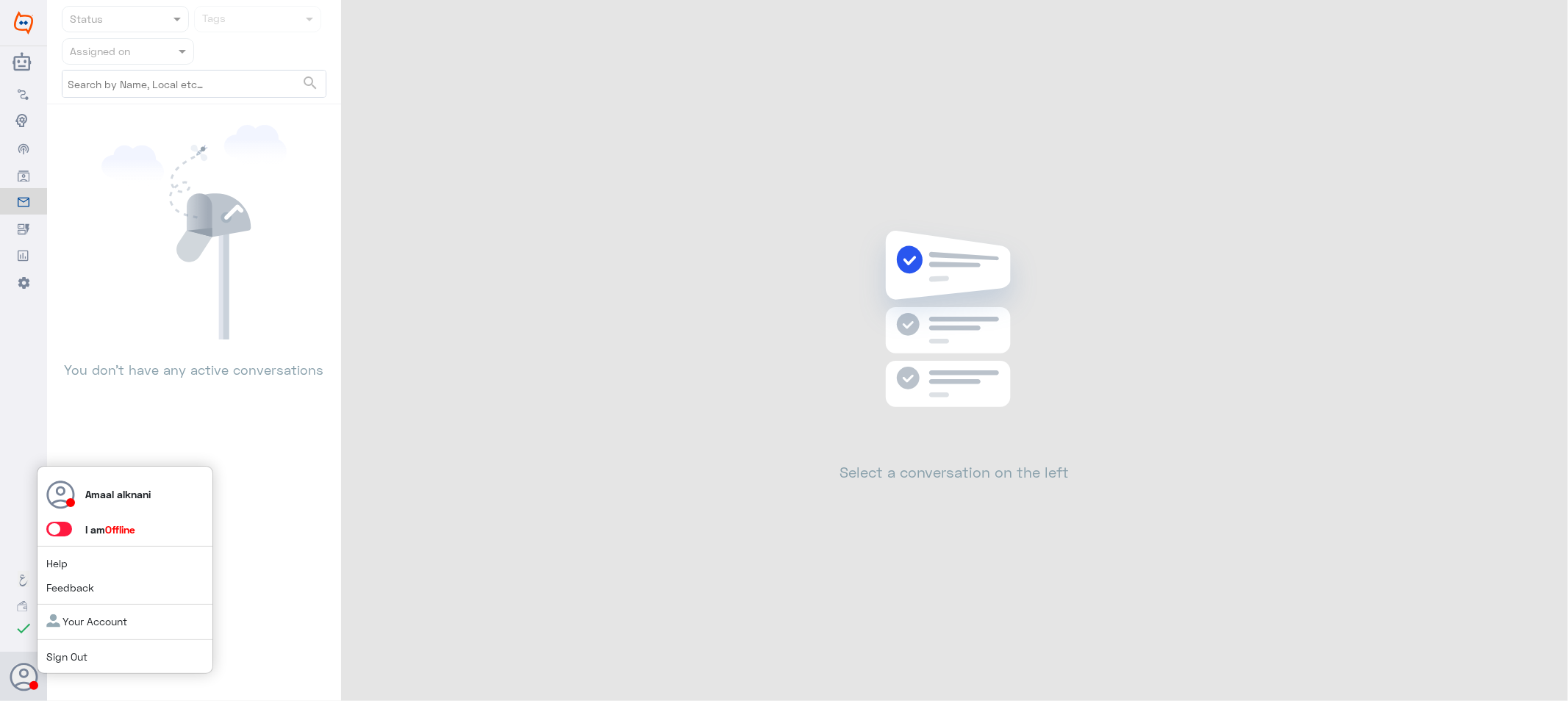
click at [52, 533] on span at bounding box center [59, 529] width 26 height 15
click at [0, 0] on input "checkbox" at bounding box center [0, 0] width 0 height 0
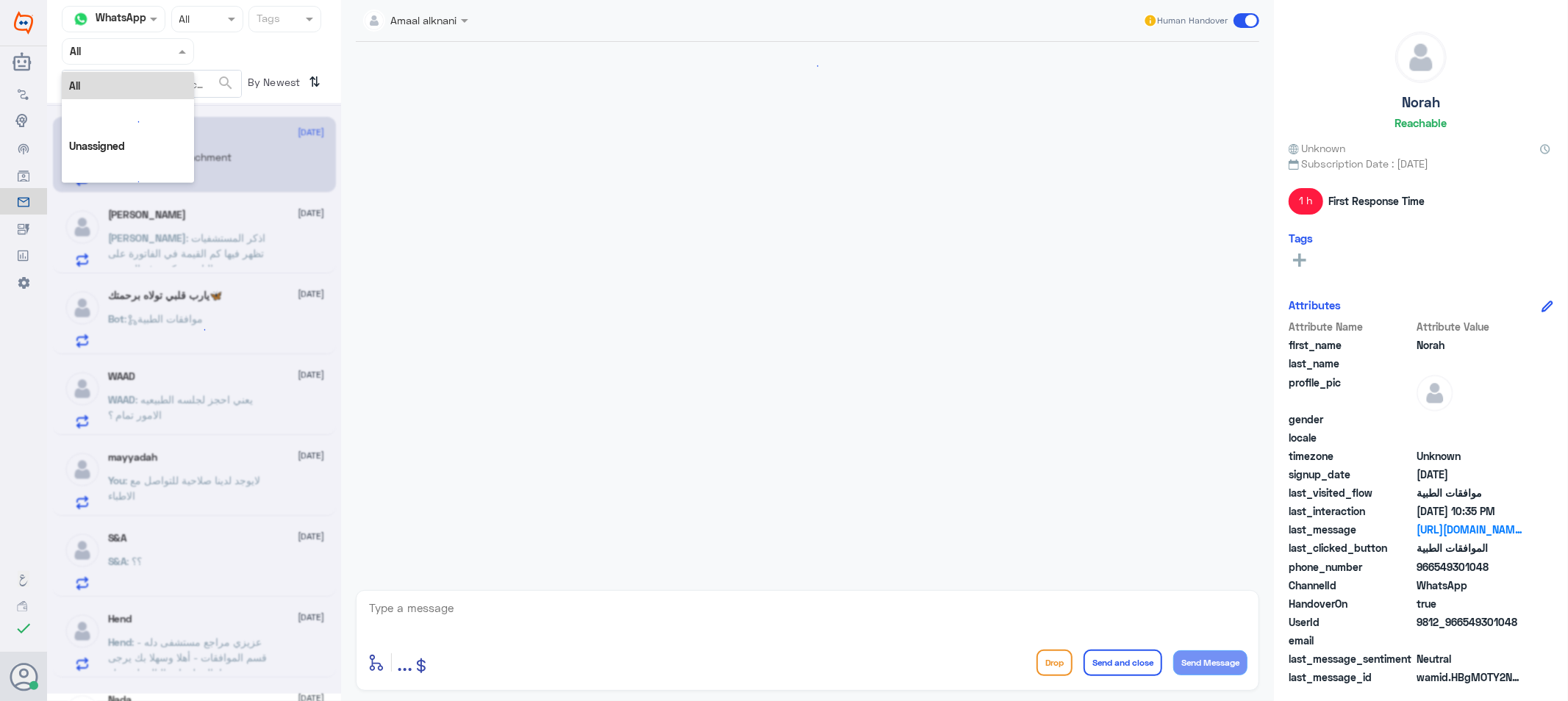
click at [90, 54] on input "text" at bounding box center [110, 51] width 81 height 17
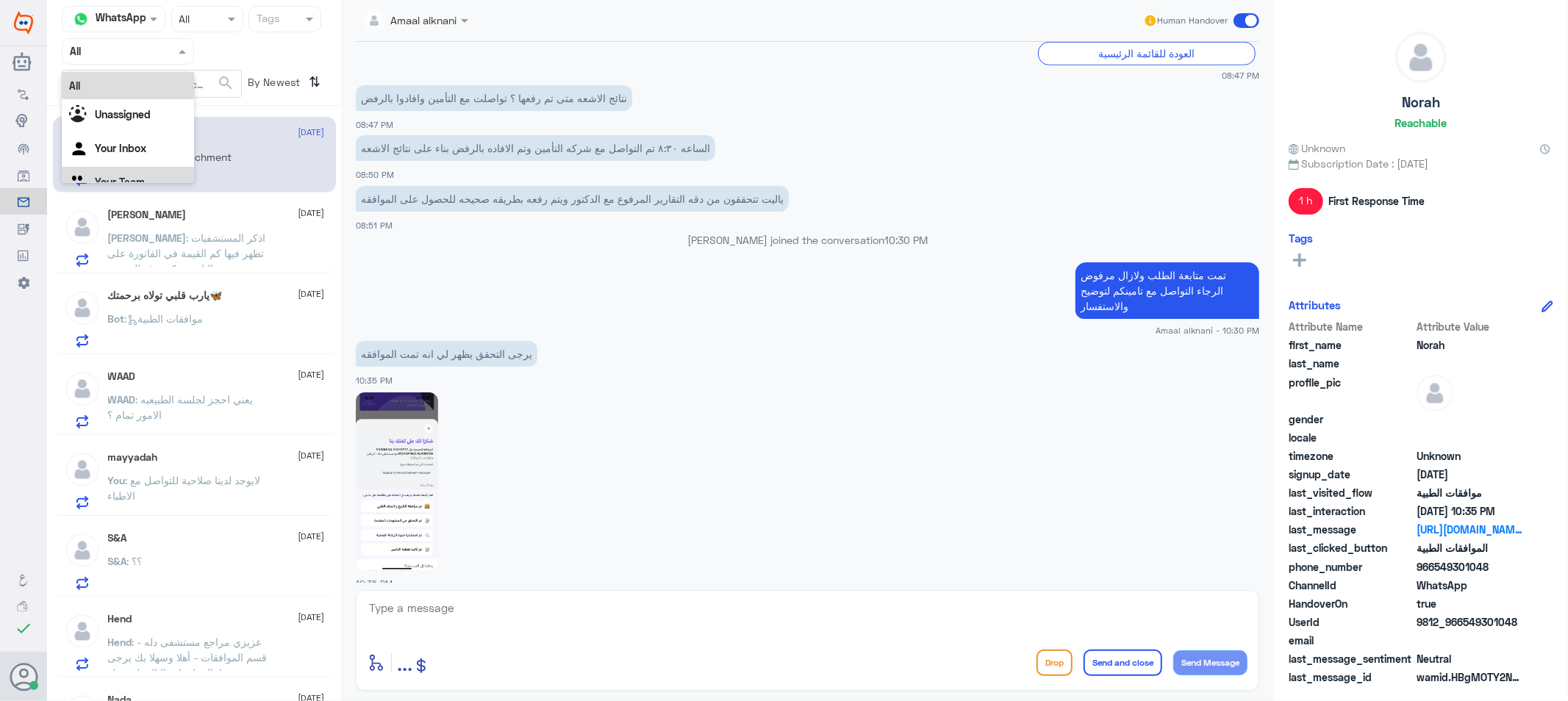
click at [115, 170] on div "Your Team" at bounding box center [128, 183] width 133 height 33
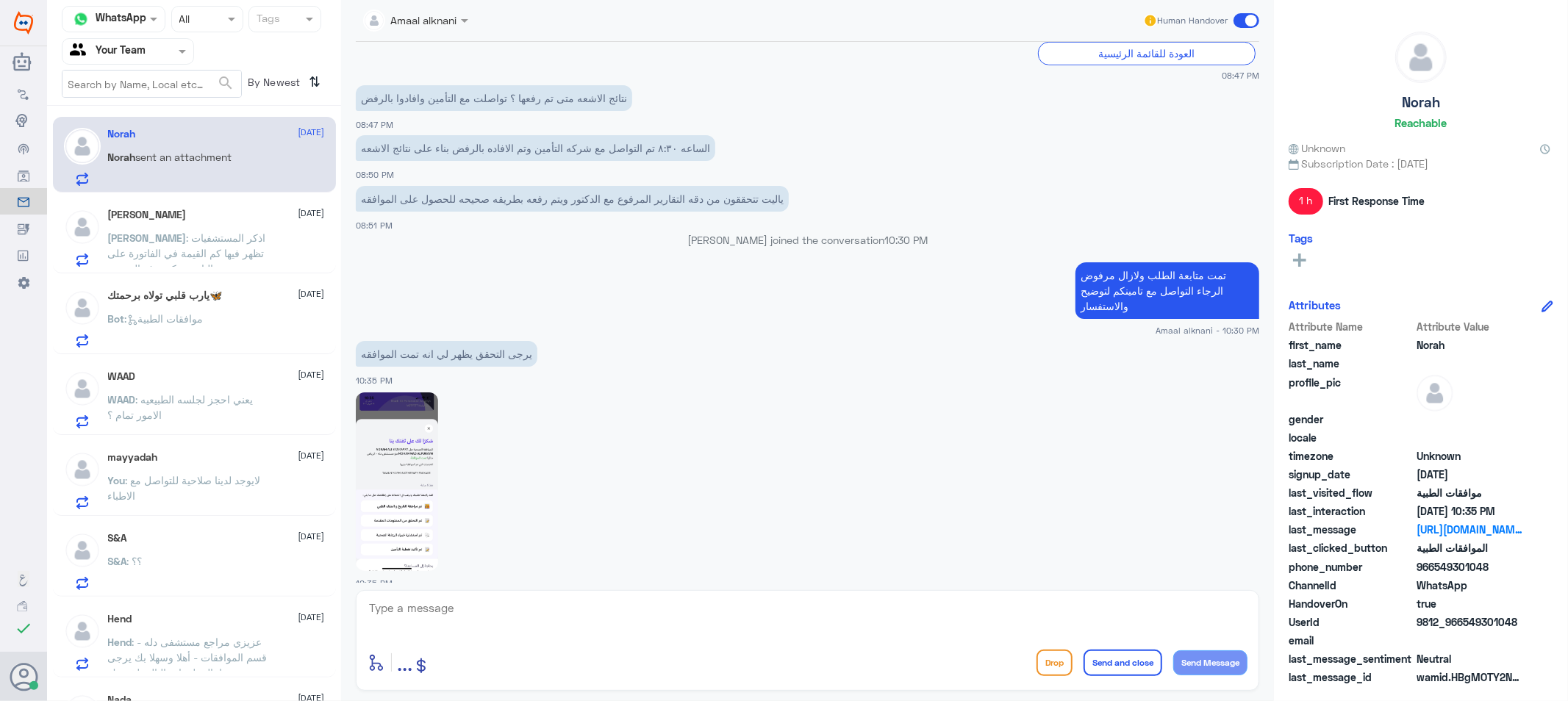
click at [162, 560] on div "S&A : ؟؟" at bounding box center [216, 574] width 217 height 33
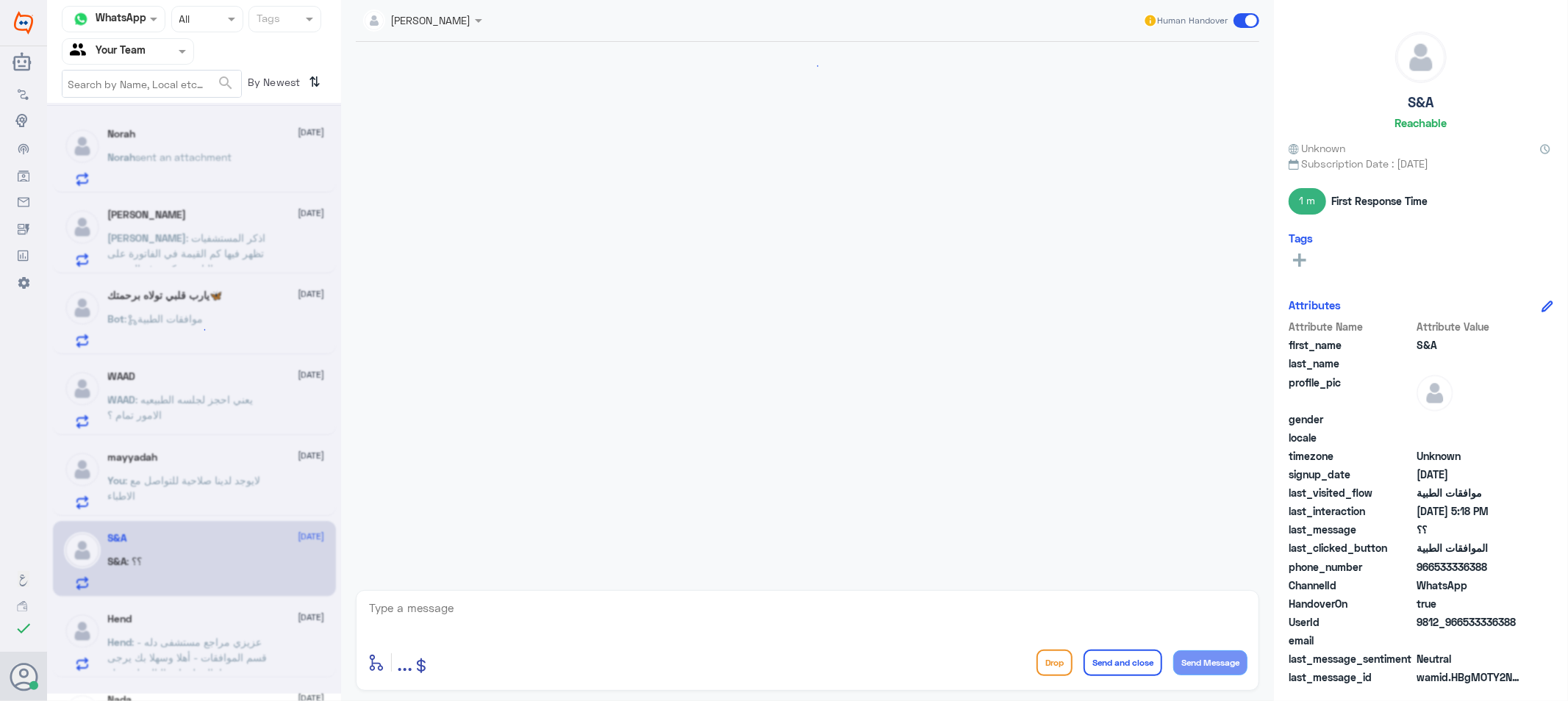
scroll to position [904, 0]
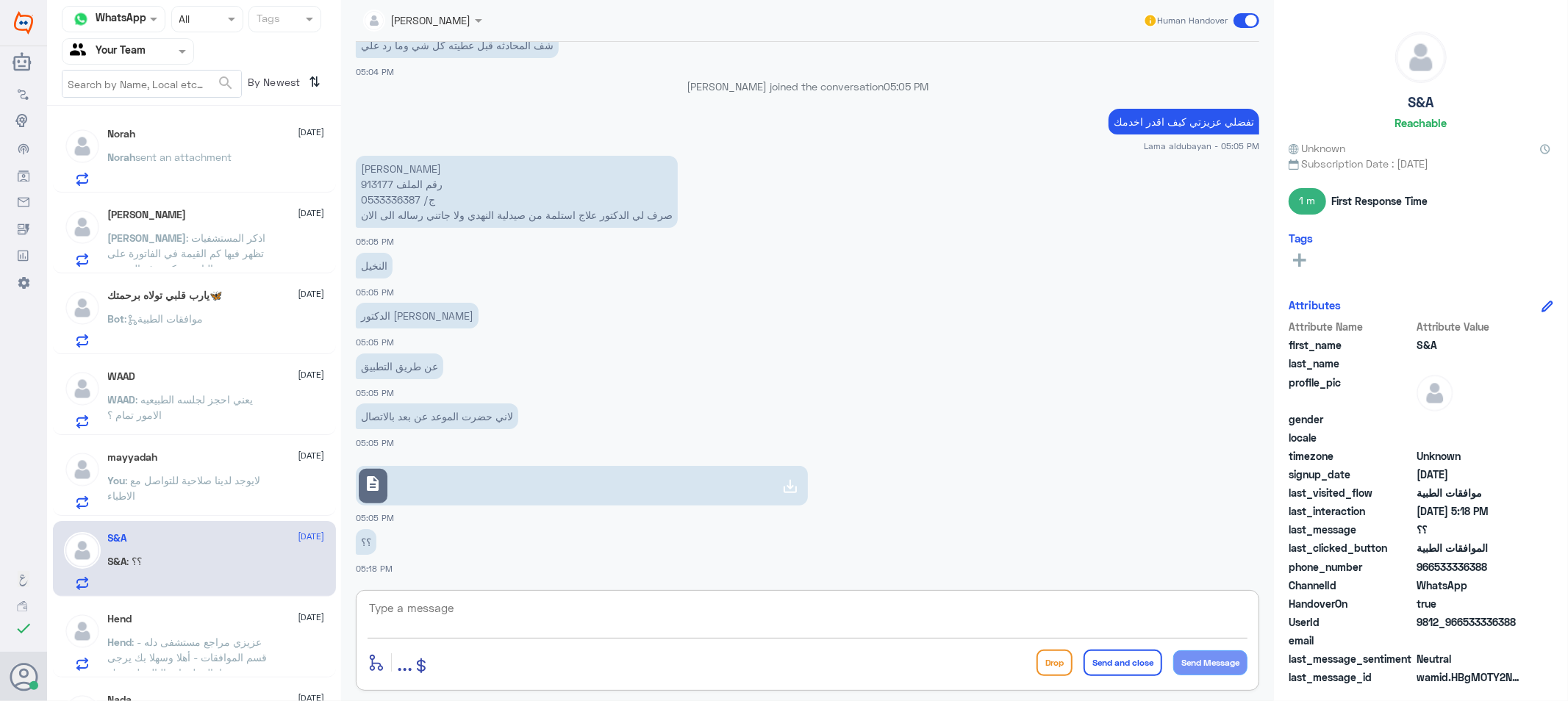
click at [497, 607] on textarea at bounding box center [808, 616] width 880 height 36
type textarea "سيتم تحويلكم لخدمة الطب الاتصالي"
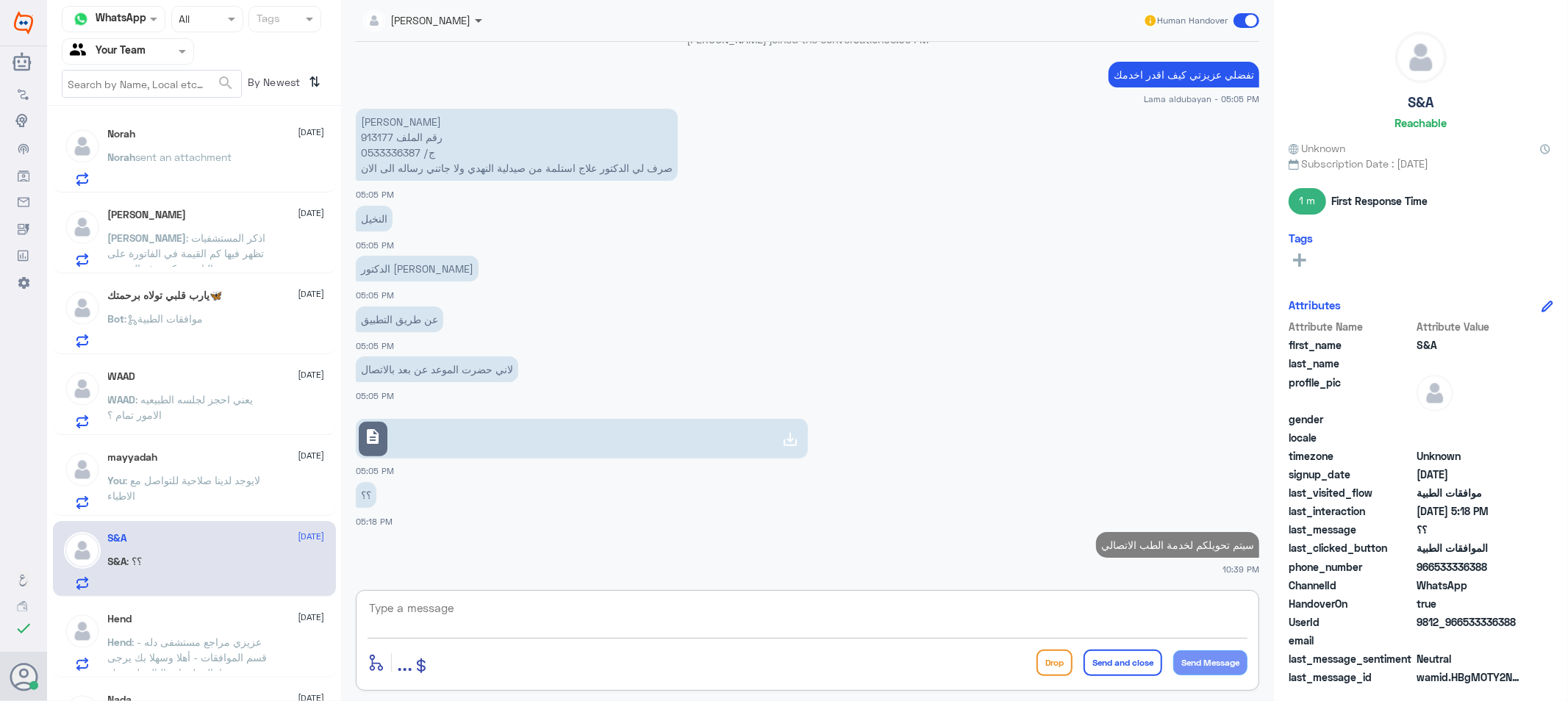
click at [478, 20] on span at bounding box center [479, 22] width 7 height 5
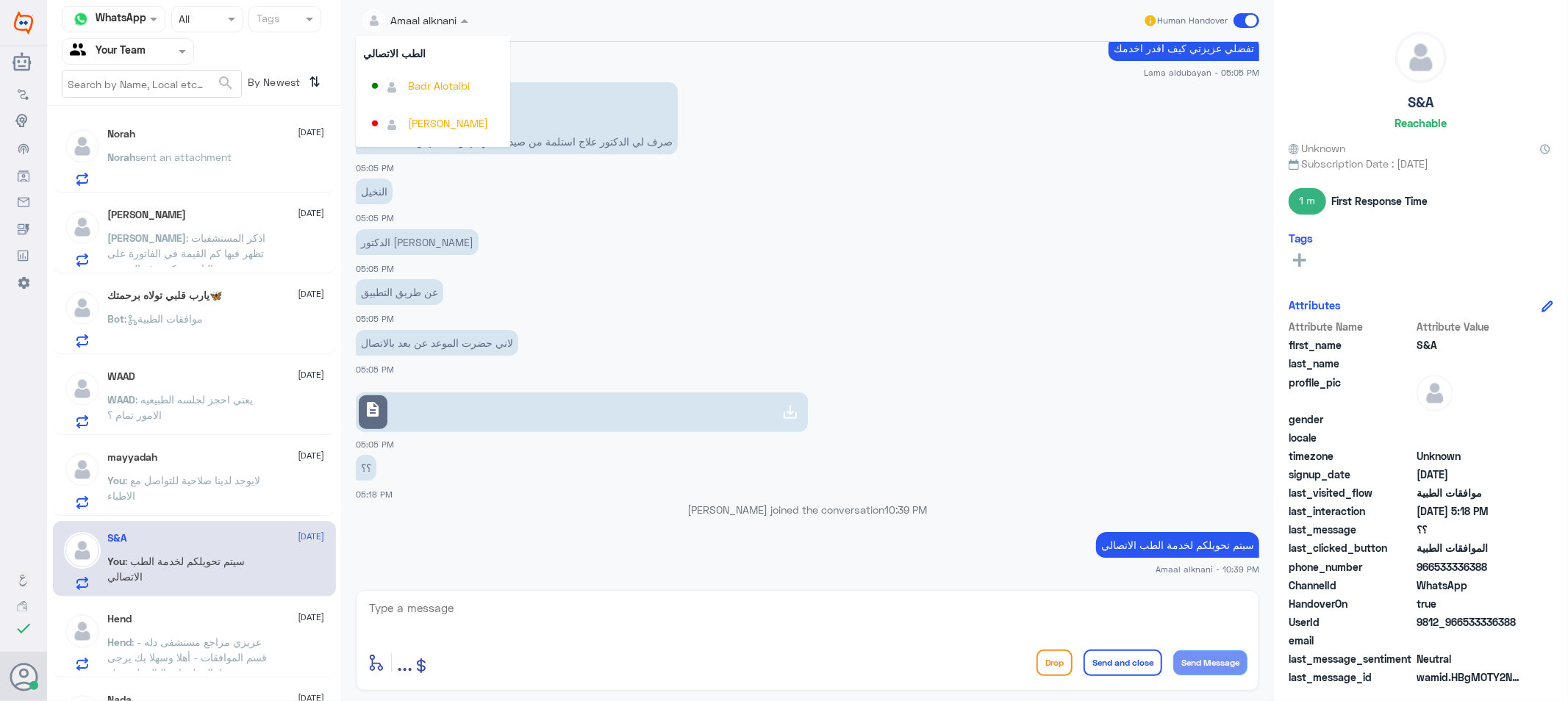
scroll to position [734, 0]
click at [434, 79] on div "Badr Alotaibi" at bounding box center [439, 76] width 62 height 16
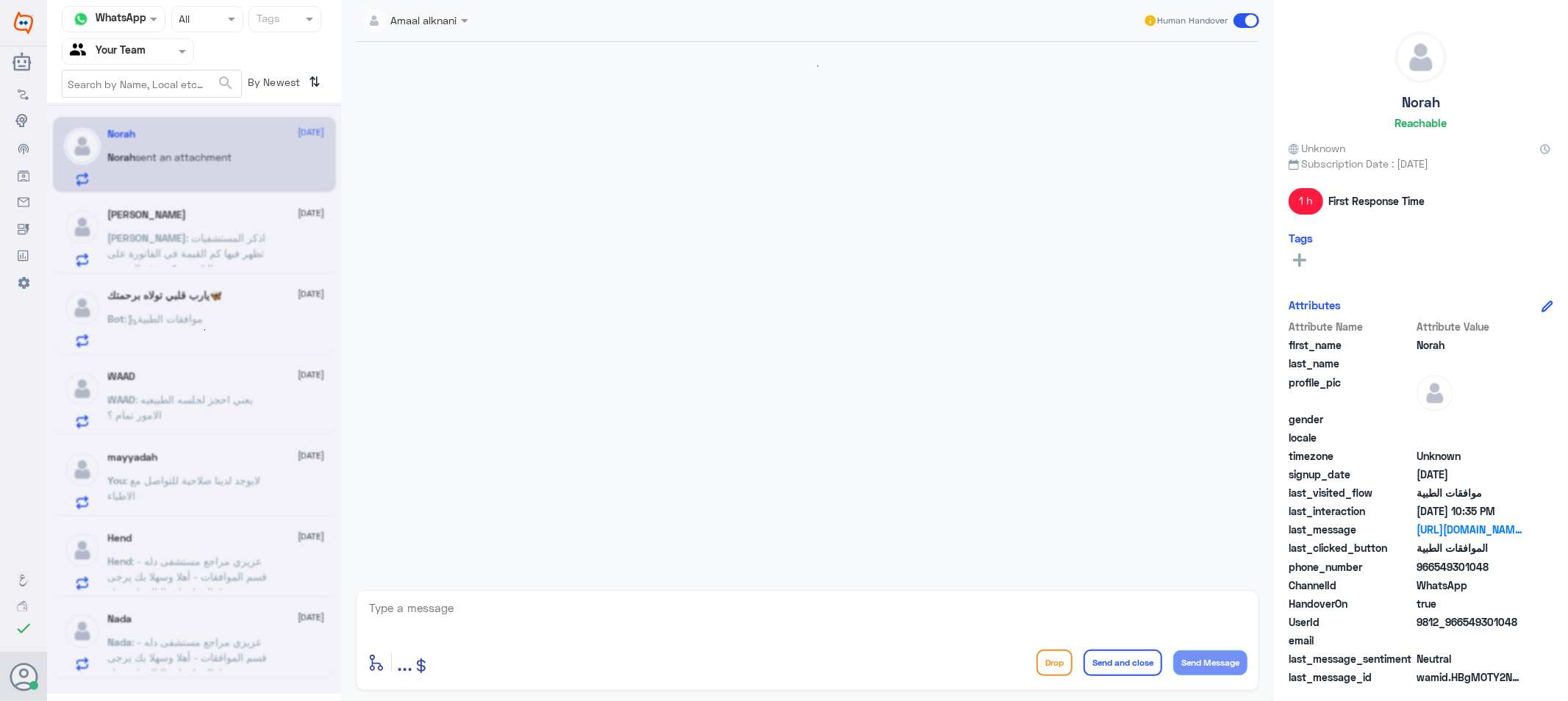
scroll to position [1008, 0]
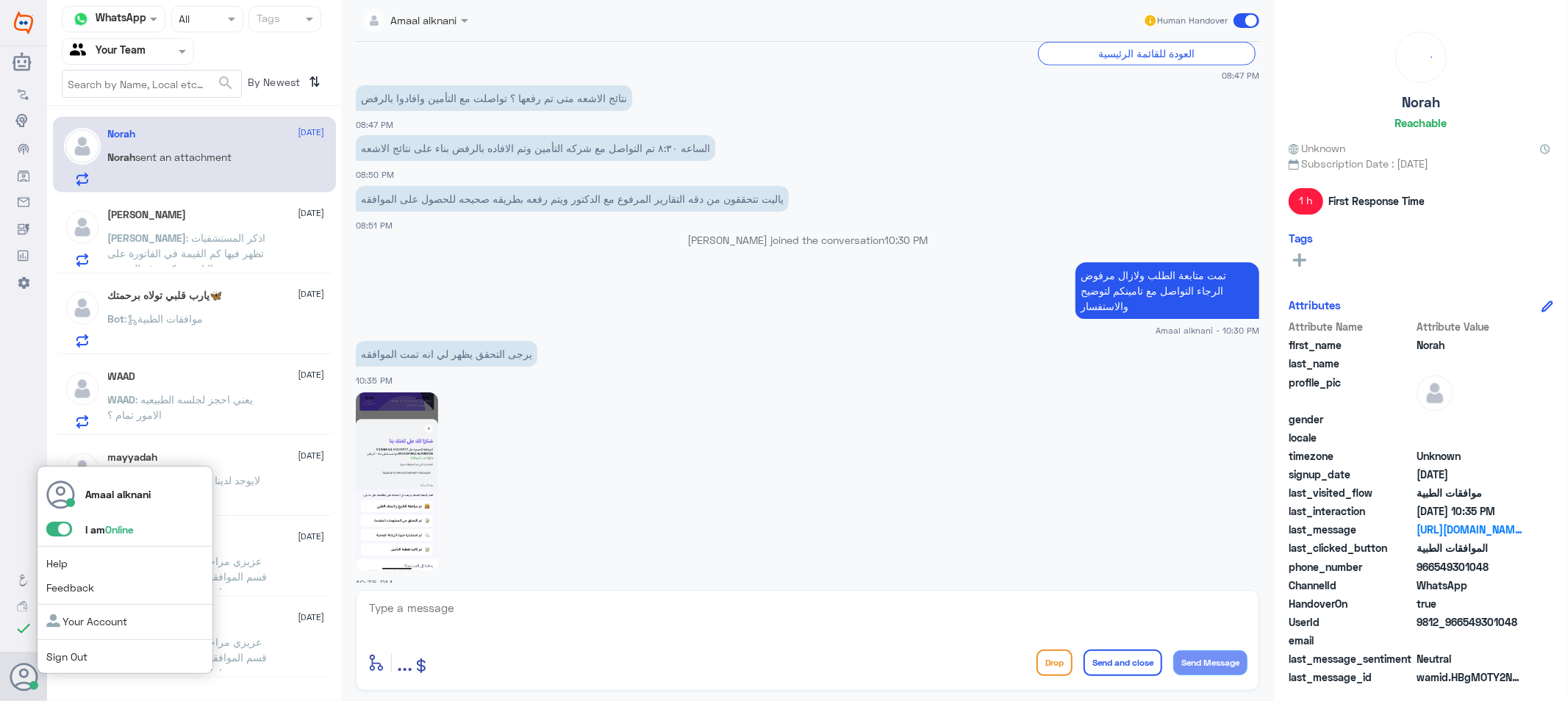
click at [61, 535] on span at bounding box center [59, 529] width 26 height 15
click at [0, 0] on input "checkbox" at bounding box center [0, 0] width 0 height 0
click at [61, 662] on link "Sign Out" at bounding box center [66, 656] width 41 height 13
